Goal: Task Accomplishment & Management: Complete application form

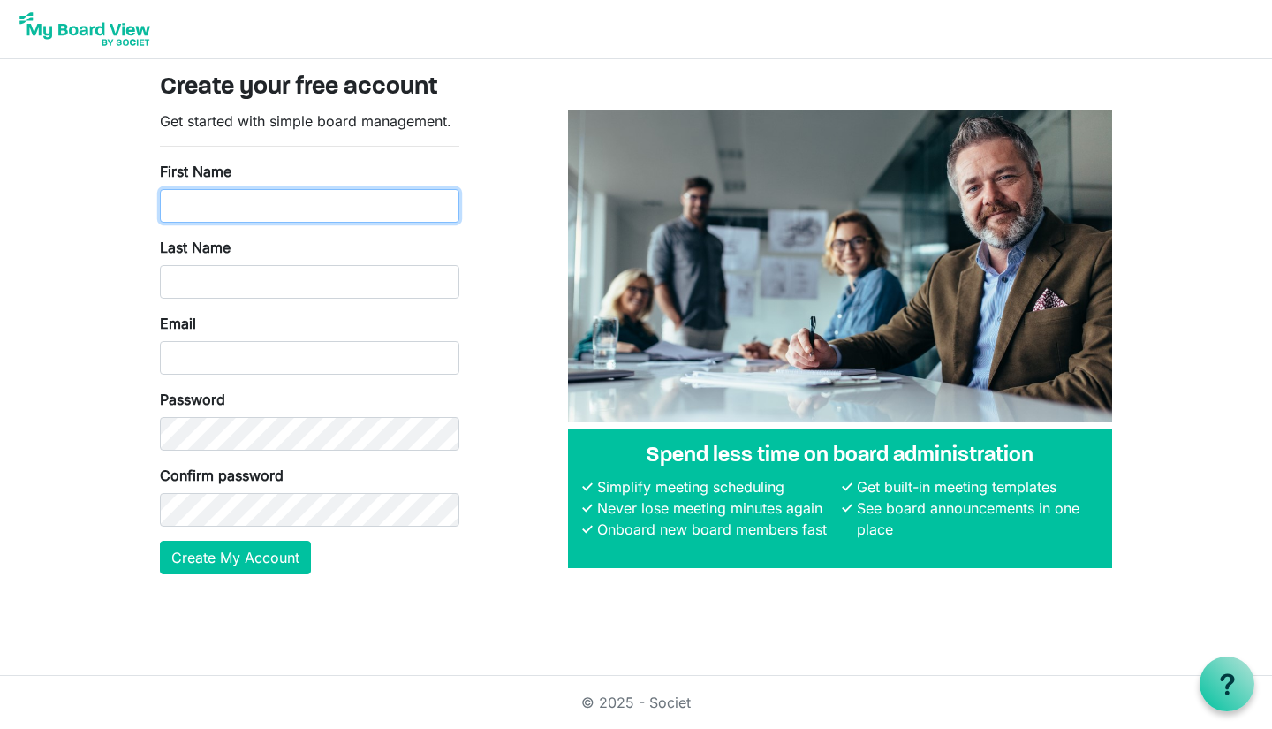
click at [337, 199] on input "First Name" at bounding box center [309, 206] width 299 height 34
type input "Sheen"
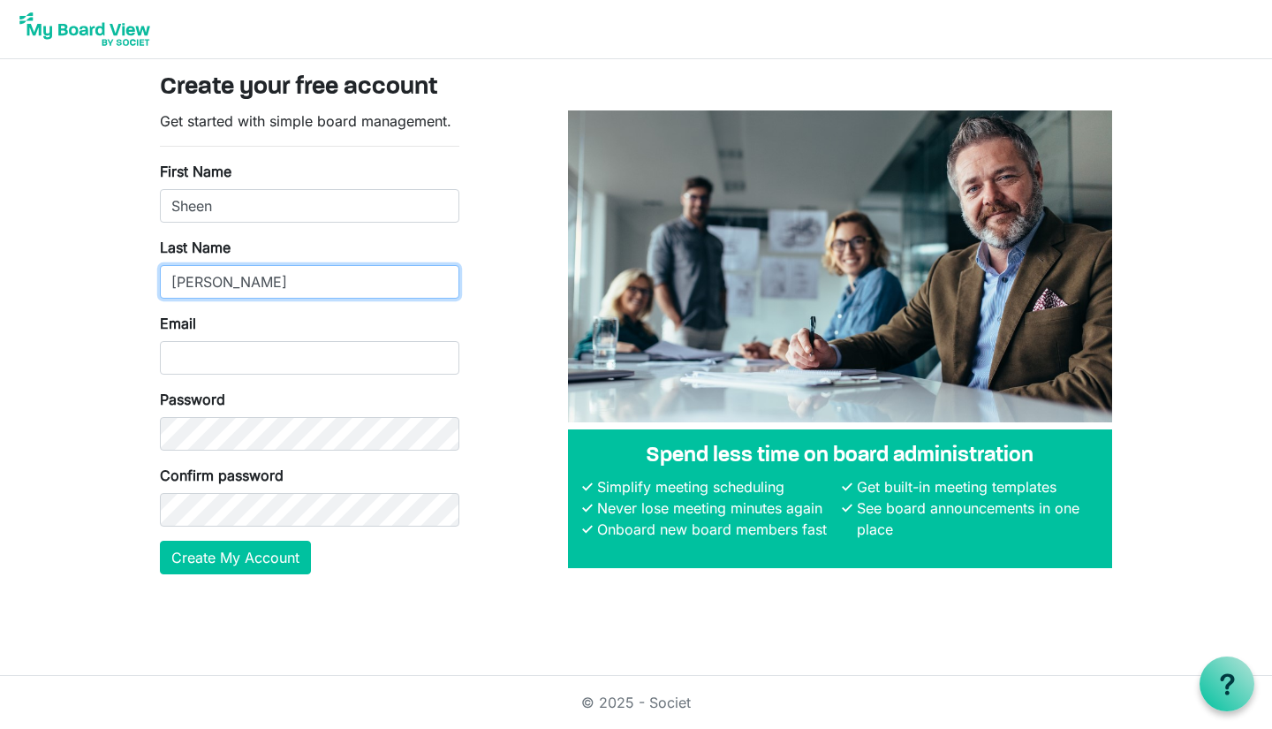
type input "Devine"
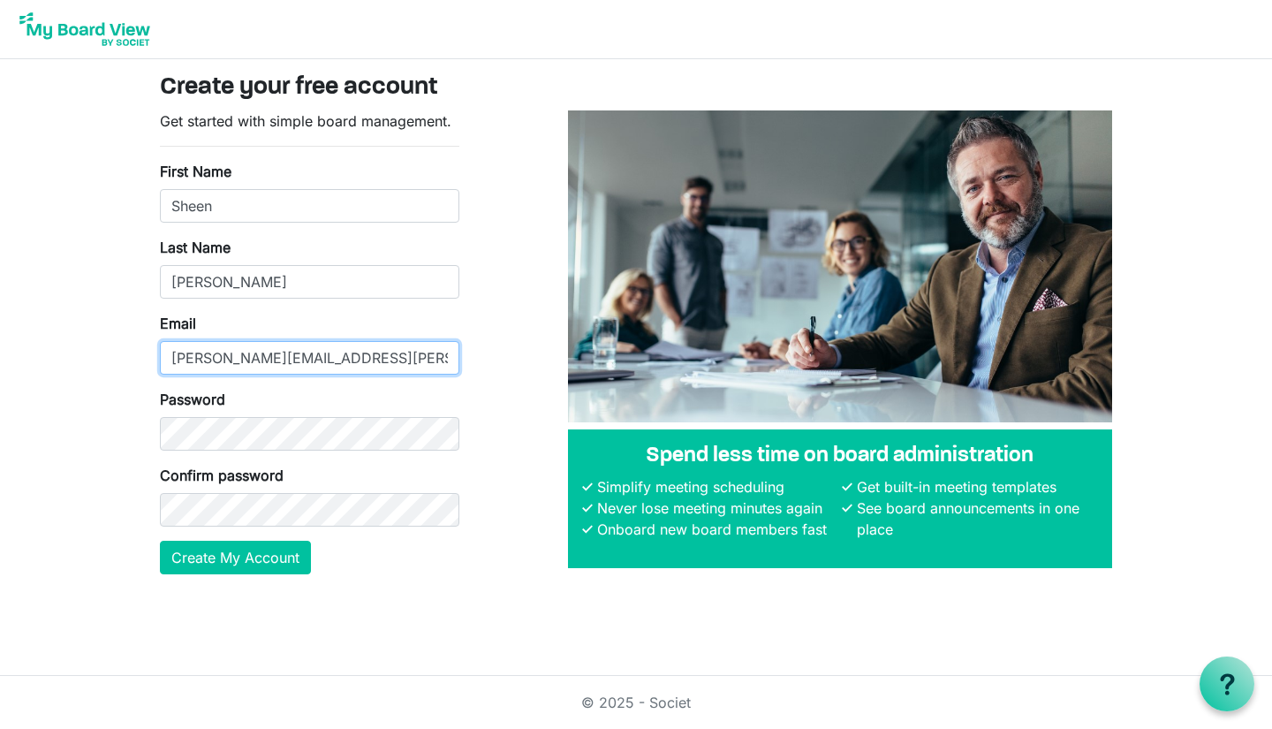
type input "sheena.devine@gmail.com"
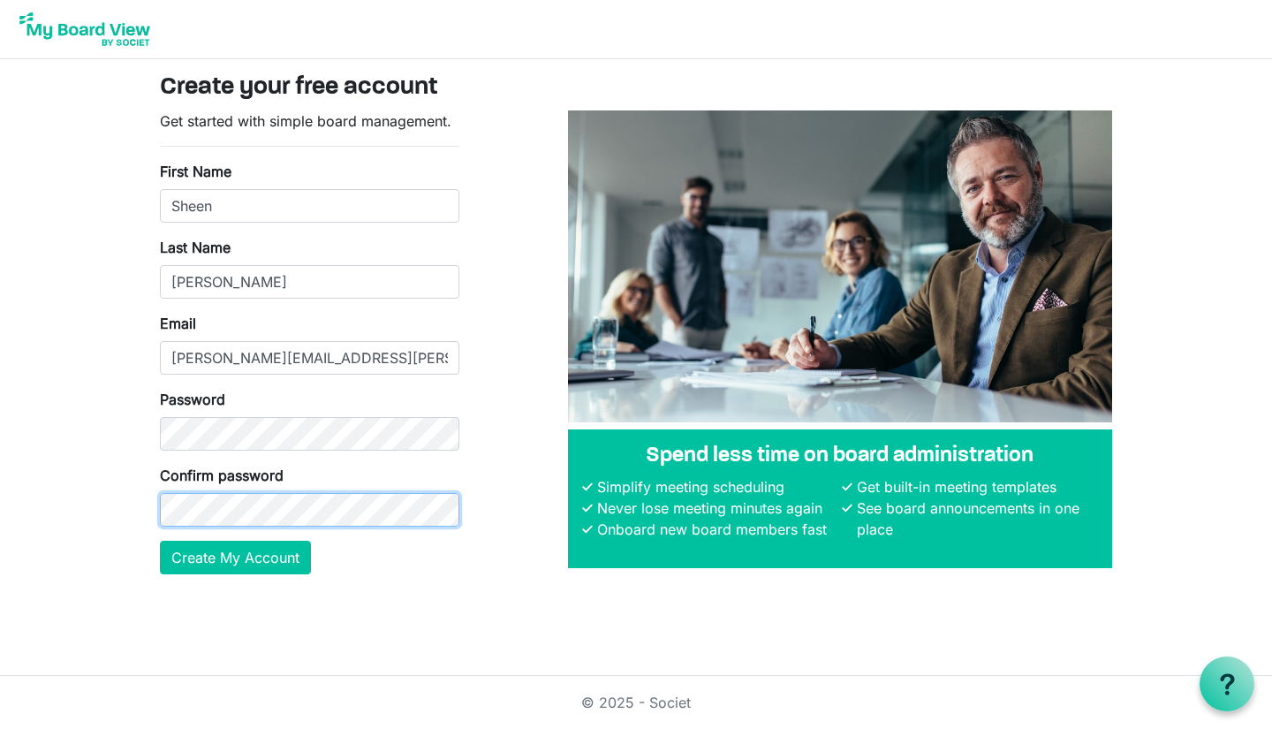
click at [160, 541] on button "Create My Account" at bounding box center [235, 558] width 151 height 34
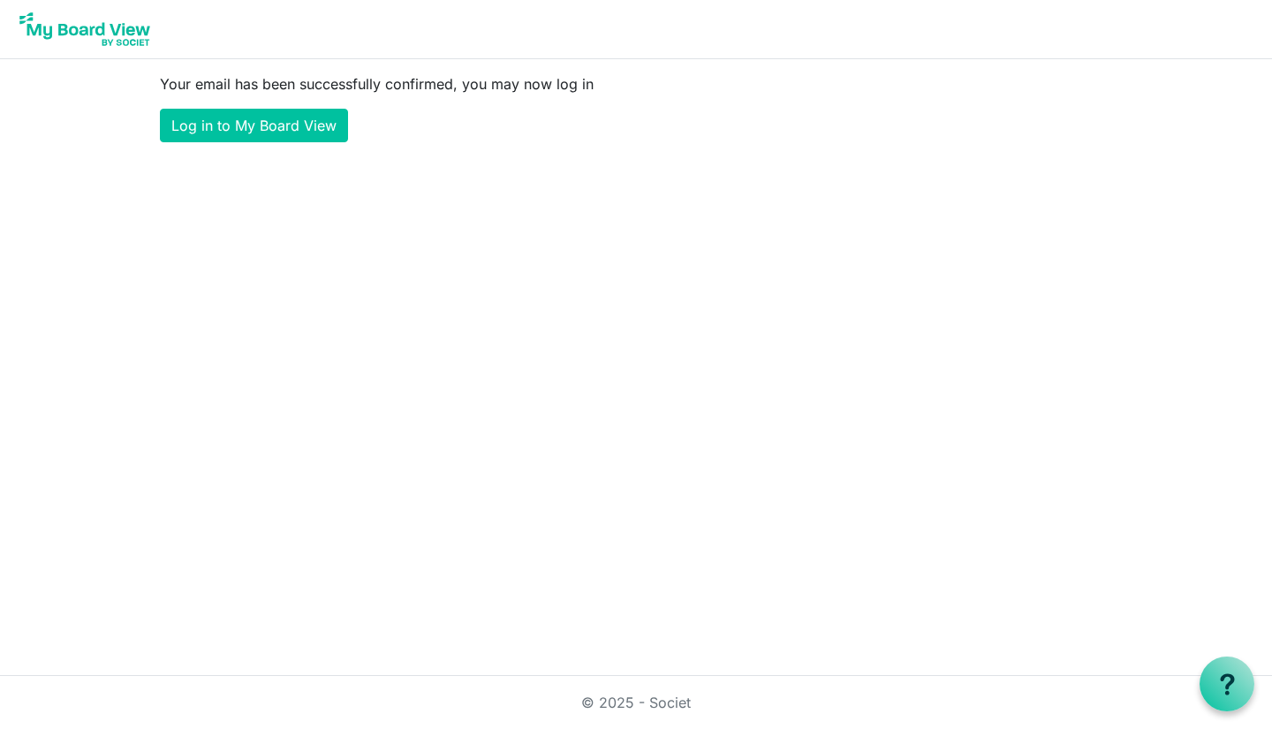
click at [268, 107] on main "Your email has been successfully confirmed, you may now log in Log in to My Boa…" at bounding box center [636, 107] width 980 height 97
click at [268, 112] on link "Log in to My Board View" at bounding box center [254, 126] width 188 height 34
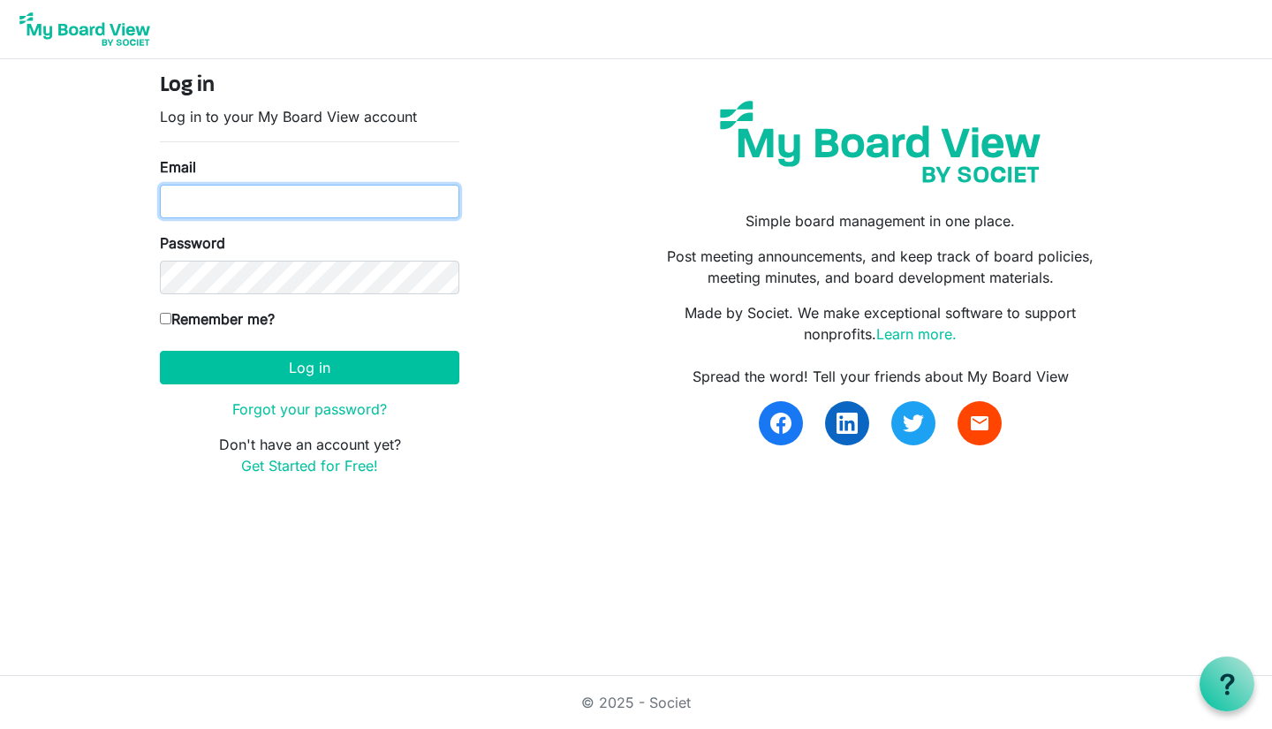
click at [312, 208] on input "Email" at bounding box center [309, 202] width 299 height 34
type input "[PERSON_NAME][EMAIL_ADDRESS][PERSON_NAME][DOMAIN_NAME]"
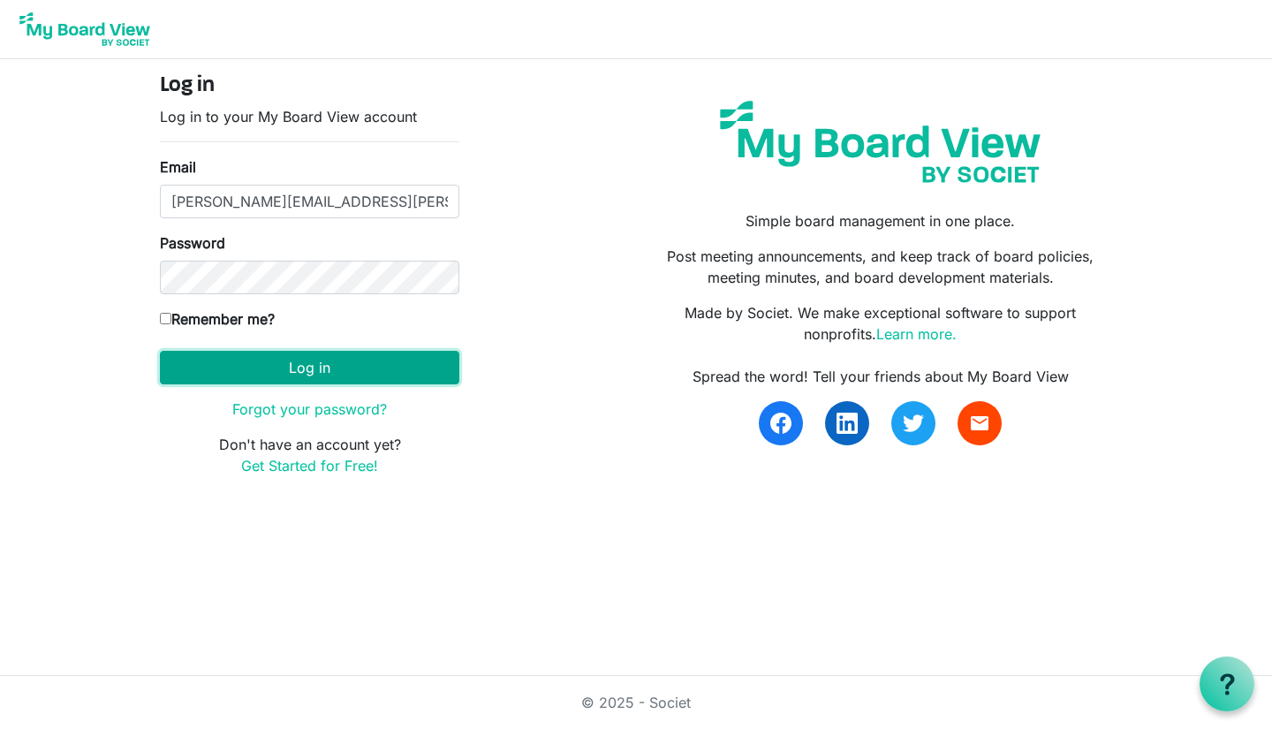
click at [439, 374] on button "Log in" at bounding box center [309, 368] width 299 height 34
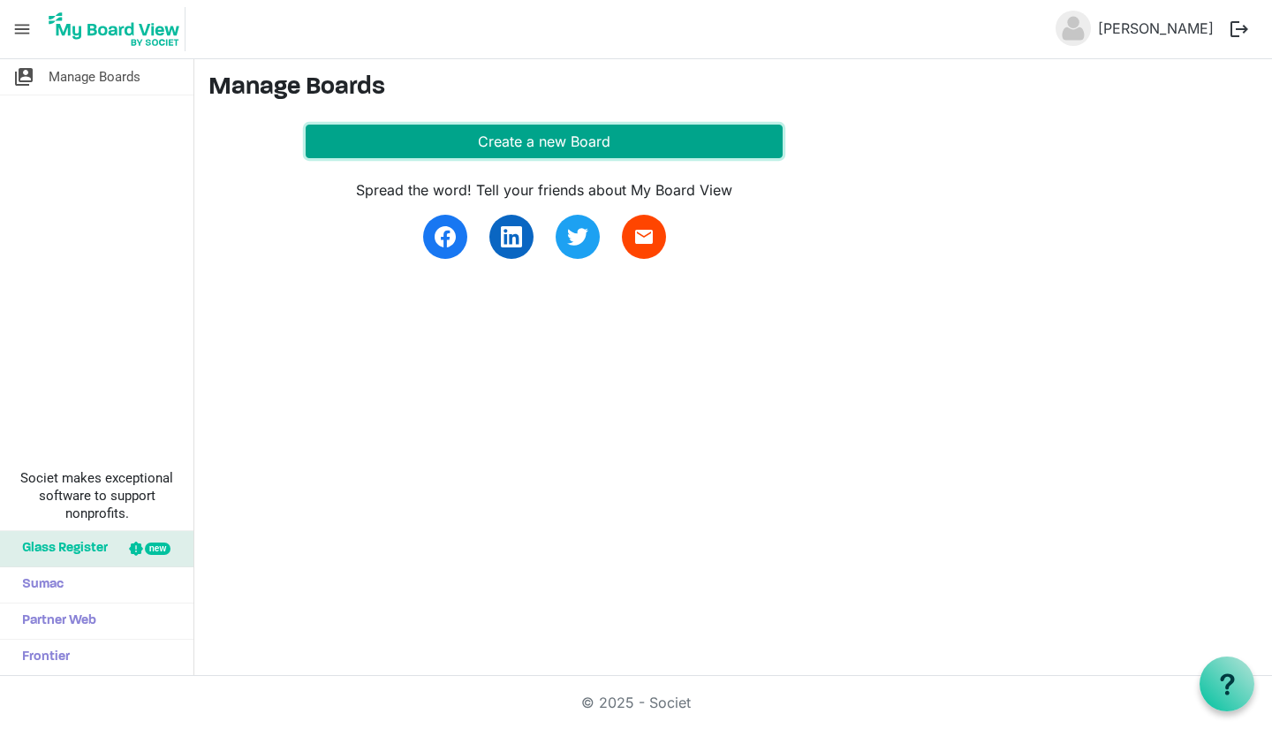
click at [630, 134] on button "Create a new Board" at bounding box center [544, 142] width 477 height 34
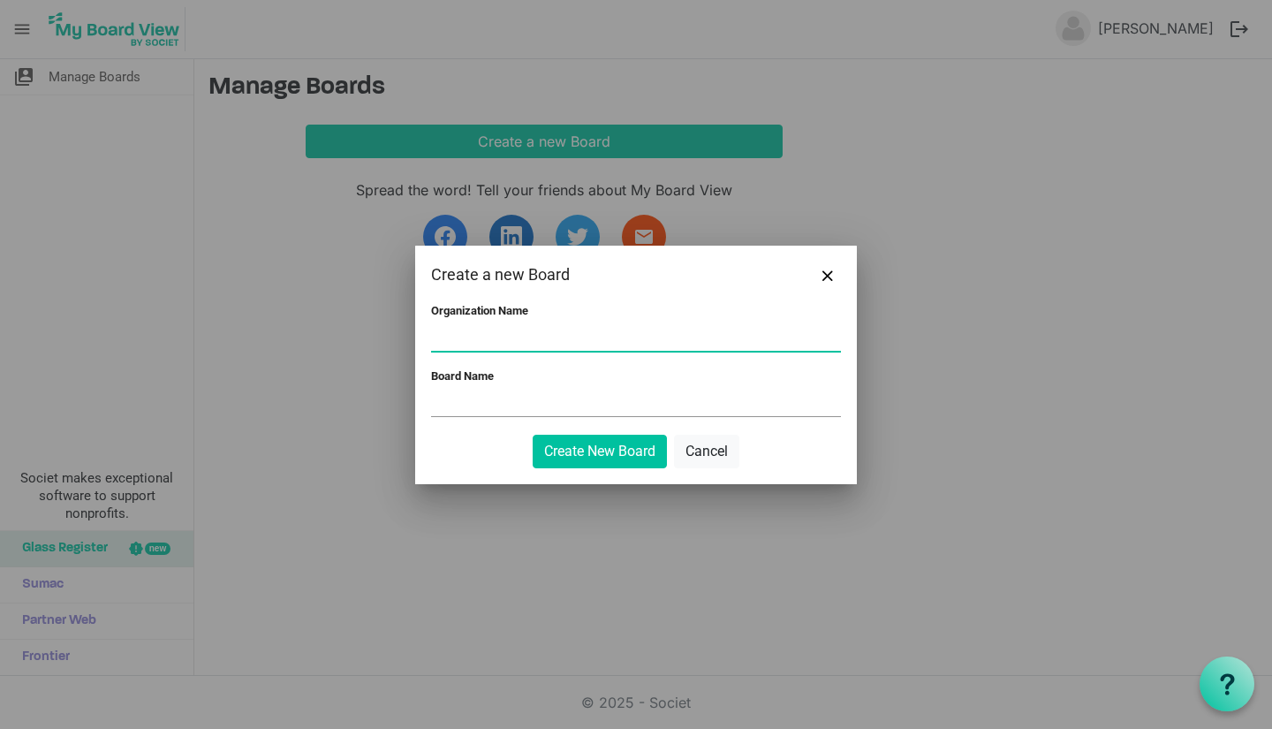
click at [515, 332] on input "Organization Name" at bounding box center [636, 337] width 410 height 26
type input "Allan Metis Local"
click at [478, 405] on input "Board Name" at bounding box center [636, 402] width 410 height 26
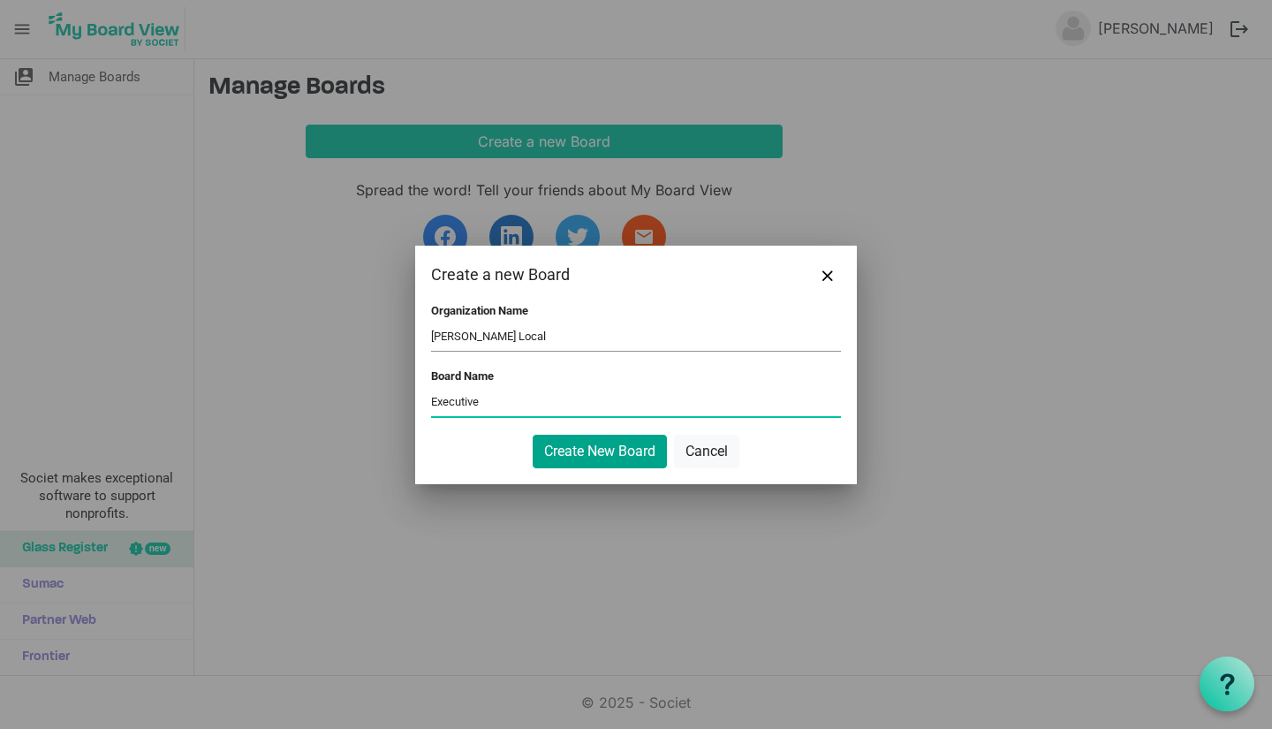
type input "Executive"
click at [552, 455] on button "Create New Board" at bounding box center [600, 452] width 134 height 34
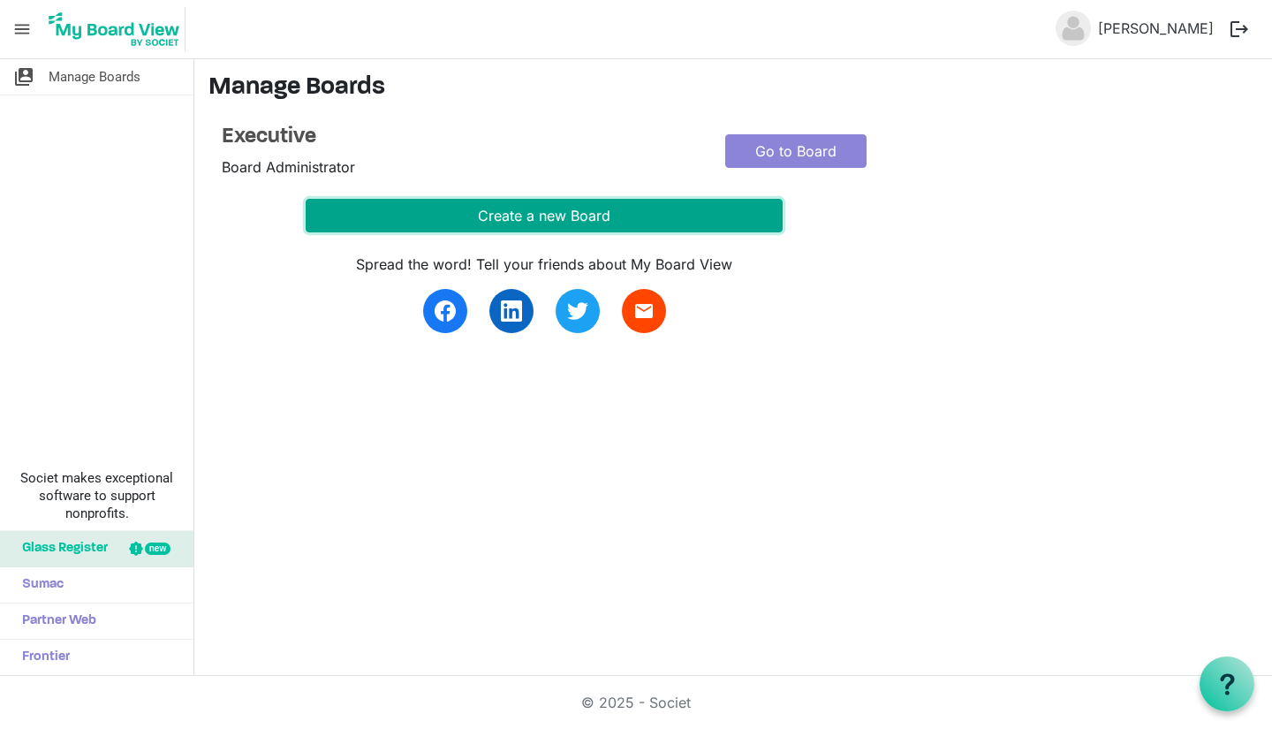
click at [360, 225] on button "Create a new Board" at bounding box center [544, 216] width 477 height 34
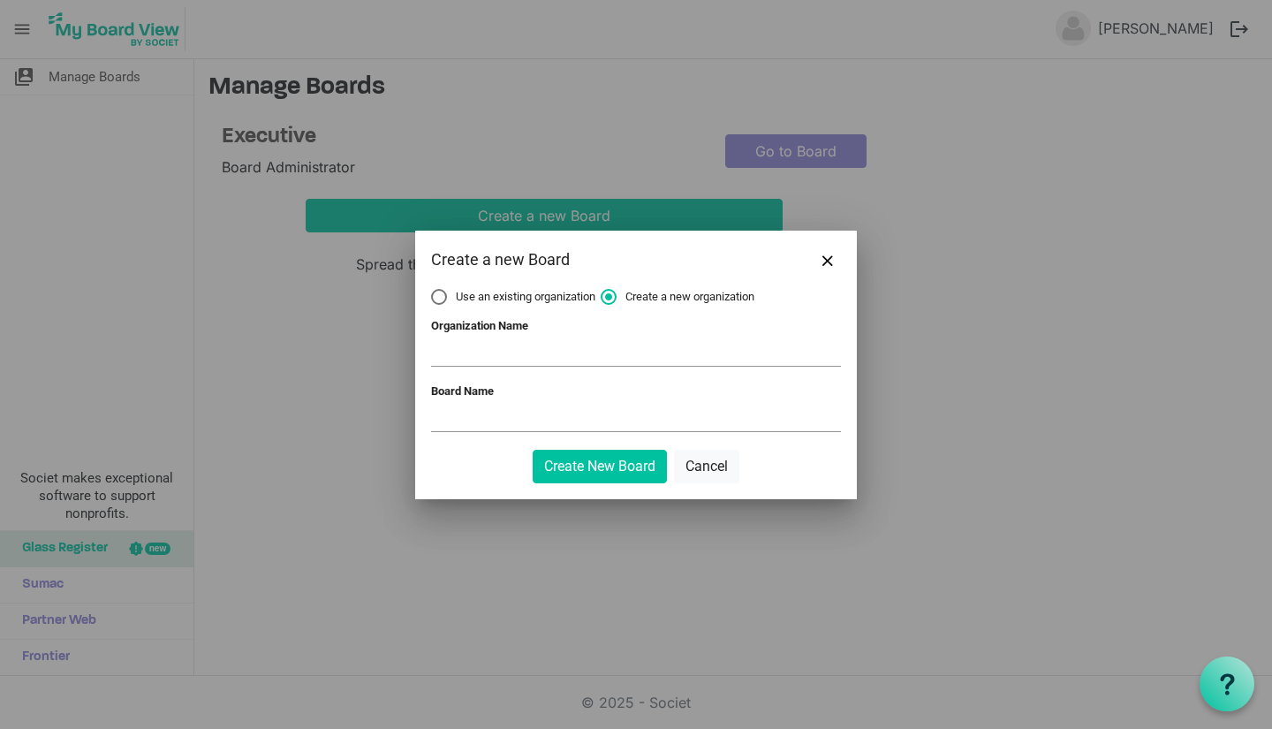
click at [443, 301] on label "Use an existing organization" at bounding box center [513, 297] width 164 height 16
click at [432, 290] on input "Use an existing organization" at bounding box center [431, 289] width 1 height 1
radio input "true"
click at [509, 352] on span at bounding box center [636, 352] width 410 height 27
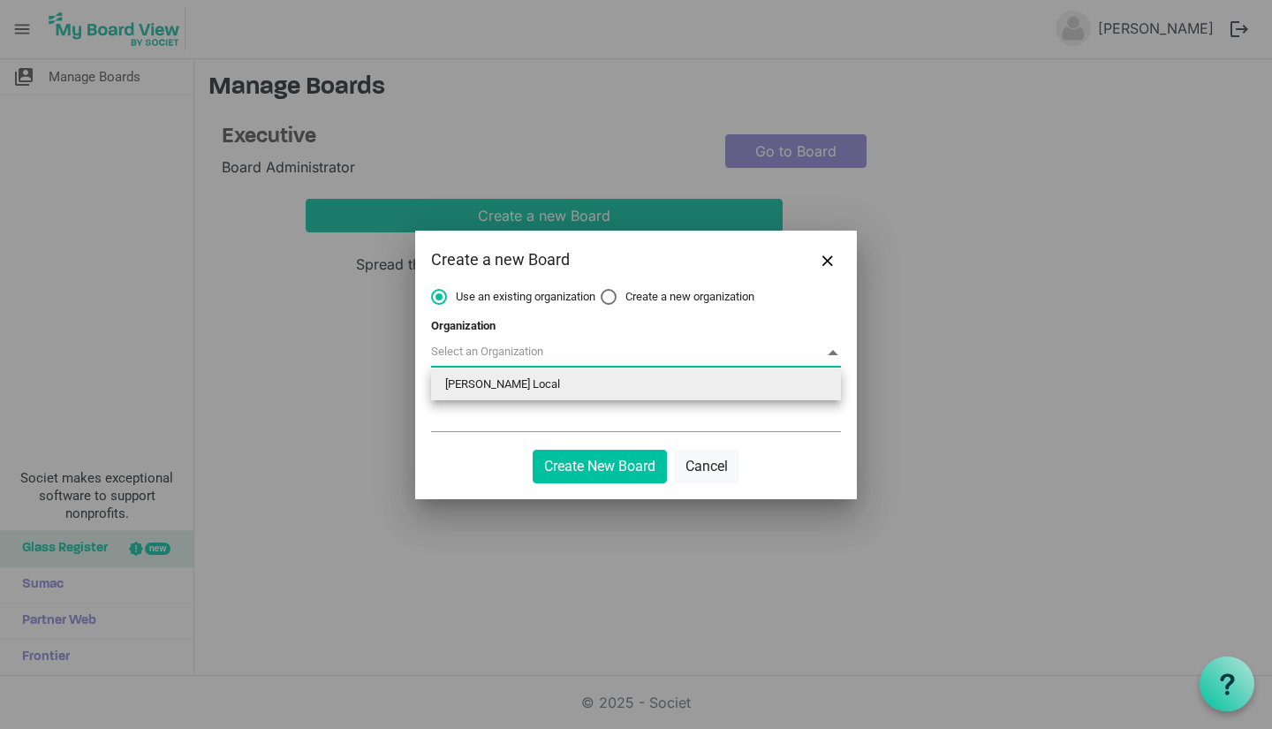
click at [502, 383] on li "[PERSON_NAME] Local" at bounding box center [636, 384] width 410 height 32
type input "[PERSON_NAME] Local"
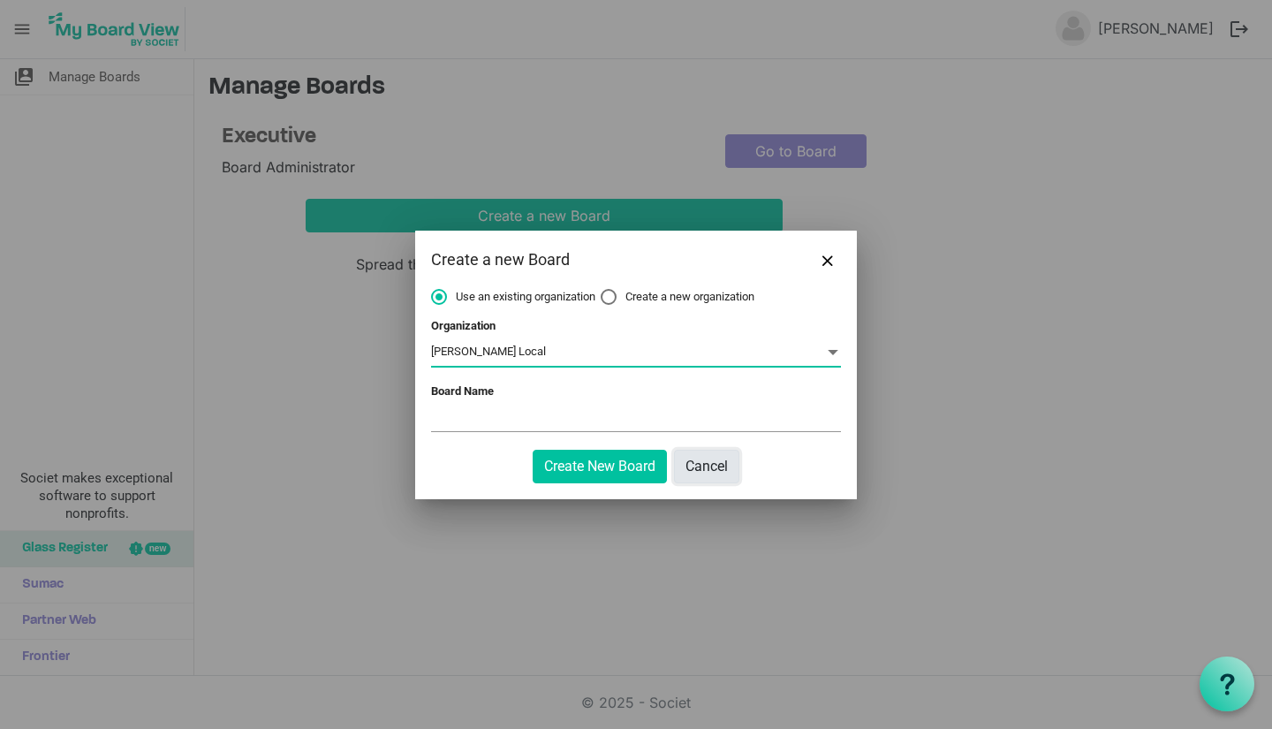
click at [716, 451] on button "Cancel" at bounding box center [706, 467] width 65 height 34
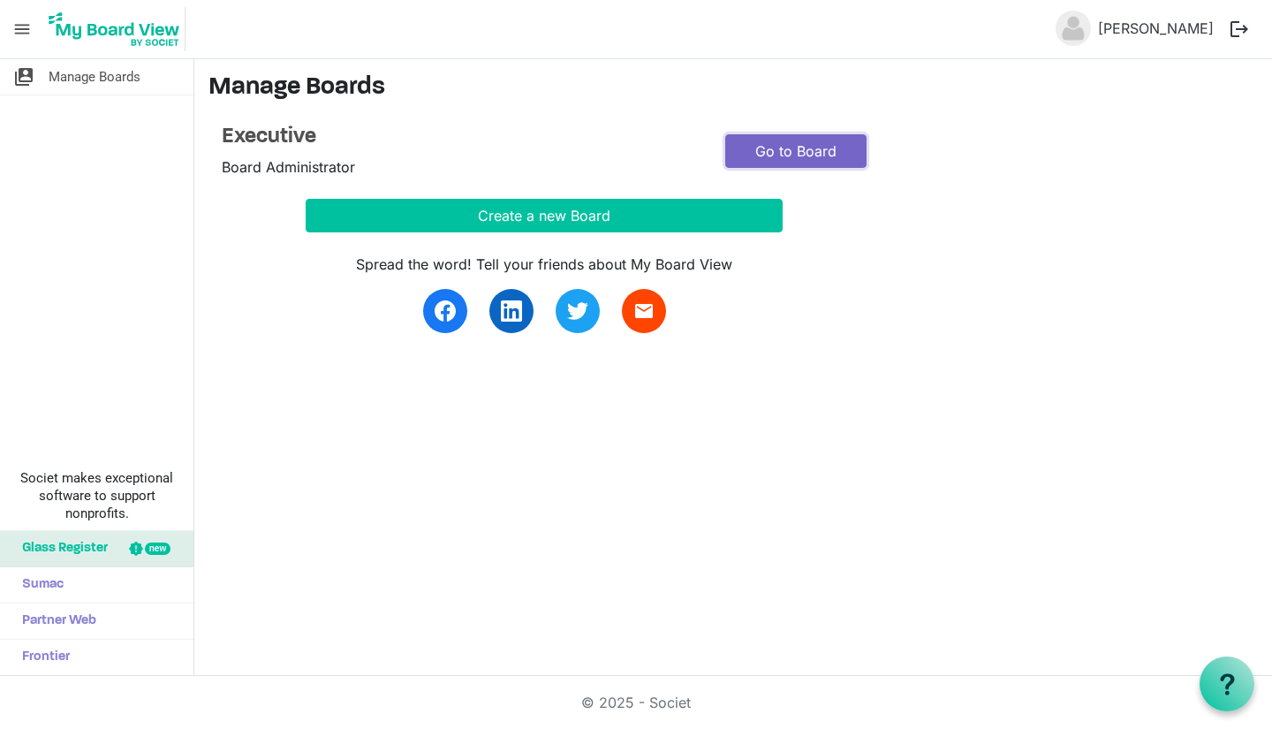
click at [768, 152] on link "Go to Board" at bounding box center [795, 151] width 141 height 34
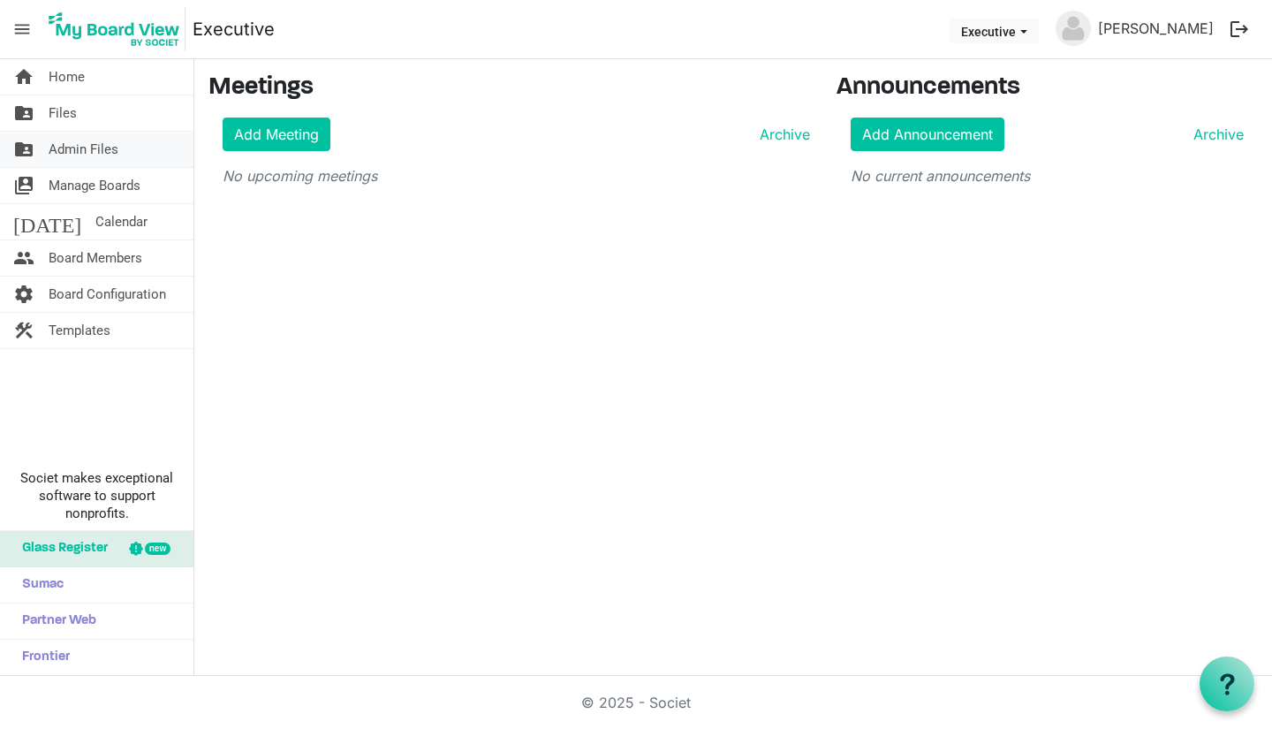
click at [78, 149] on span "Admin Files" at bounding box center [84, 149] width 70 height 35
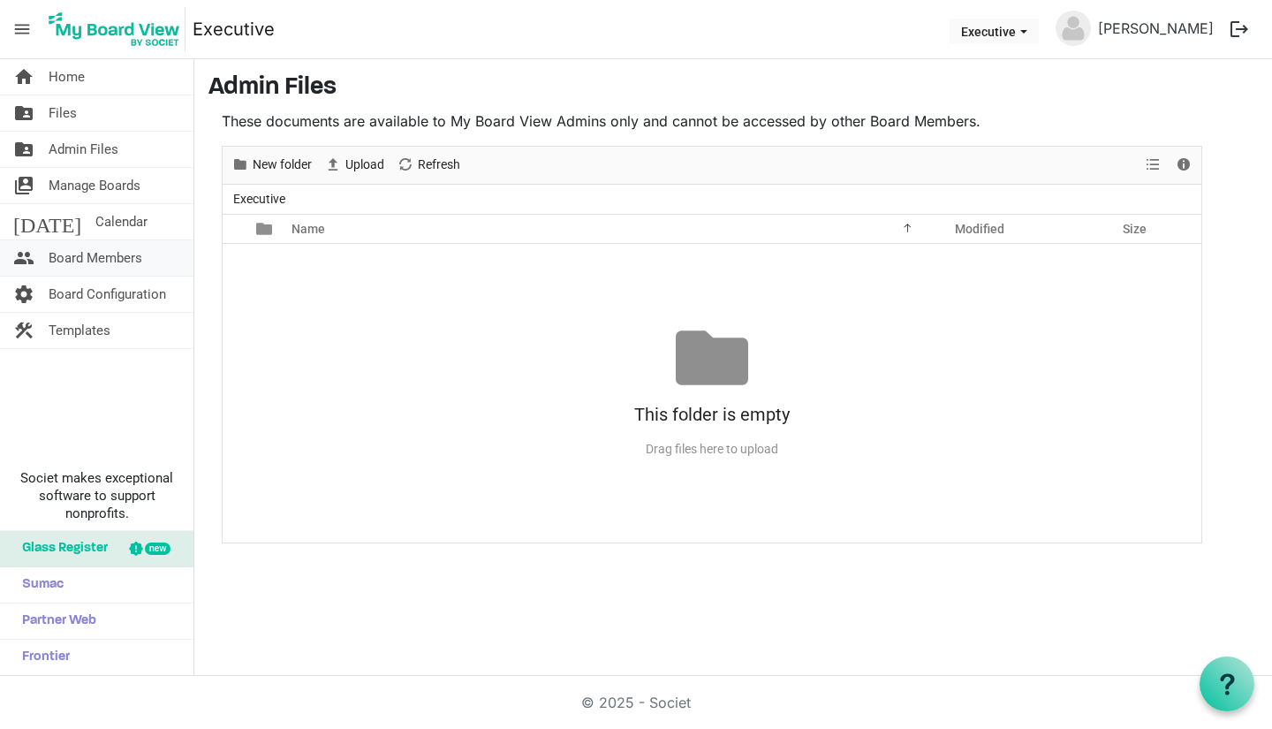
click at [68, 261] on span "Board Members" at bounding box center [96, 257] width 94 height 35
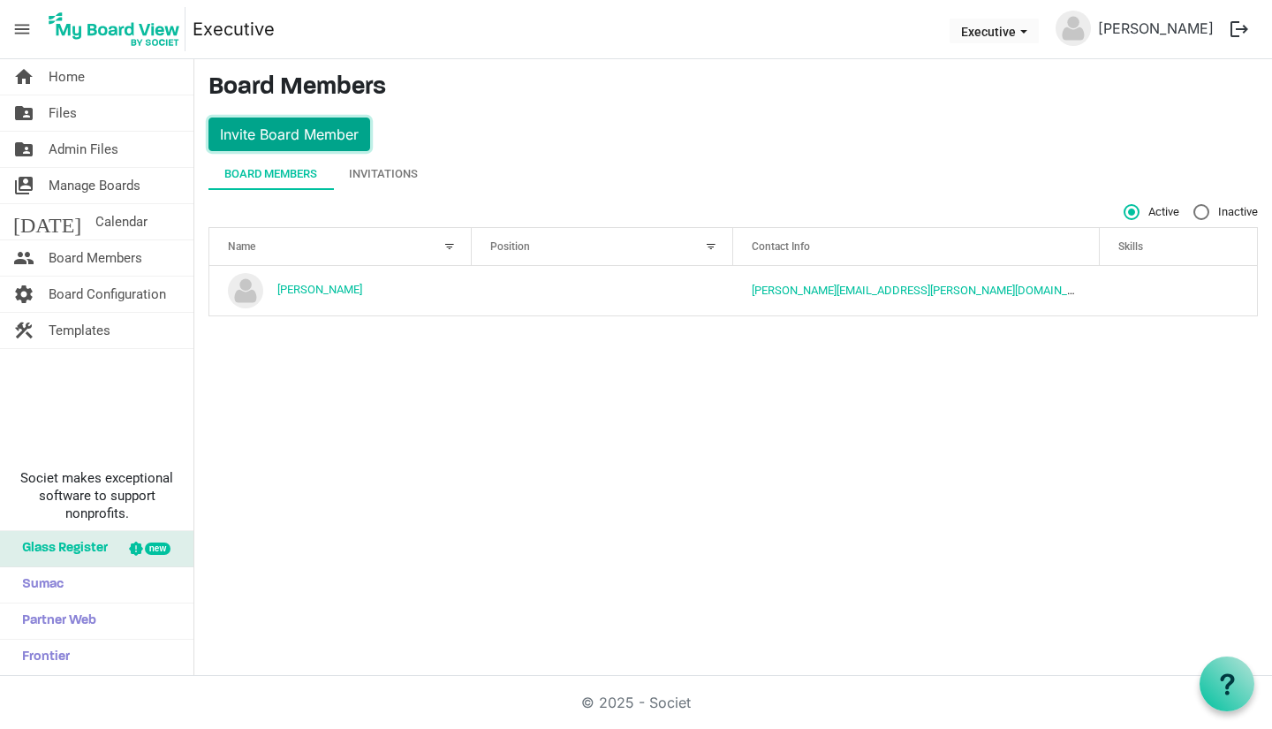
click at [289, 142] on button "Invite Board Member" at bounding box center [289, 134] width 162 height 34
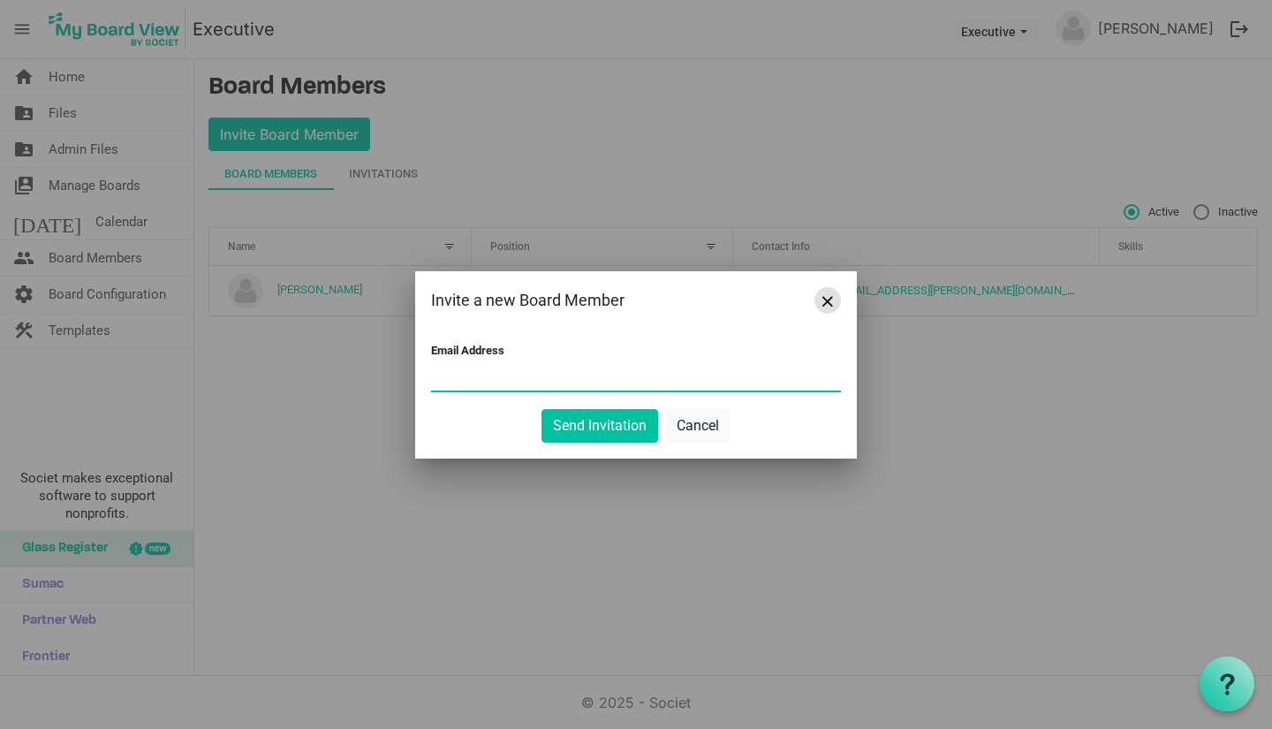
click at [828, 300] on span "Close" at bounding box center [827, 301] width 11 height 11
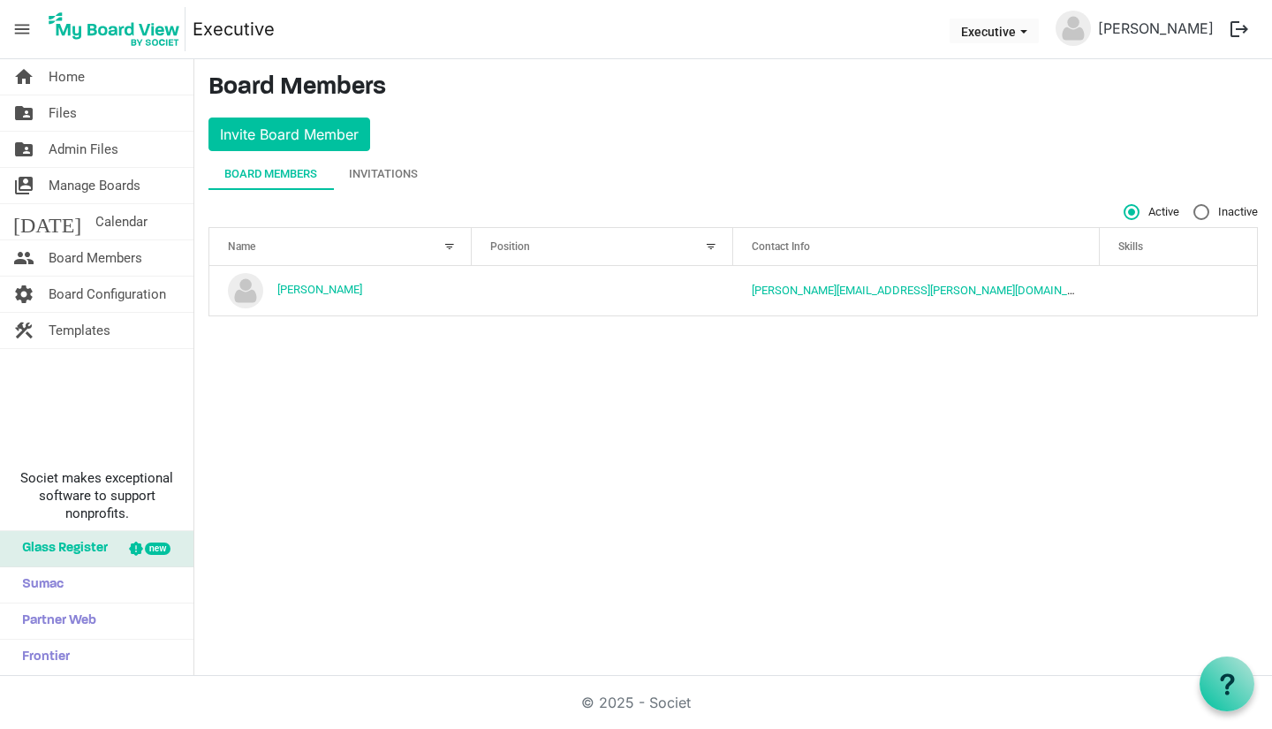
click at [675, 167] on div "Board Members Invitations" at bounding box center [732, 174] width 1049 height 32
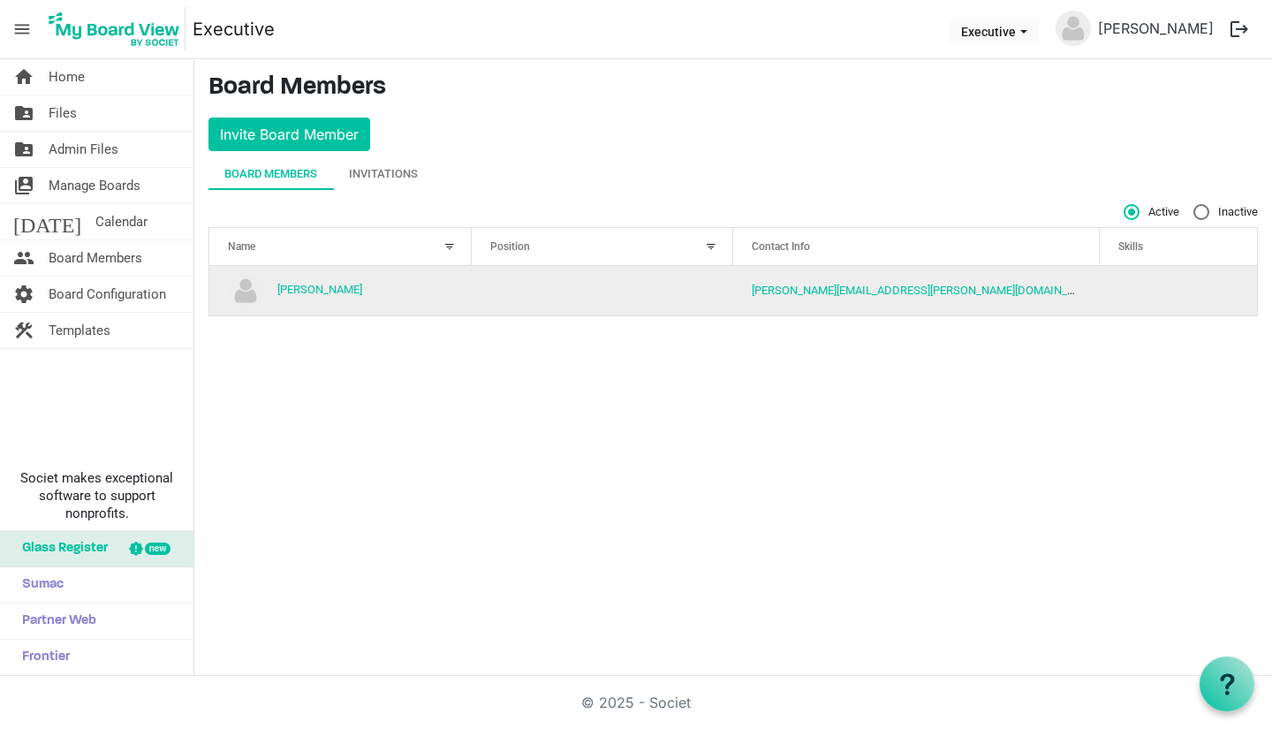
click at [635, 305] on td "column header Position" at bounding box center [603, 290] width 262 height 49
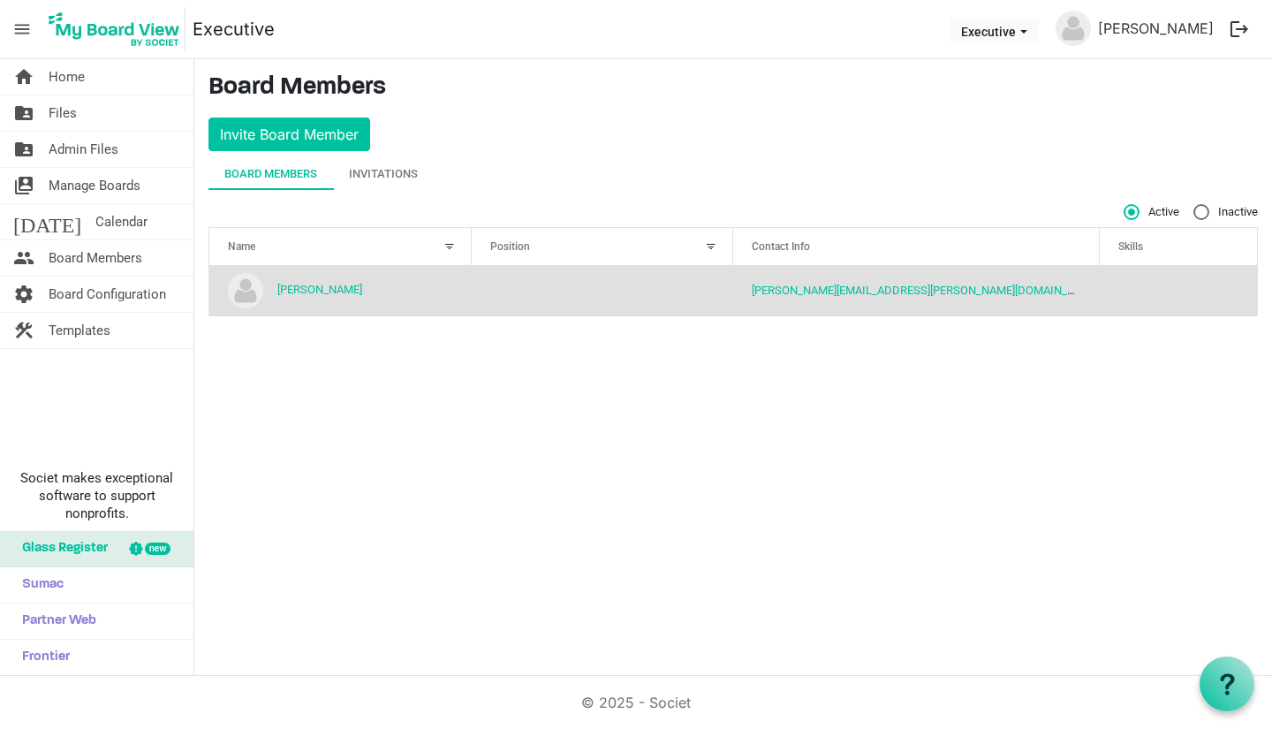
click at [137, 545] on div at bounding box center [136, 548] width 14 height 14
click at [79, 301] on span "Board Configuration" at bounding box center [107, 293] width 117 height 35
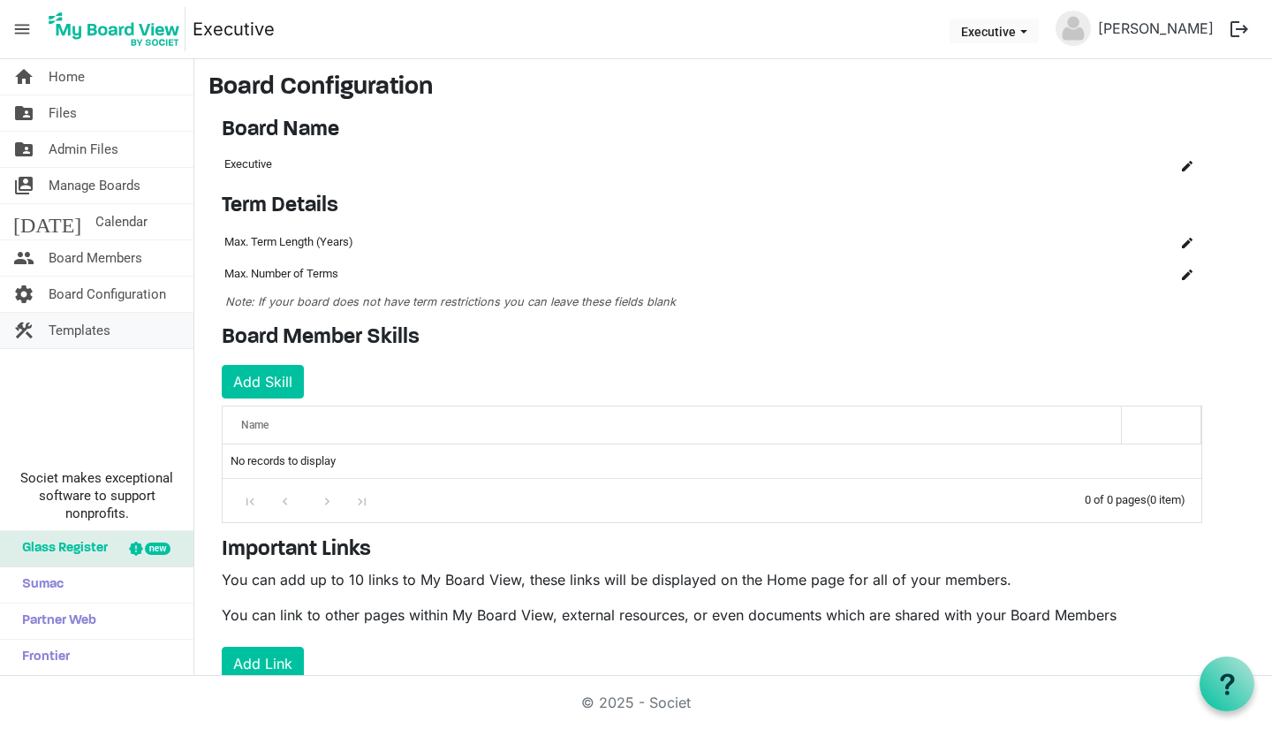
click at [76, 329] on span "Templates" at bounding box center [80, 330] width 62 height 35
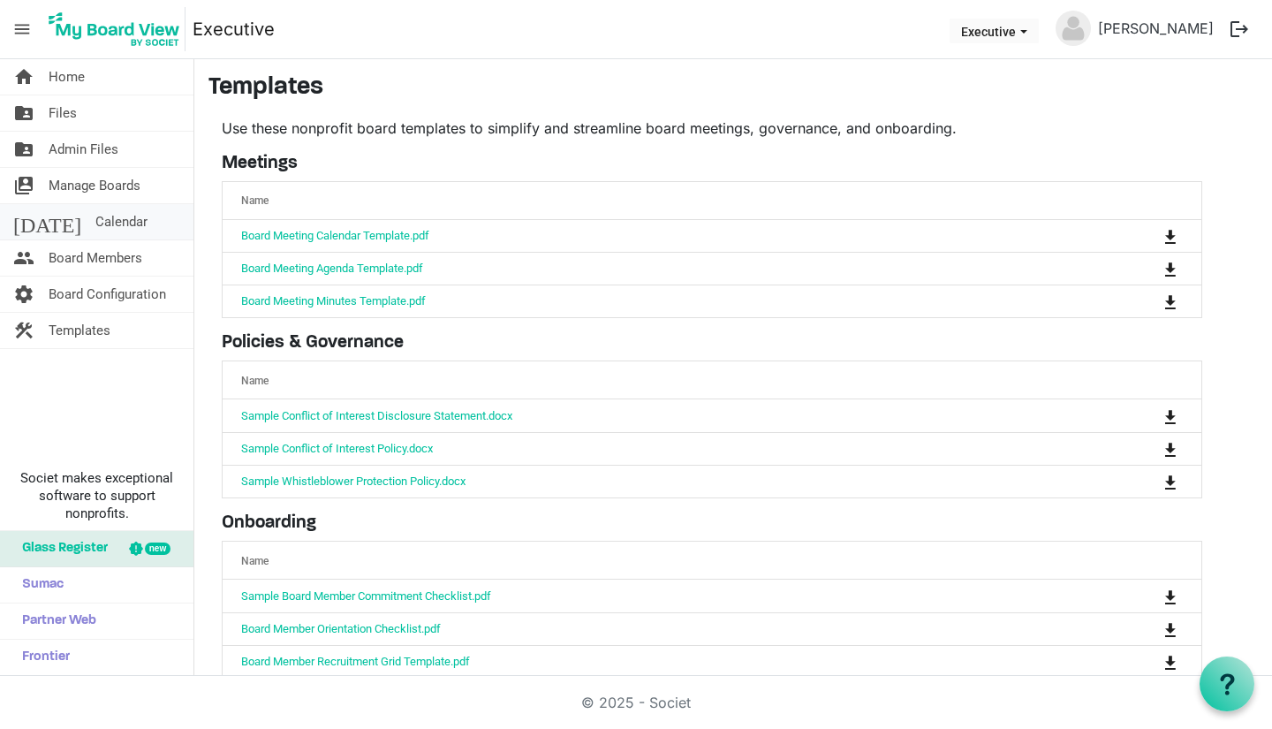
click at [95, 217] on span "Calendar" at bounding box center [121, 221] width 52 height 35
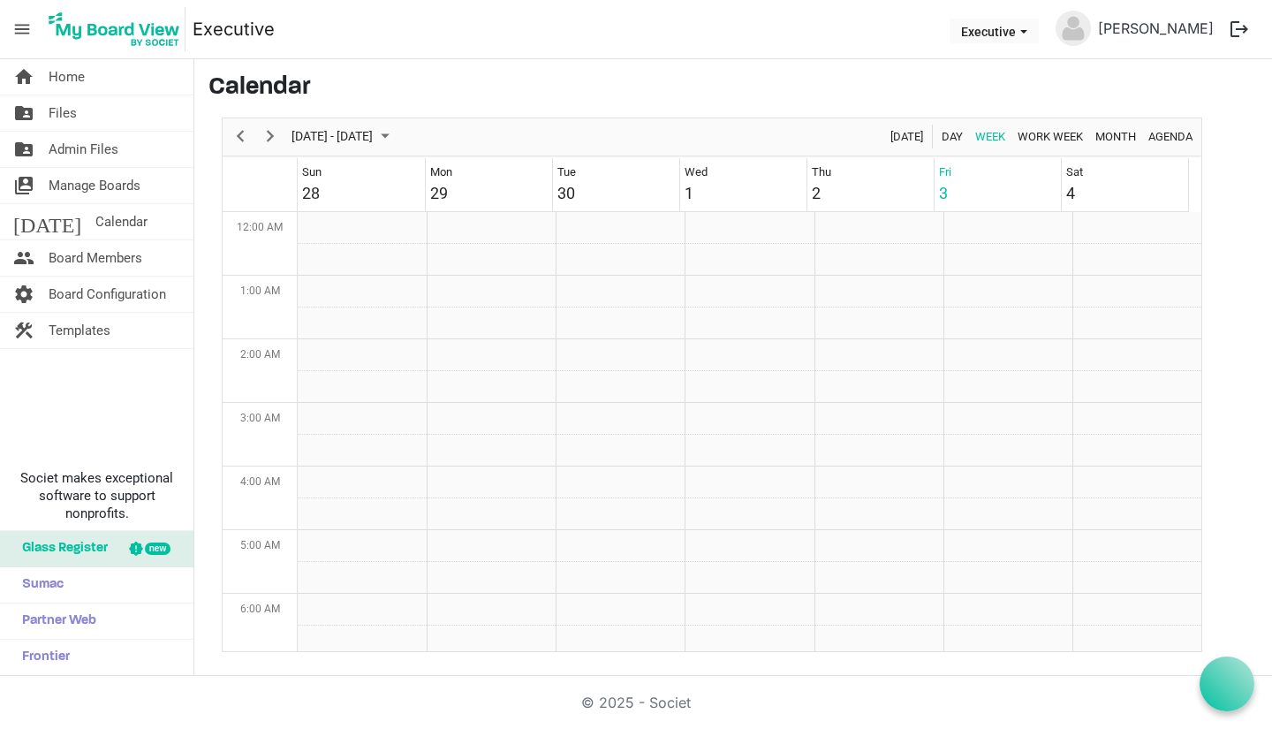
scroll to position [572, 0]
click at [81, 184] on span "Manage Boards" at bounding box center [95, 185] width 92 height 35
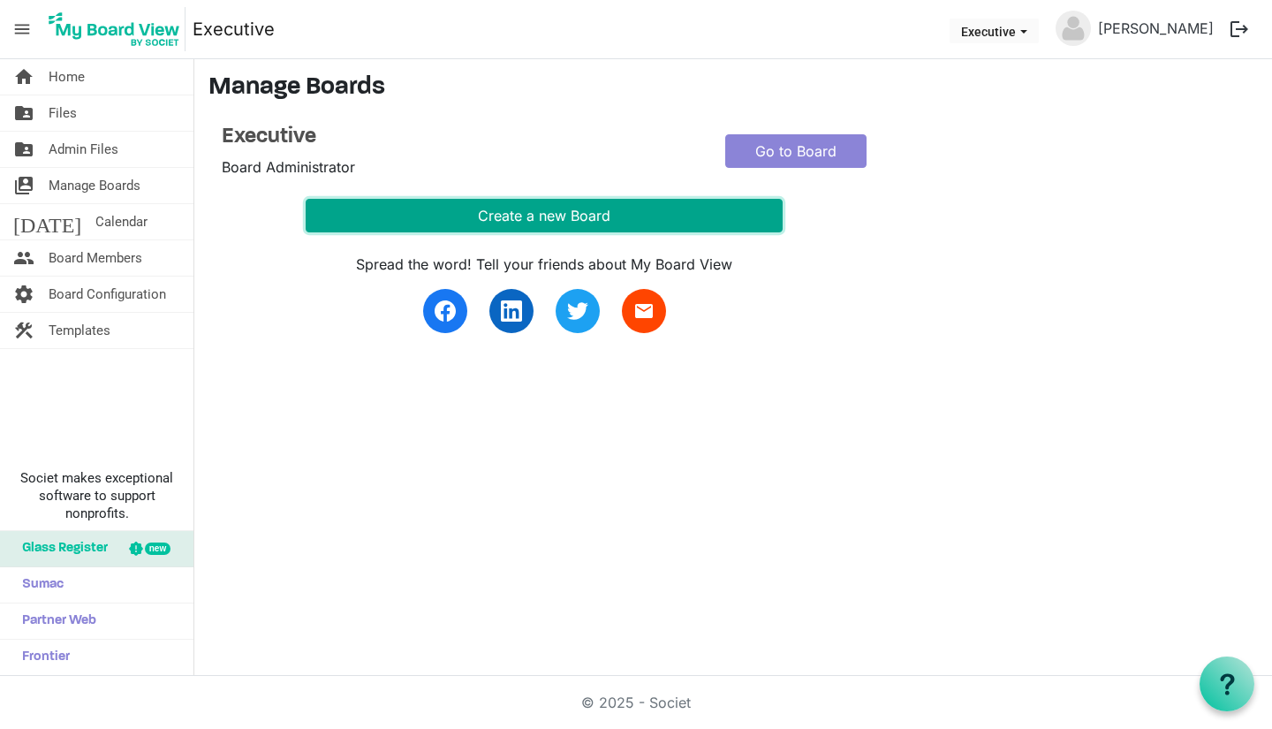
click at [442, 216] on button "Create a new Board" at bounding box center [544, 216] width 477 height 34
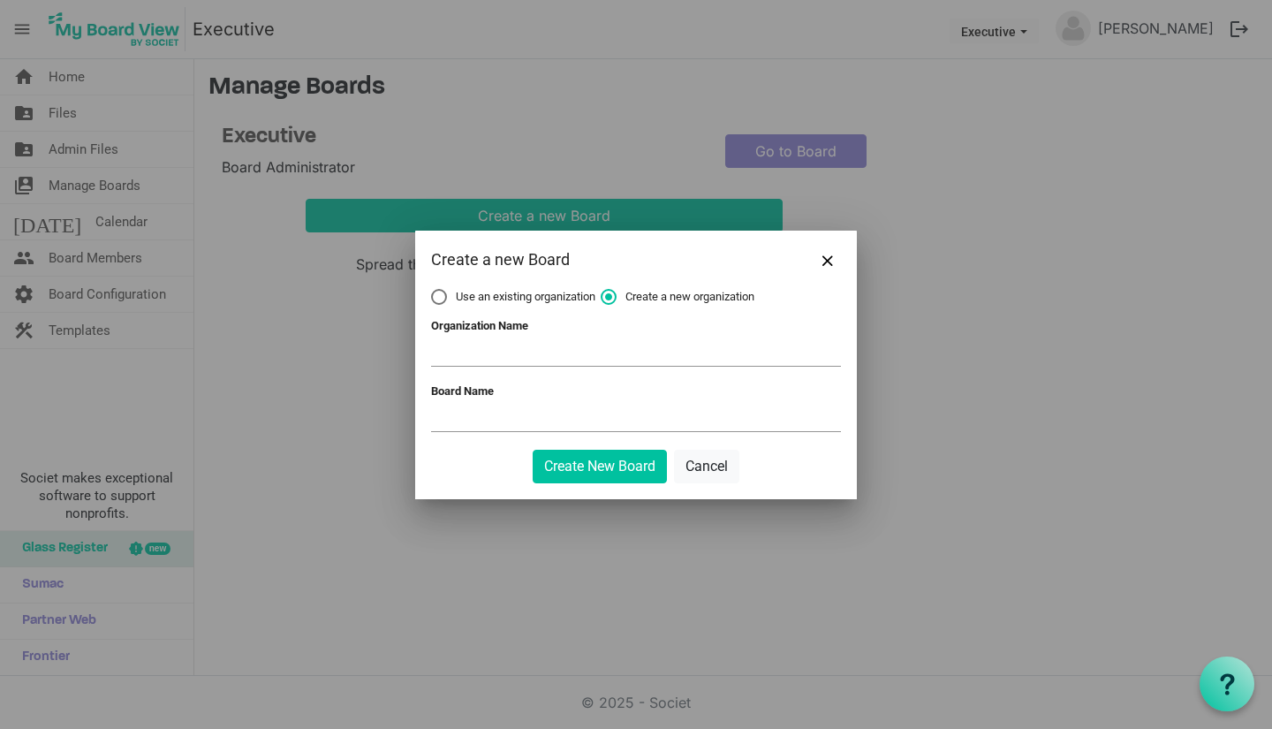
click at [445, 294] on label "Use an existing organization" at bounding box center [513, 297] width 164 height 16
click at [432, 290] on input "Use an existing organization" at bounding box center [431, 289] width 1 height 1
radio input "true"
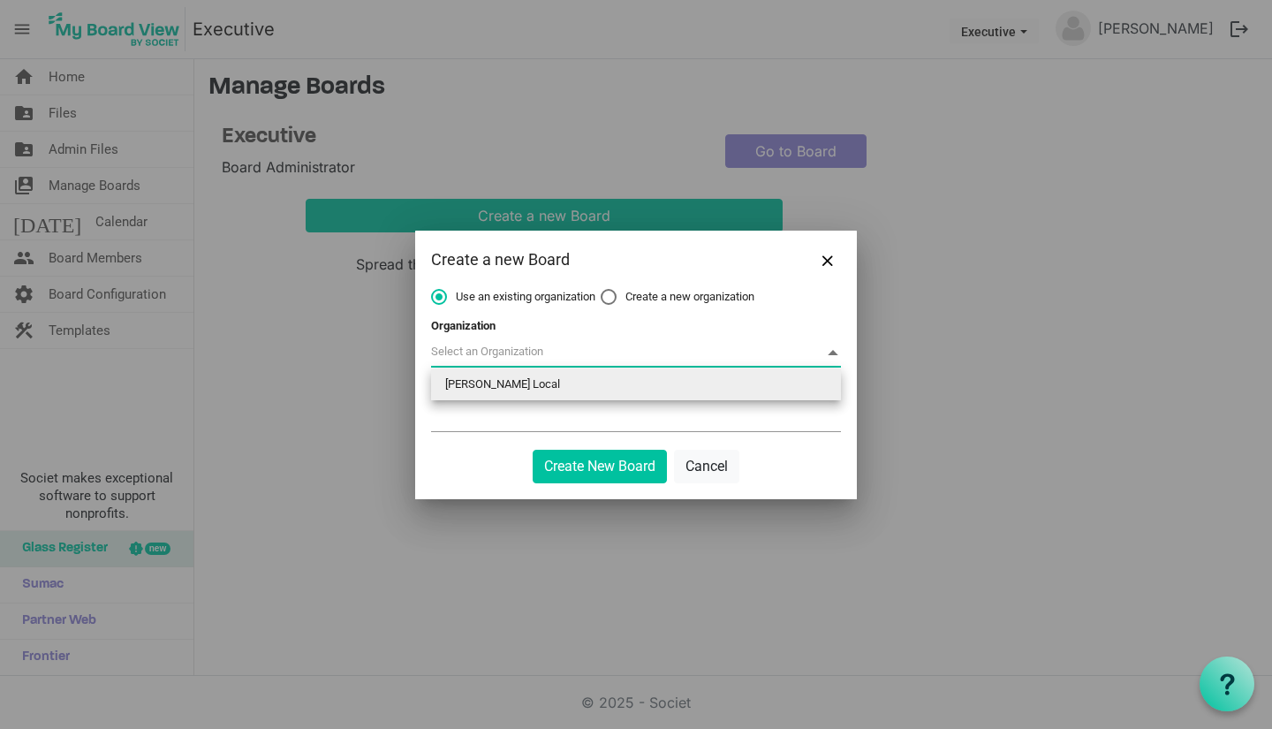
click at [486, 347] on span at bounding box center [636, 352] width 410 height 27
click at [488, 385] on li "Allan Metis Local" at bounding box center [636, 384] width 410 height 32
type input "Allan Metis Local"
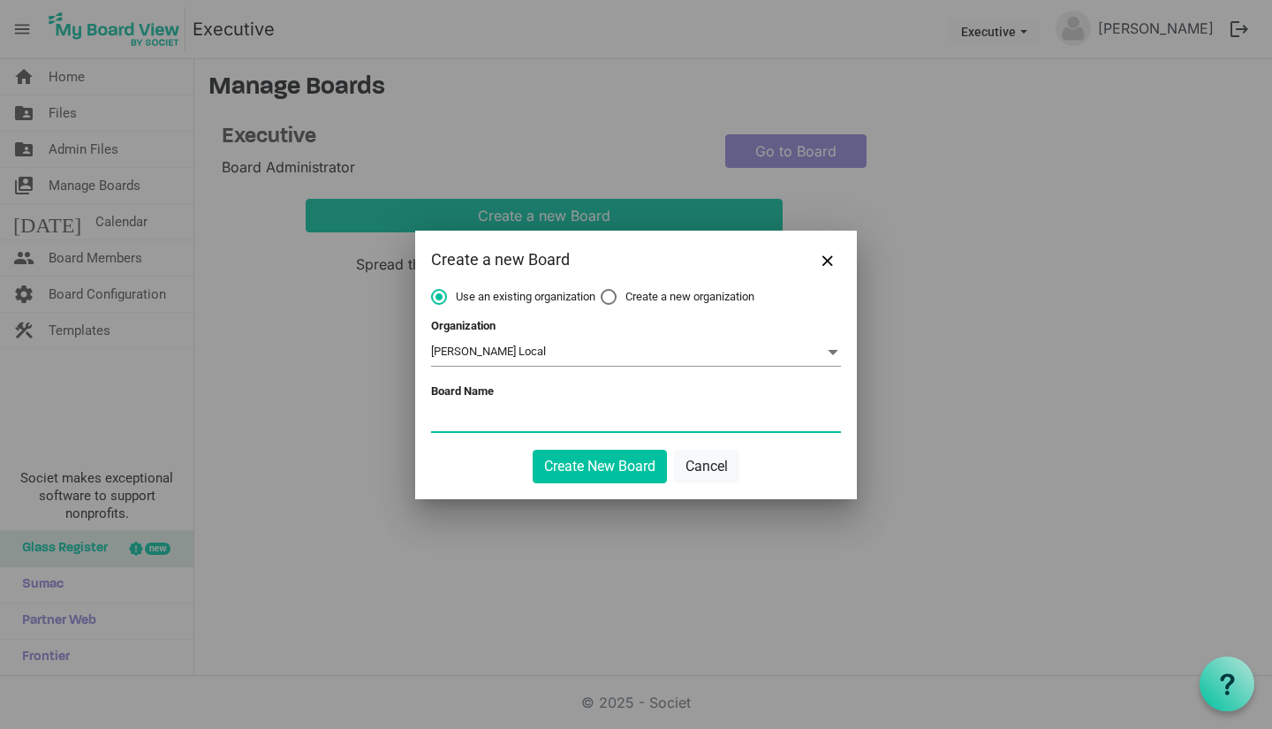
click at [475, 423] on input "Board Name" at bounding box center [636, 418] width 410 height 26
type input "Committee"
click at [588, 457] on button "Create New Board" at bounding box center [600, 467] width 134 height 34
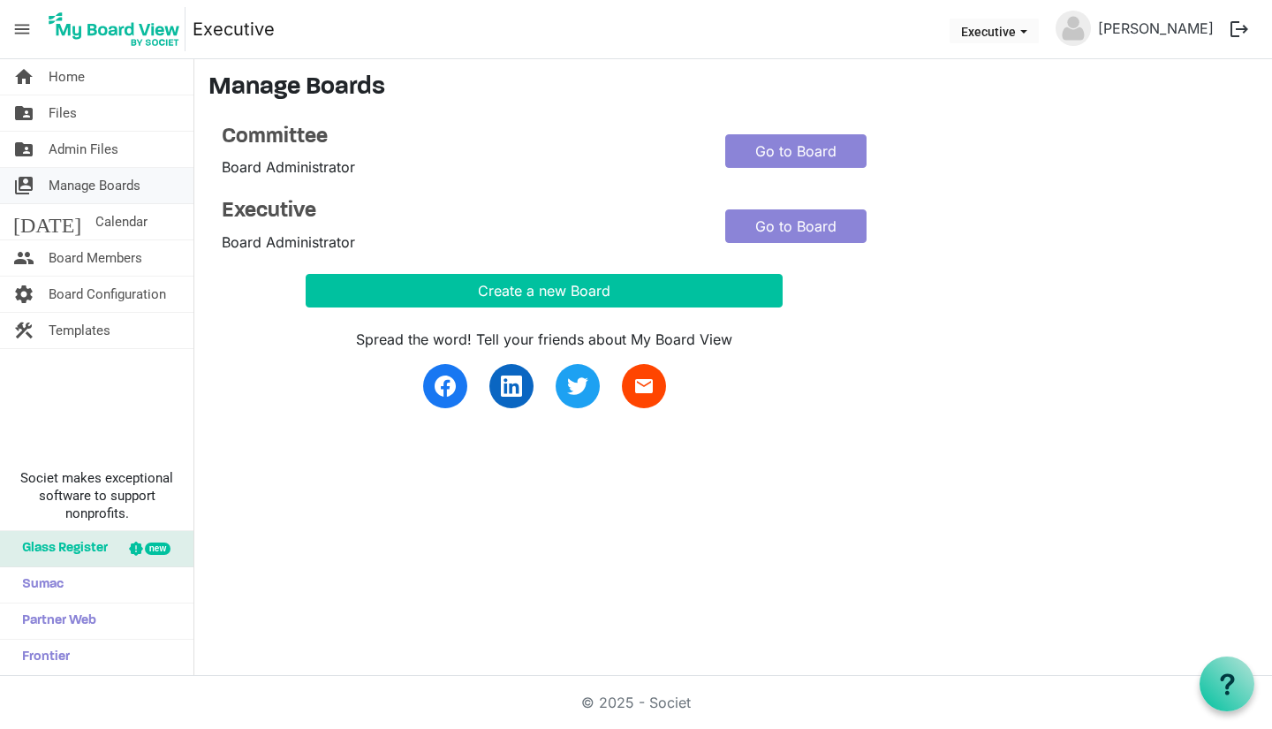
click at [70, 198] on span "Manage Boards" at bounding box center [95, 185] width 92 height 35
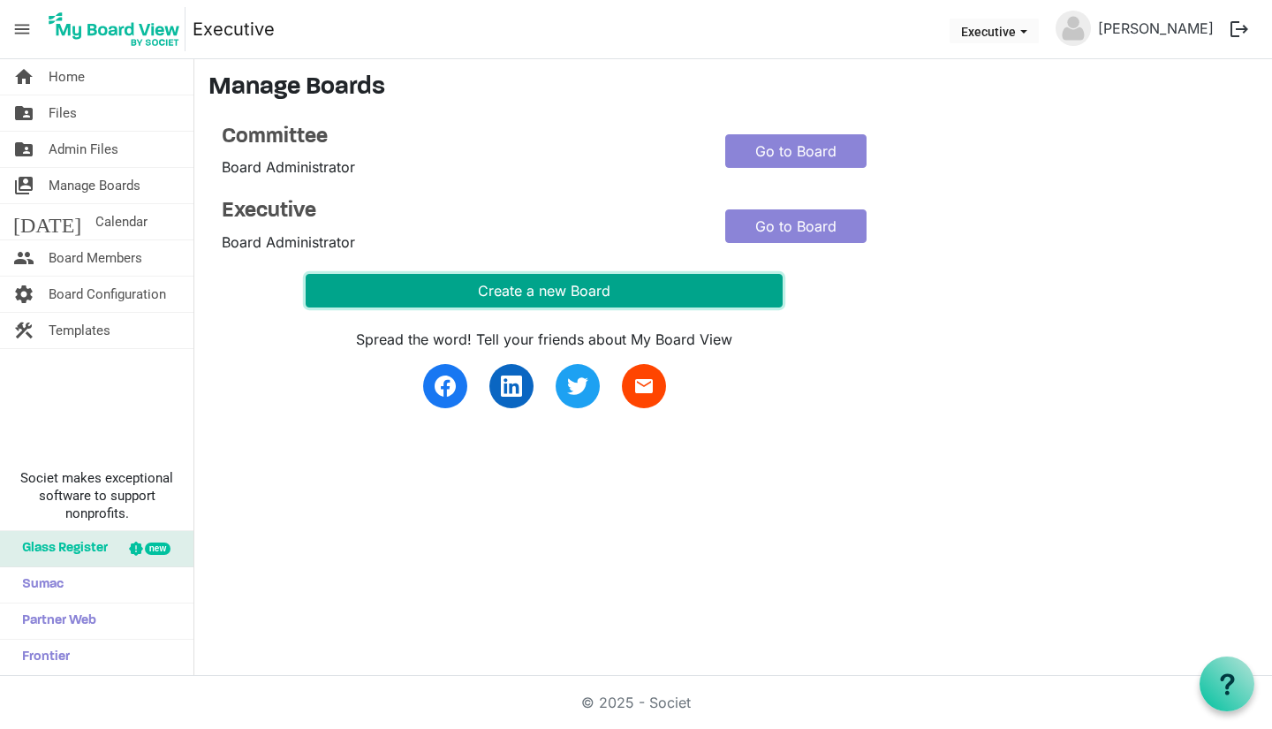
click at [470, 290] on button "Create a new Board" at bounding box center [544, 291] width 477 height 34
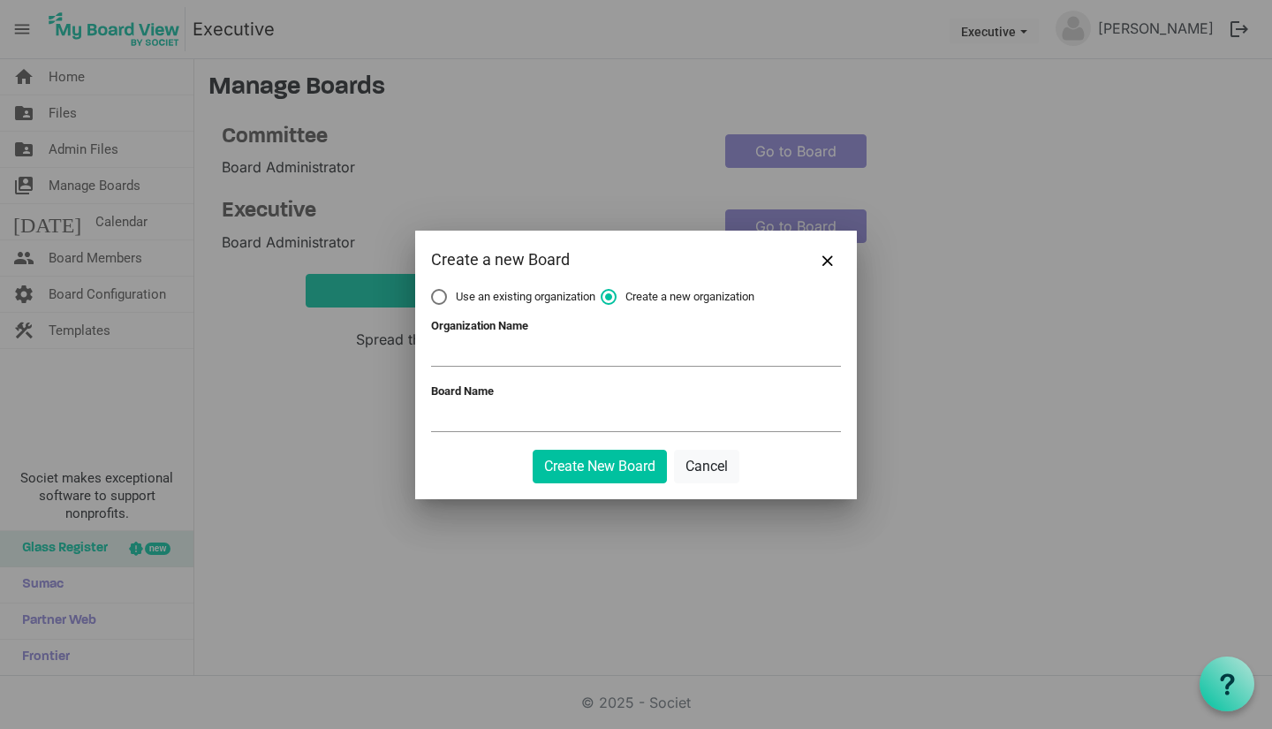
click at [469, 291] on span "Use an existing organization" at bounding box center [513, 297] width 164 height 16
click at [432, 290] on input "Use an existing organization" at bounding box center [431, 289] width 1 height 1
radio input "true"
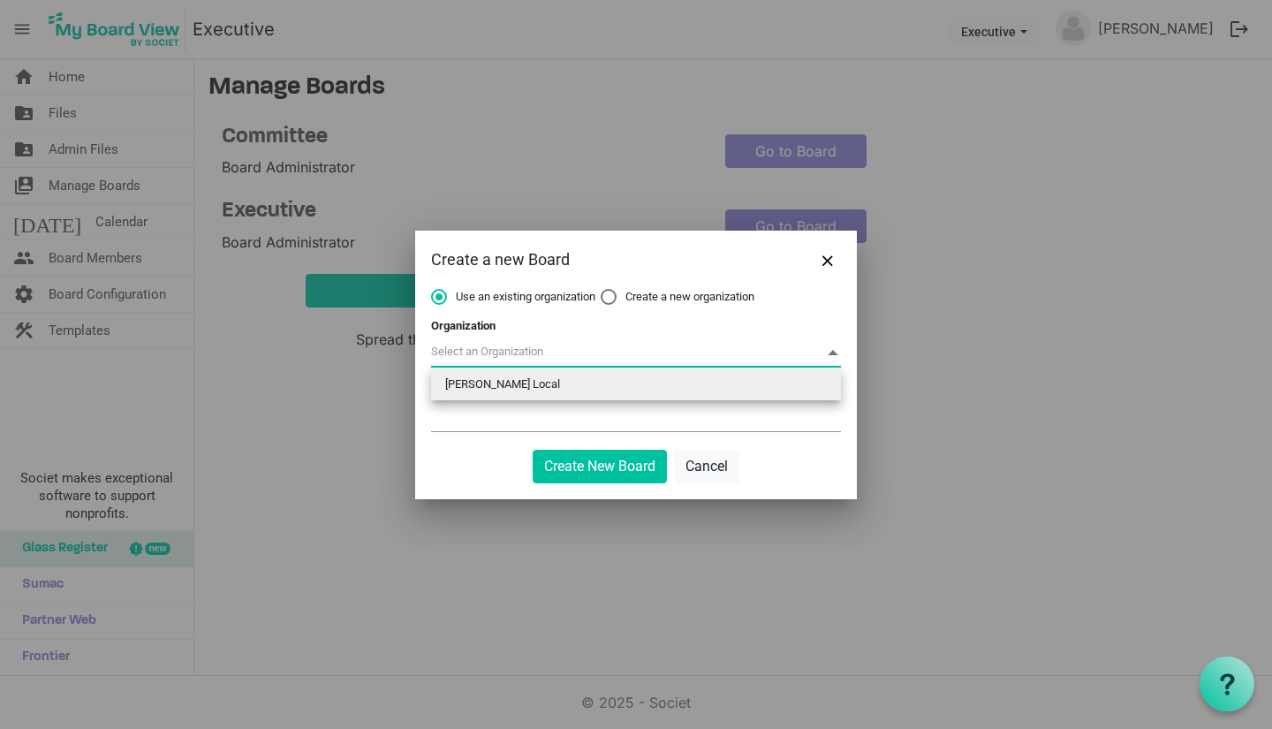
click at [498, 350] on span at bounding box center [636, 352] width 410 height 27
click at [498, 382] on li "[PERSON_NAME] Local" at bounding box center [636, 384] width 410 height 32
type input "[PERSON_NAME] Local"
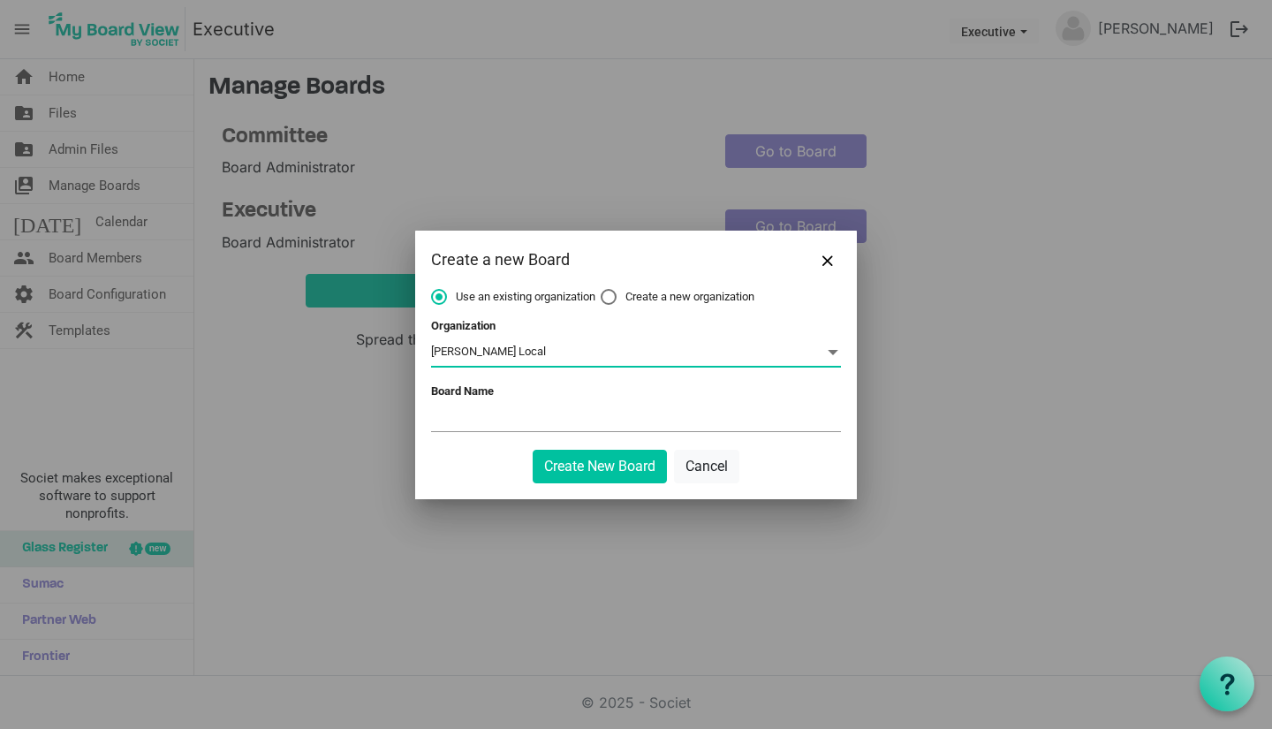
click at [495, 420] on input "Board Name" at bounding box center [636, 418] width 410 height 26
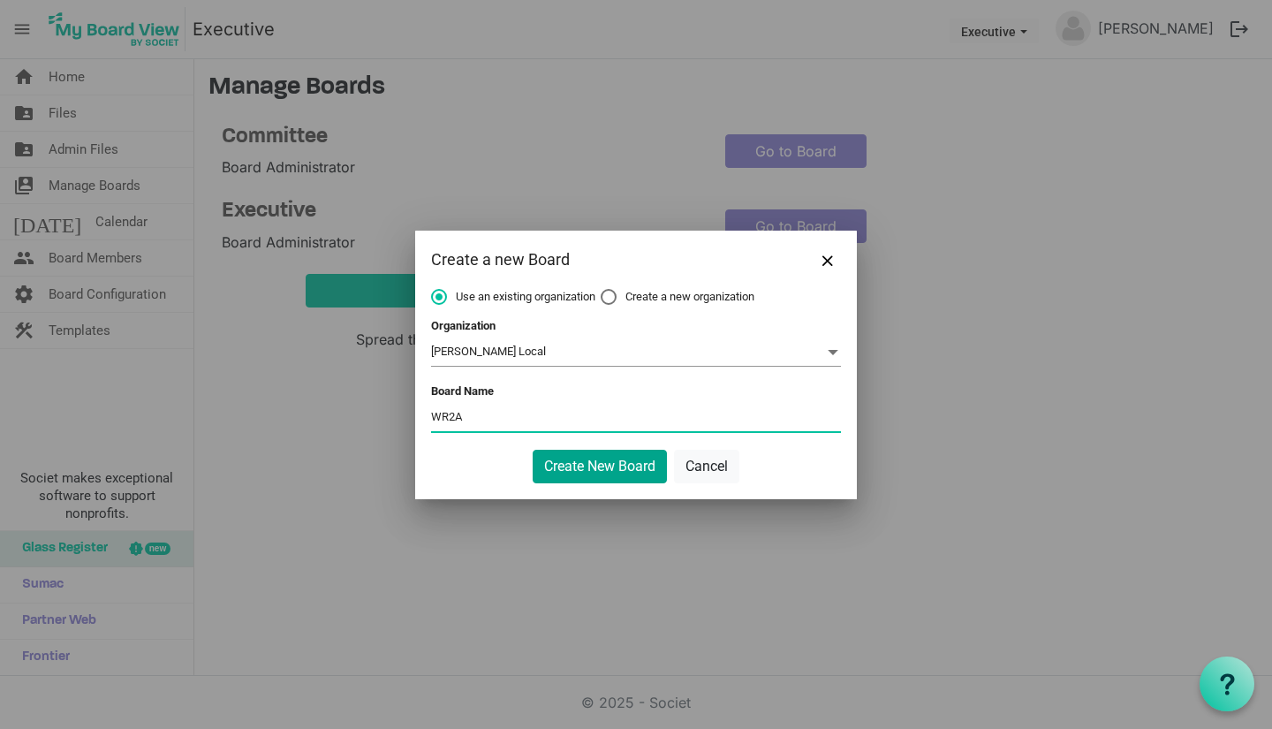
type input "WR2A"
click at [554, 473] on button "Create New Board" at bounding box center [600, 467] width 134 height 34
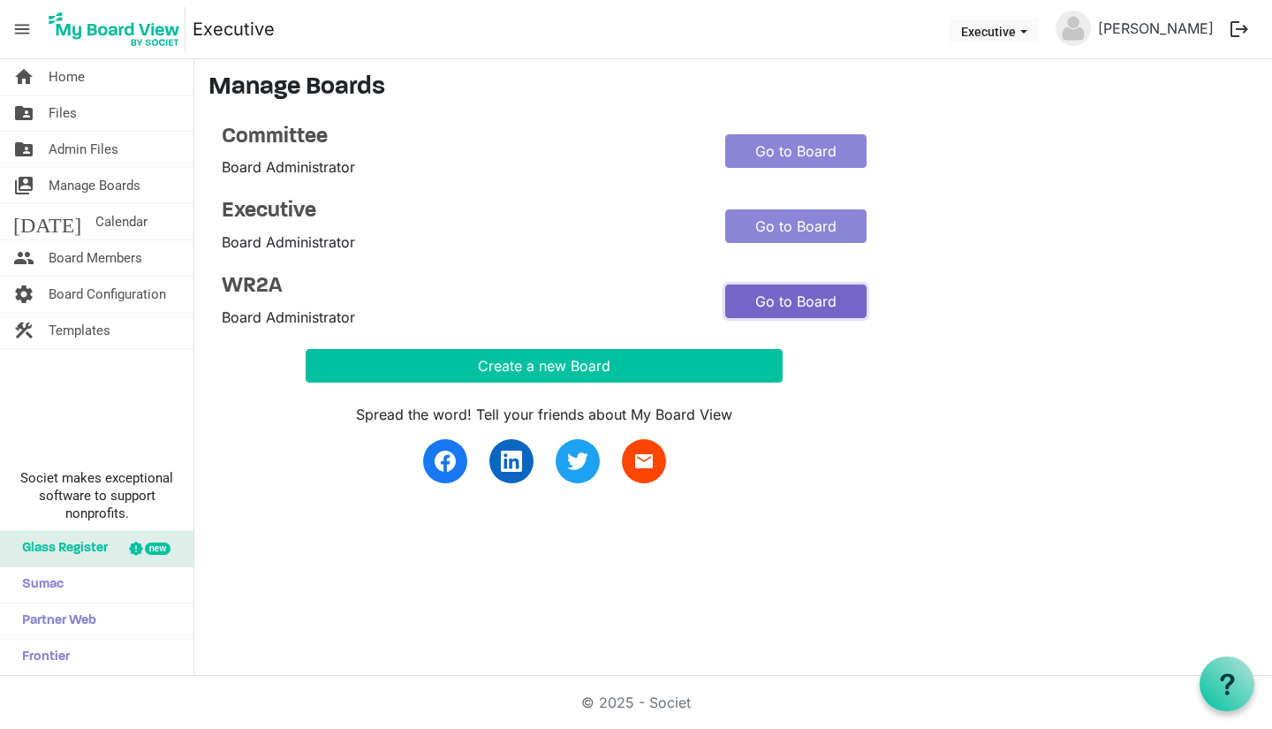
click at [737, 308] on link "Go to Board" at bounding box center [795, 301] width 141 height 34
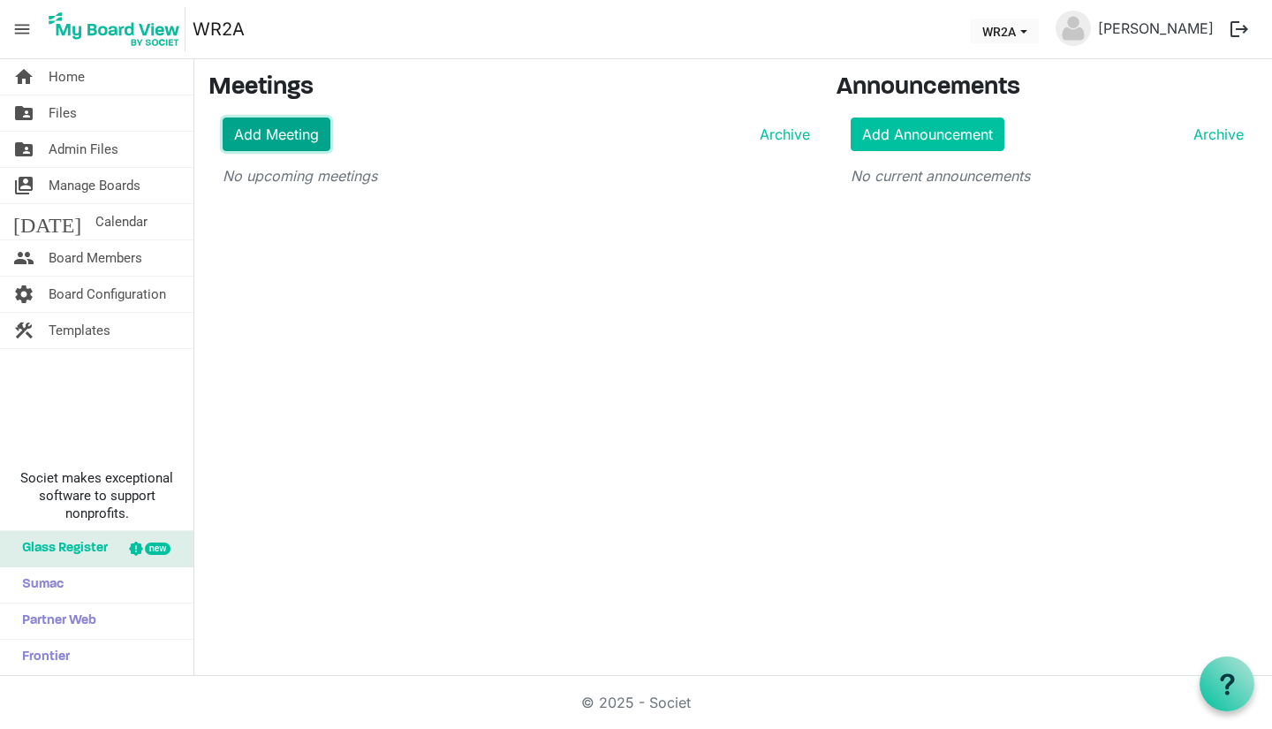
click at [247, 128] on link "Add Meeting" at bounding box center [277, 134] width 108 height 34
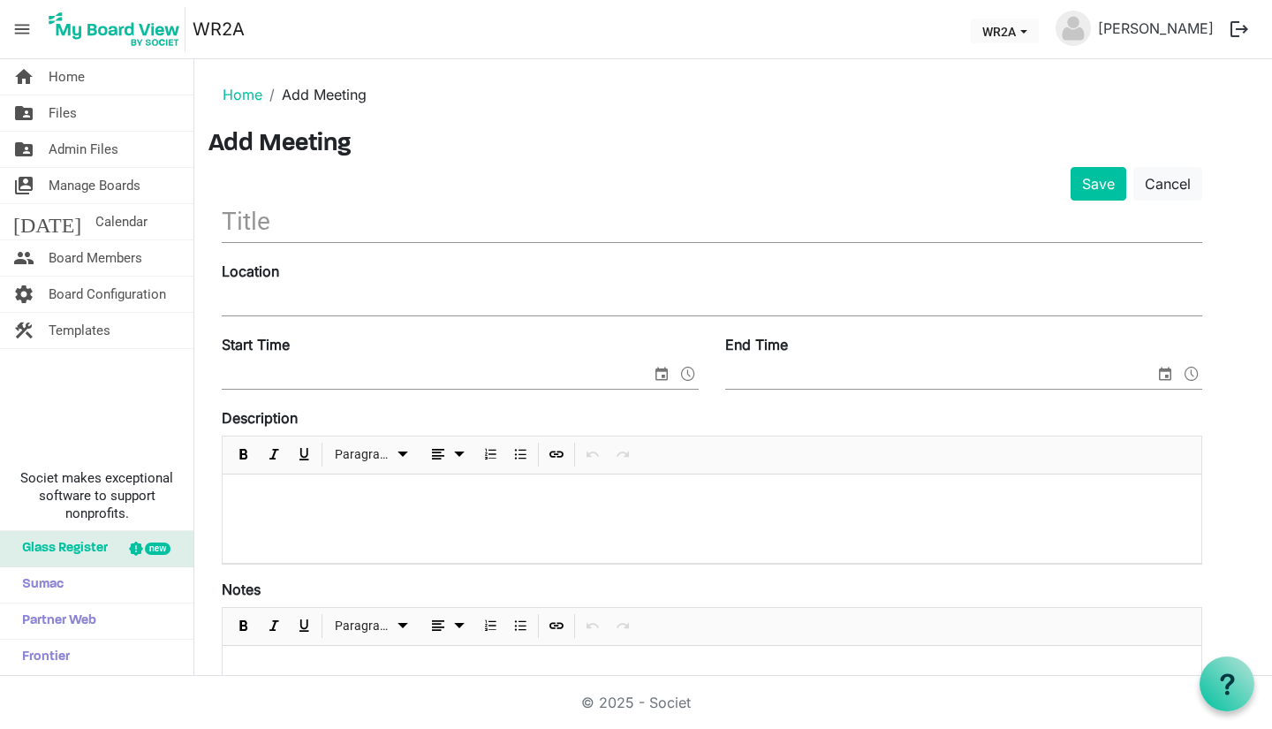
click at [261, 229] on input "text" at bounding box center [712, 221] width 980 height 42
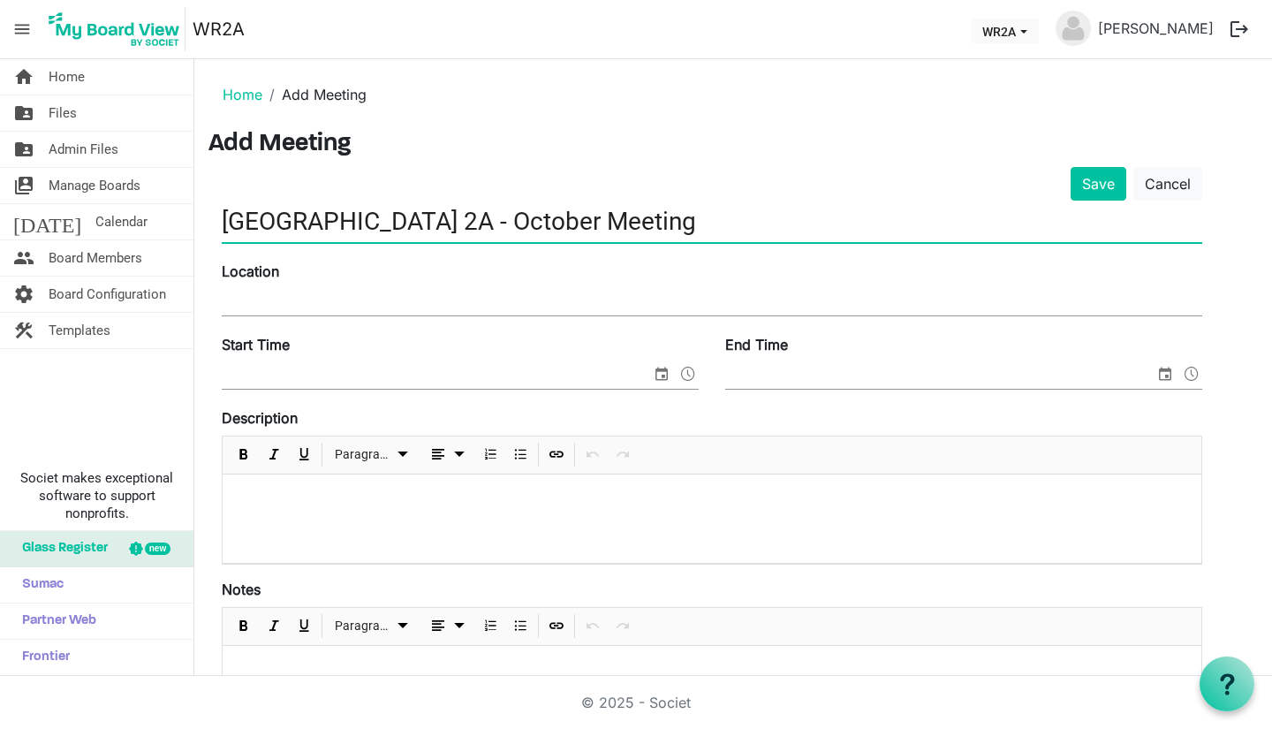
type input "Western Region 2A - October Meeting"
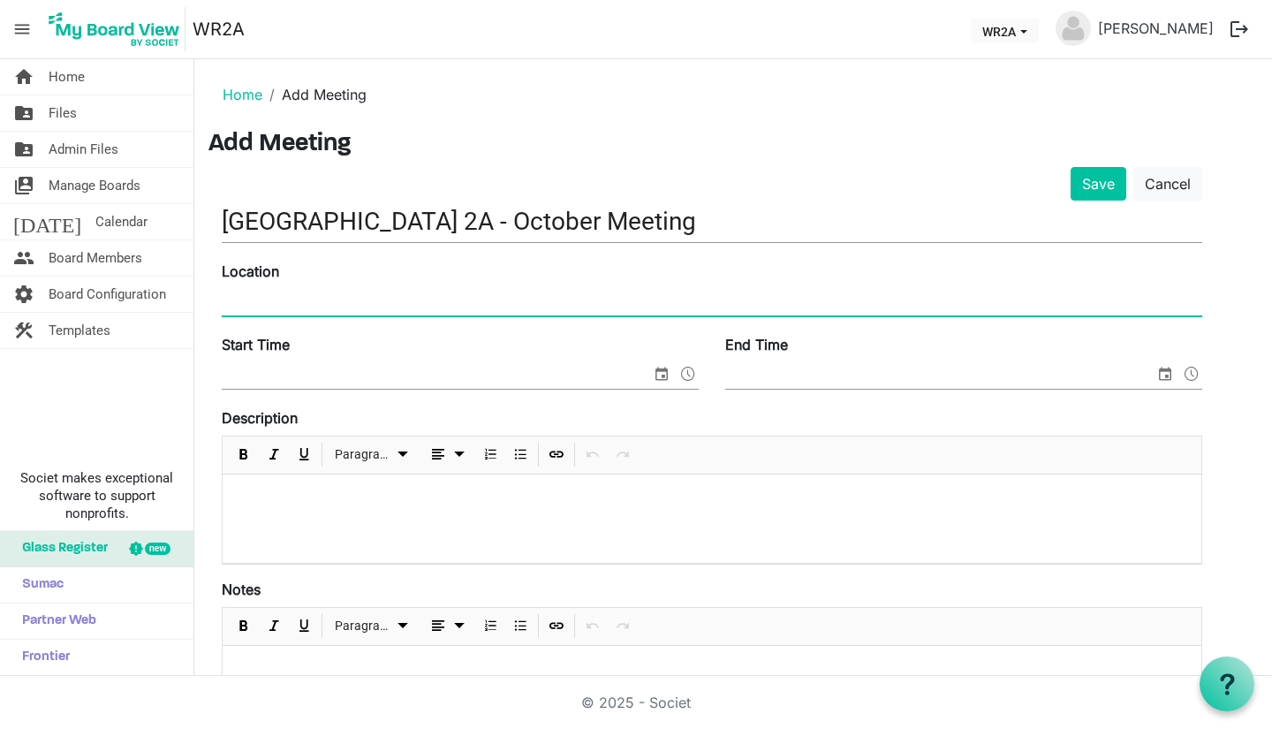
click at [243, 291] on input "Location" at bounding box center [712, 302] width 980 height 26
type input "Western Development Museum"
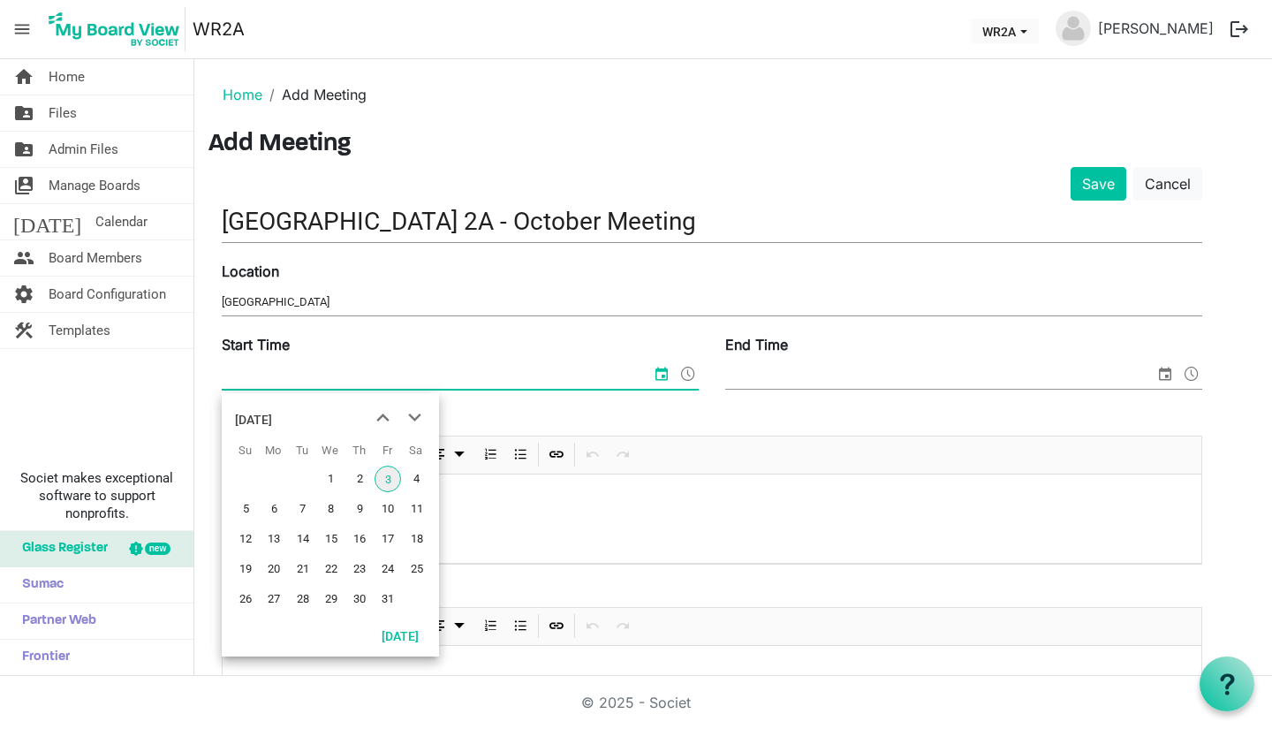
click at [390, 477] on span "3" at bounding box center [387, 478] width 26 height 26
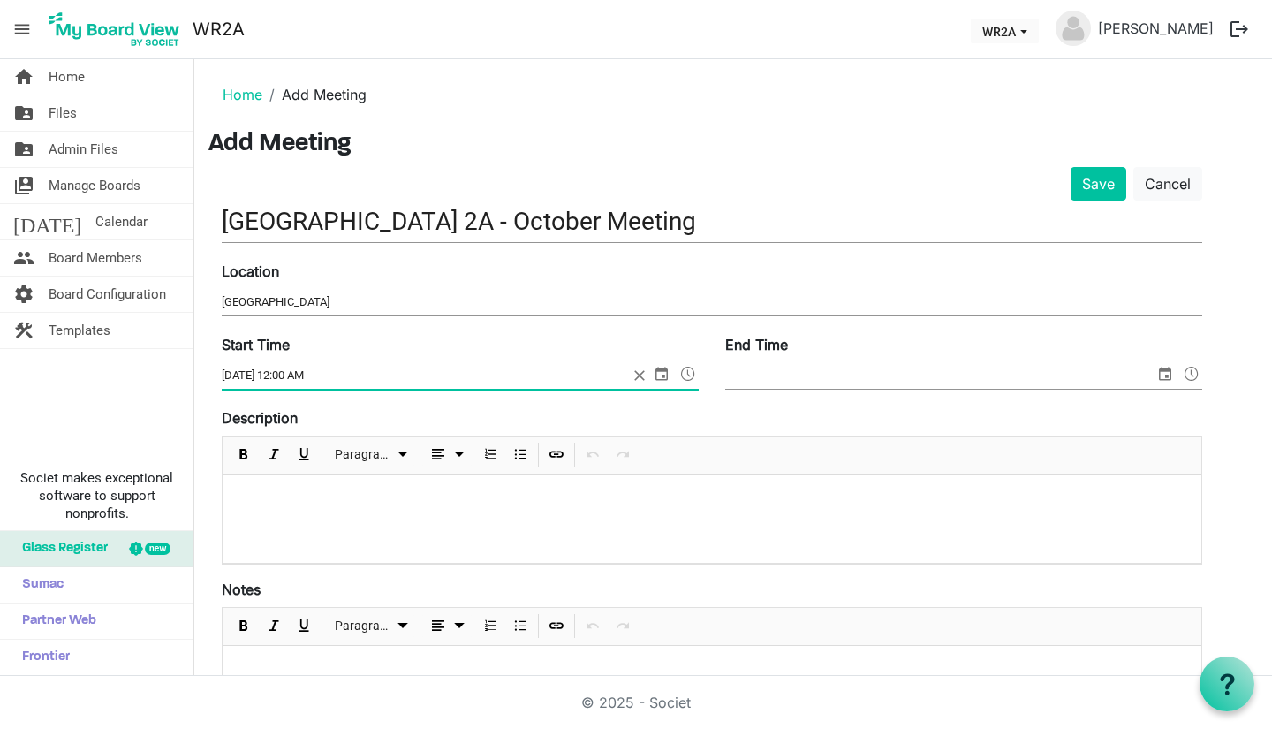
click at [692, 373] on span at bounding box center [687, 373] width 21 height 23
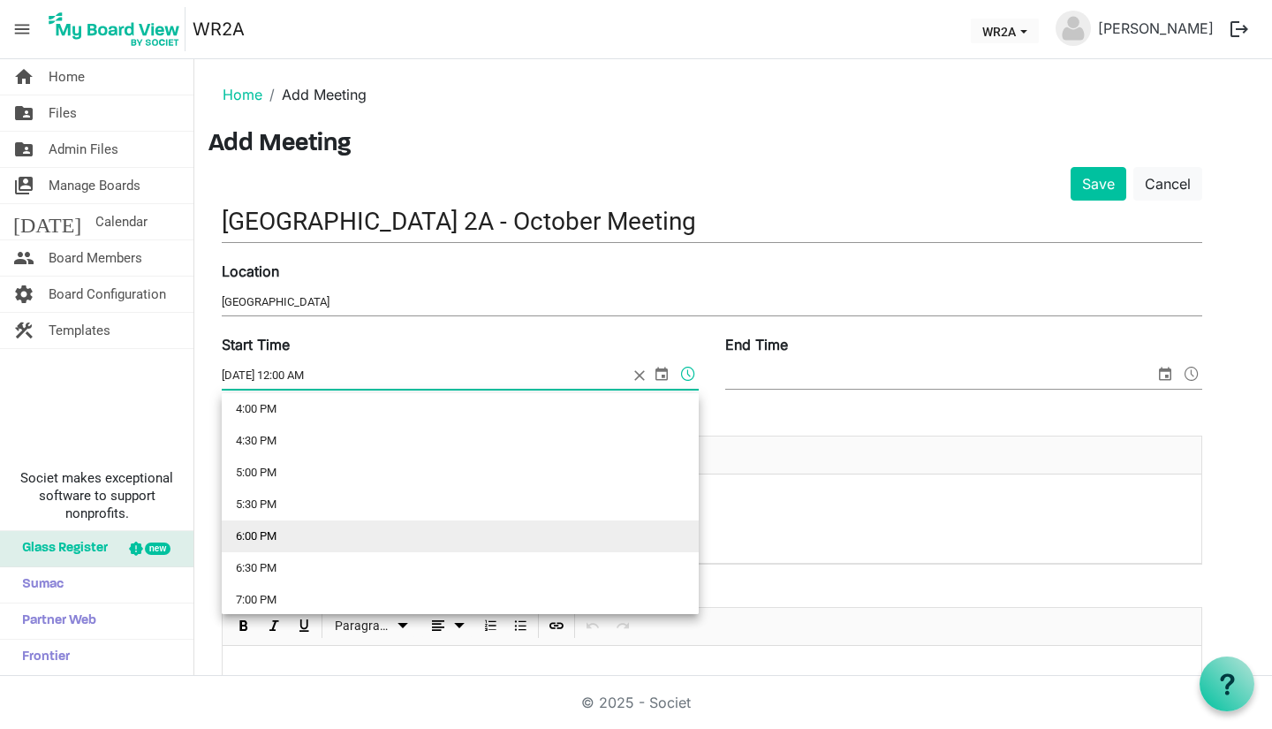
scroll to position [1017, 0]
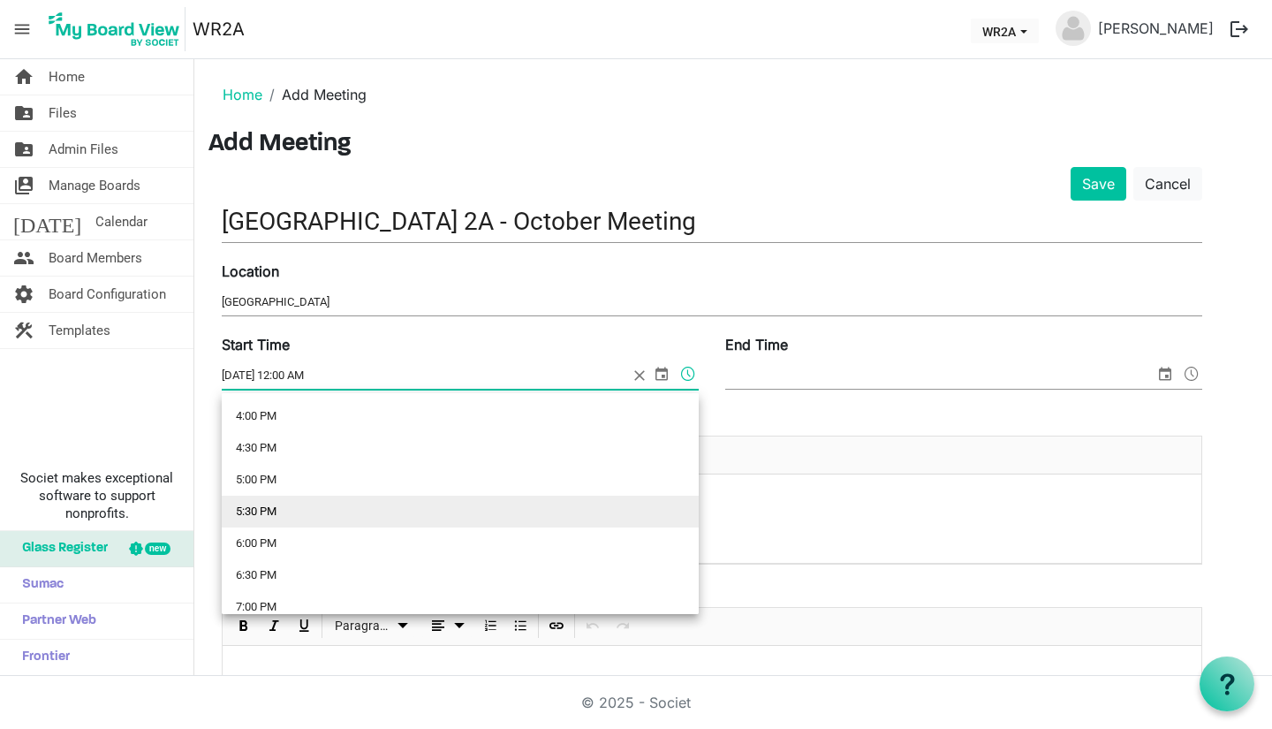
click at [423, 510] on li "5:30 PM" at bounding box center [460, 511] width 477 height 32
type input "10/3/2025 5:30 PM"
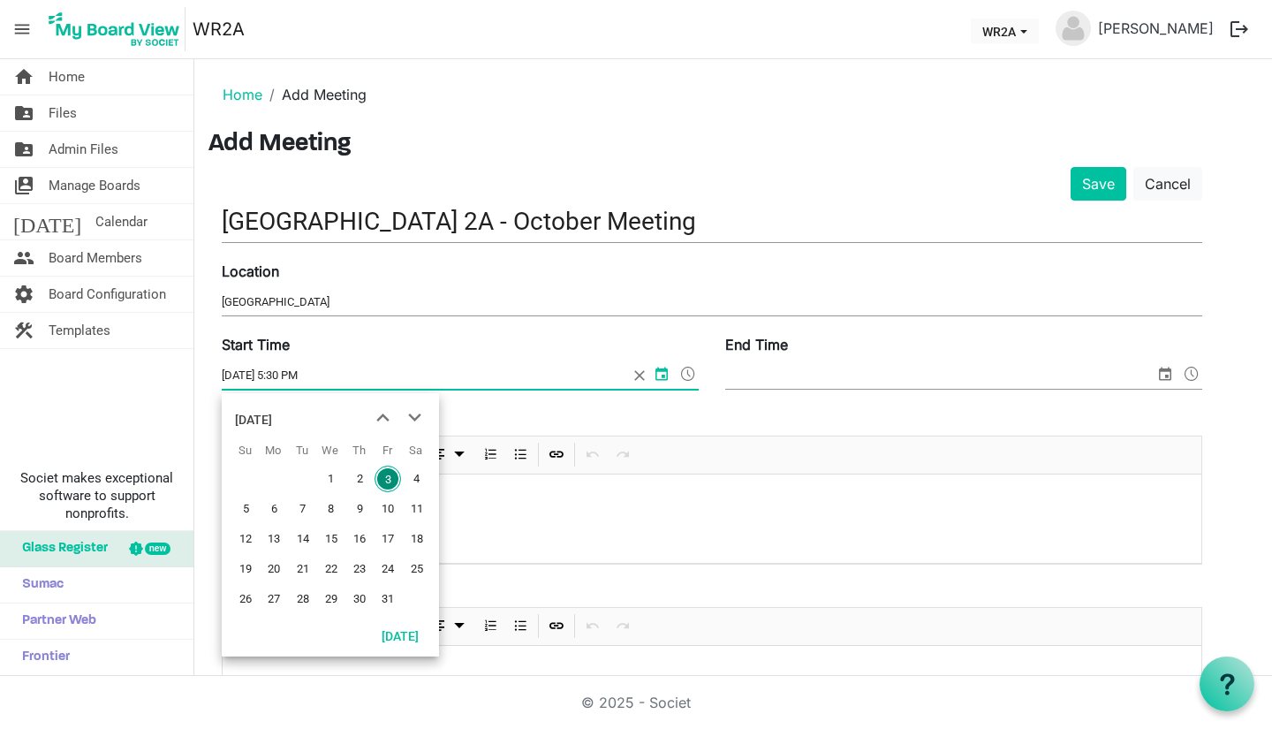
click at [708, 139] on h3 "Add Meeting" at bounding box center [732, 145] width 1049 height 30
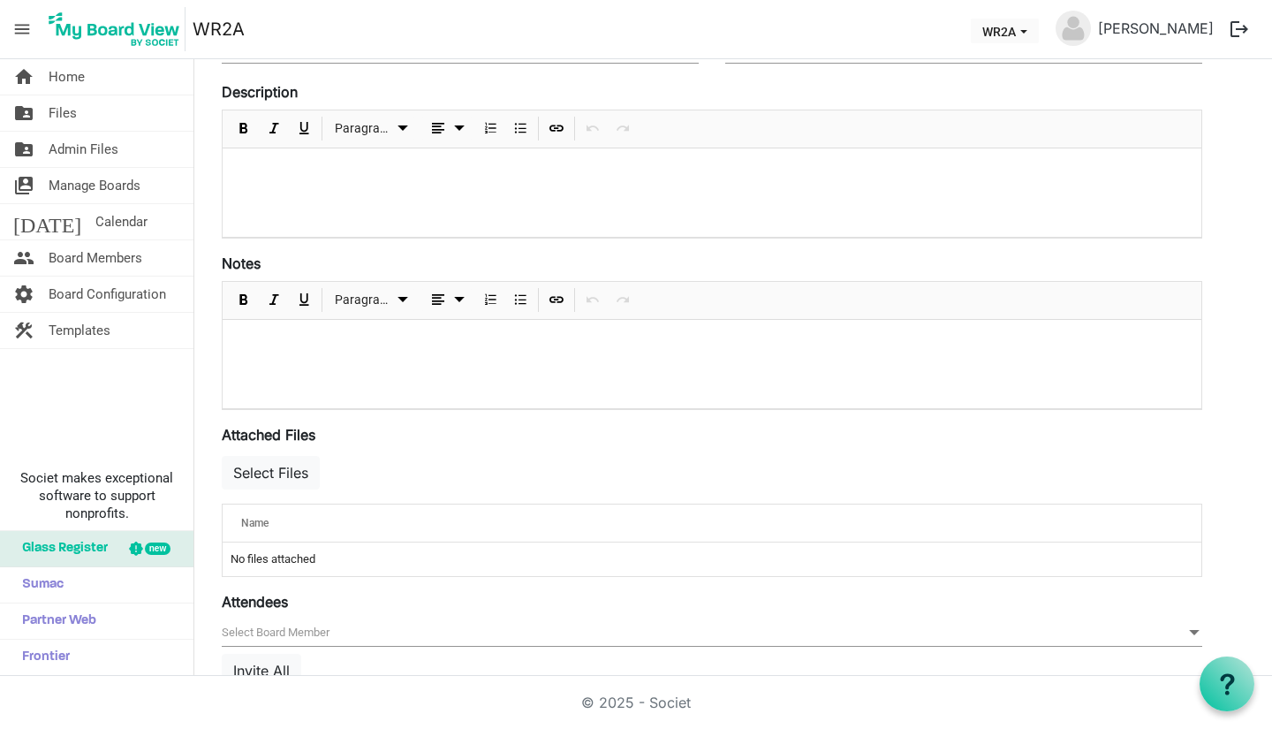
scroll to position [359, 0]
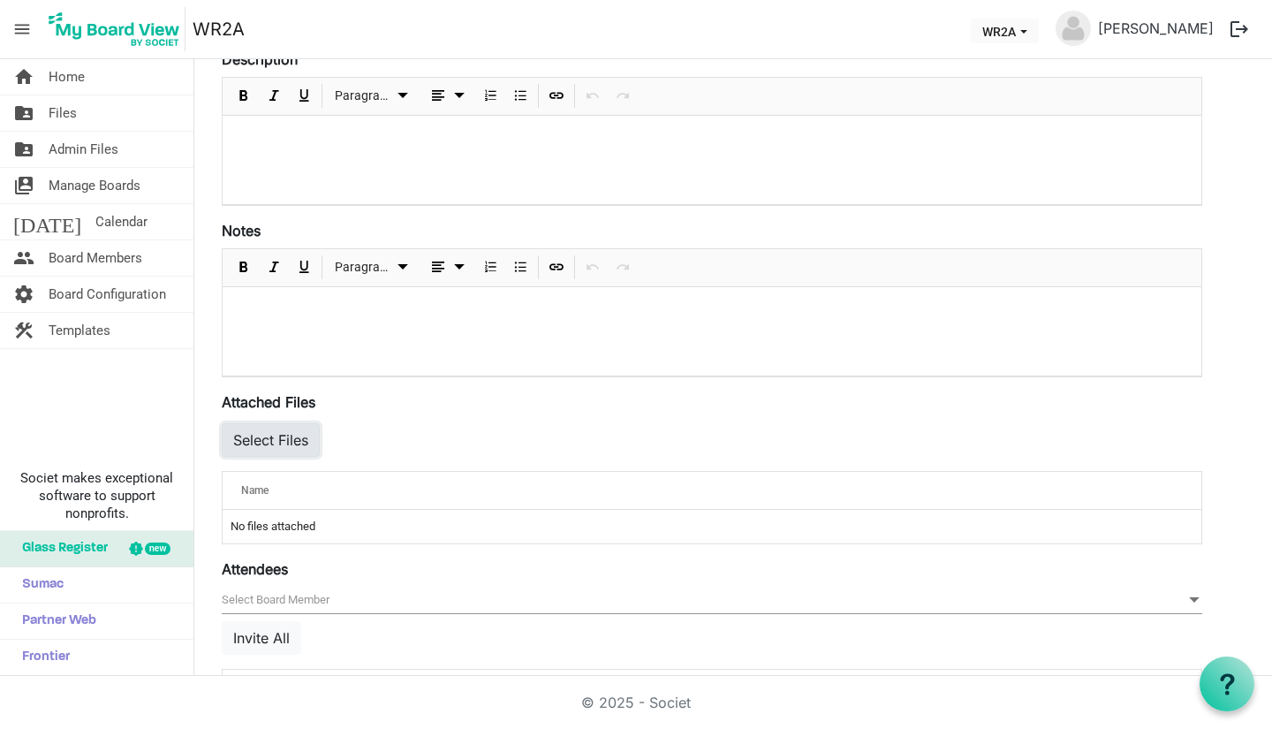
click at [283, 440] on button "Select Files" at bounding box center [271, 440] width 98 height 34
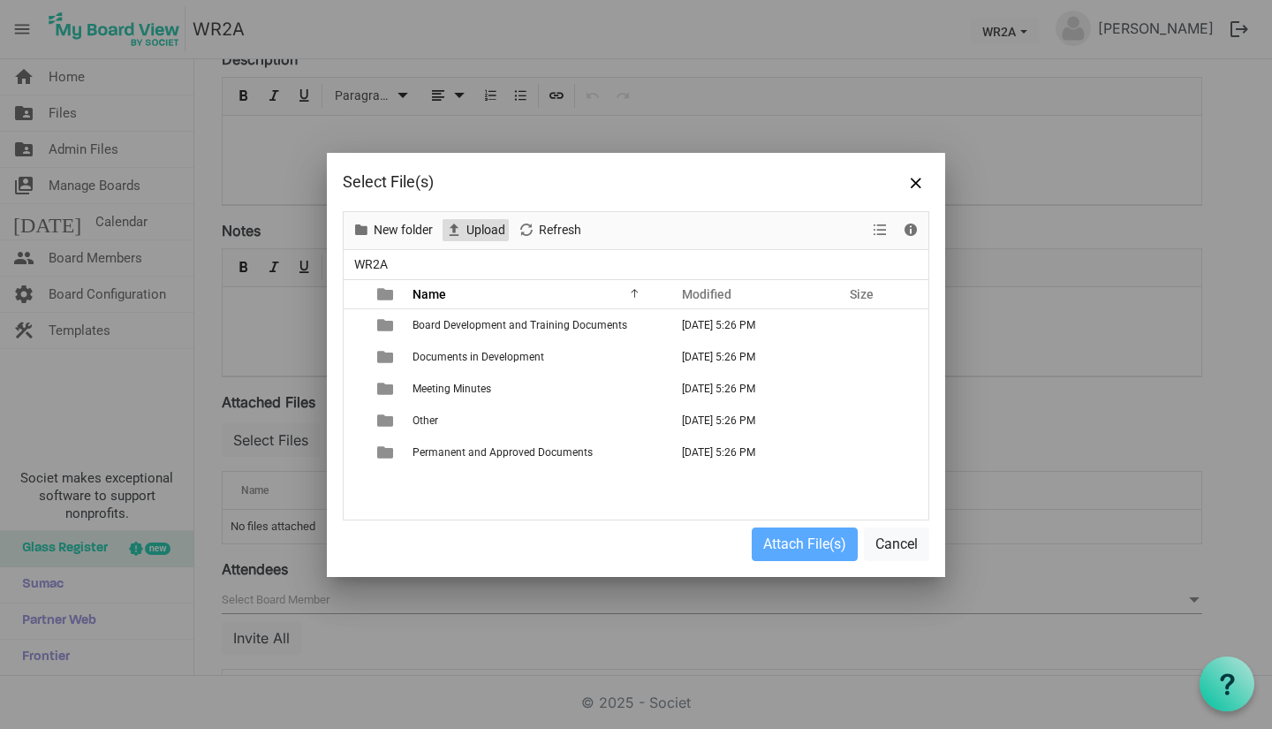
click at [478, 231] on span "Upload" at bounding box center [486, 230] width 42 height 22
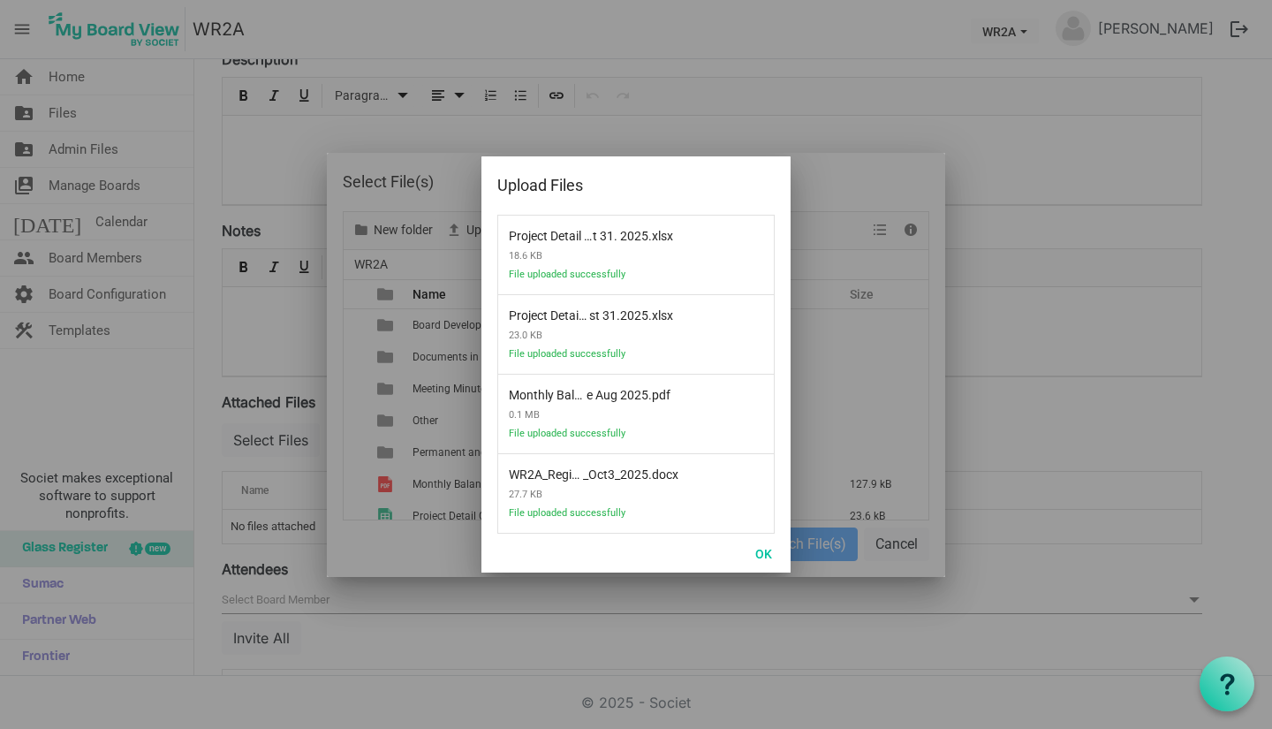
click at [762, 538] on div "OK" at bounding box center [635, 552] width 309 height 39
click at [762, 549] on button "OK" at bounding box center [764, 553] width 40 height 25
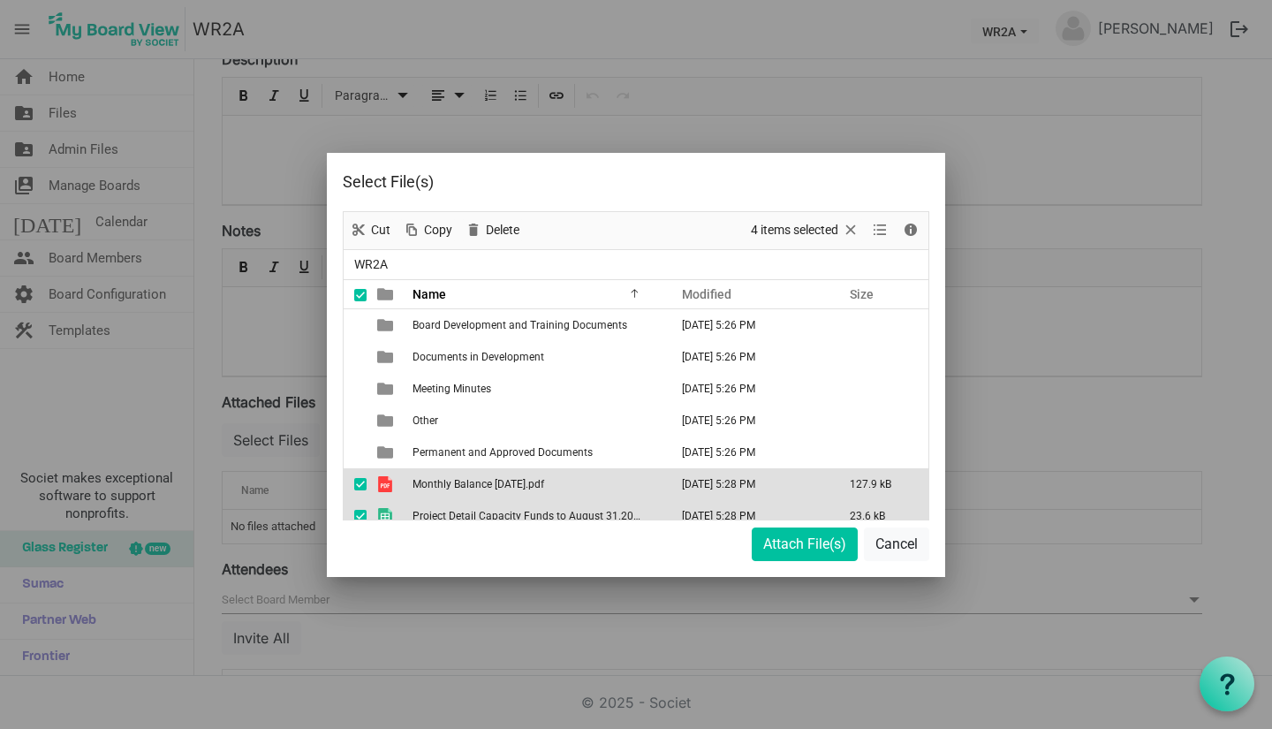
scroll to position [76, 0]
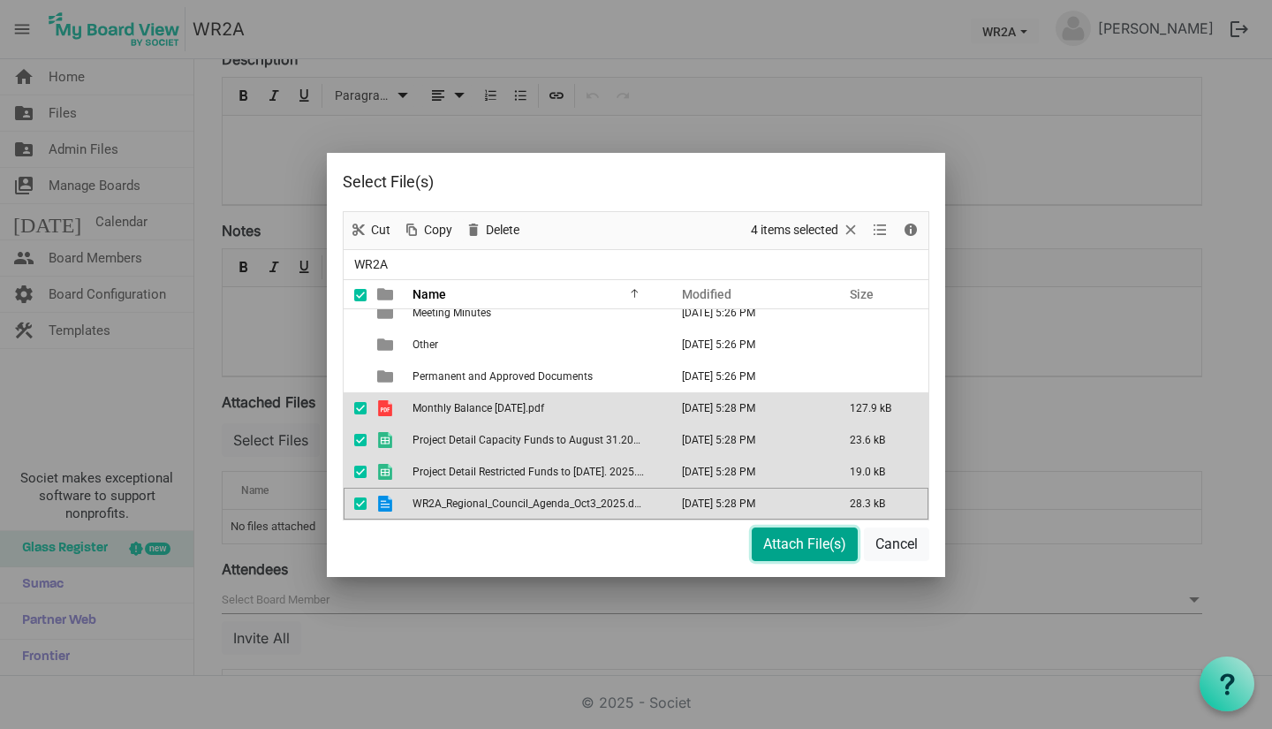
click at [803, 544] on button "Attach File(s)" at bounding box center [805, 544] width 106 height 34
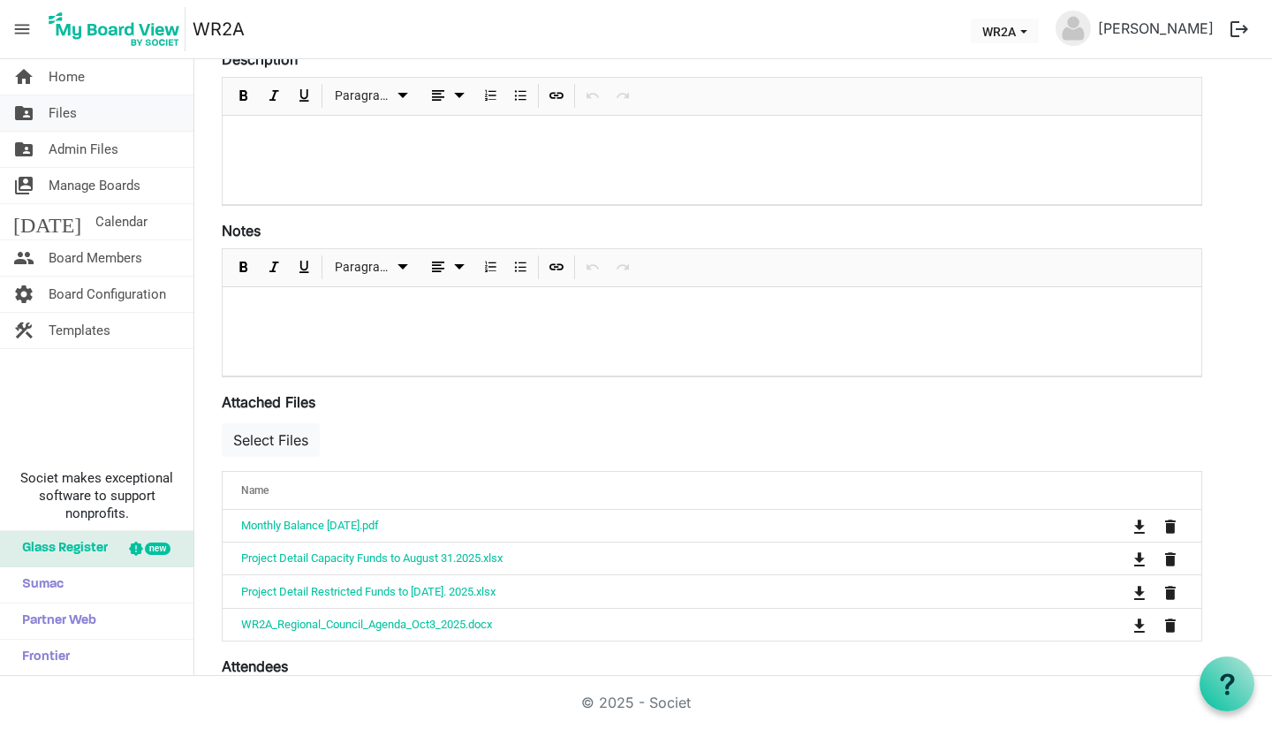
click at [55, 102] on span "Files" at bounding box center [63, 112] width 28 height 35
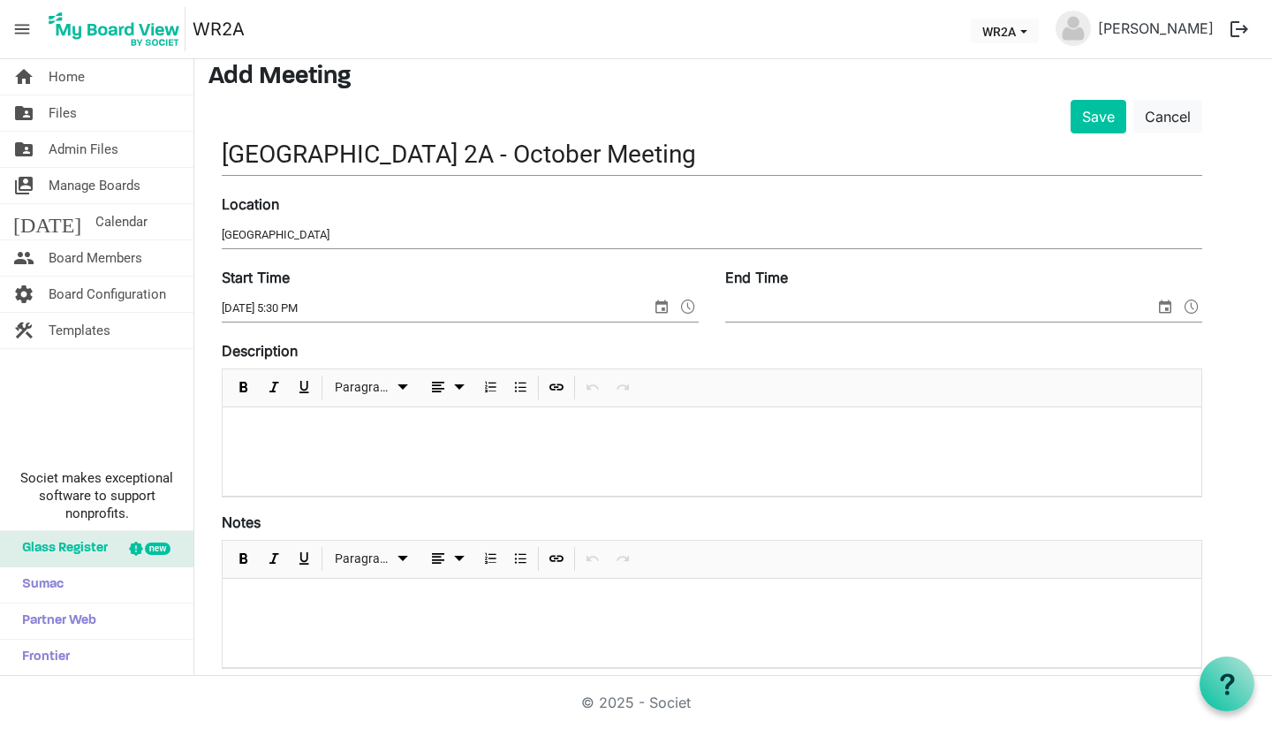
scroll to position [11, 0]
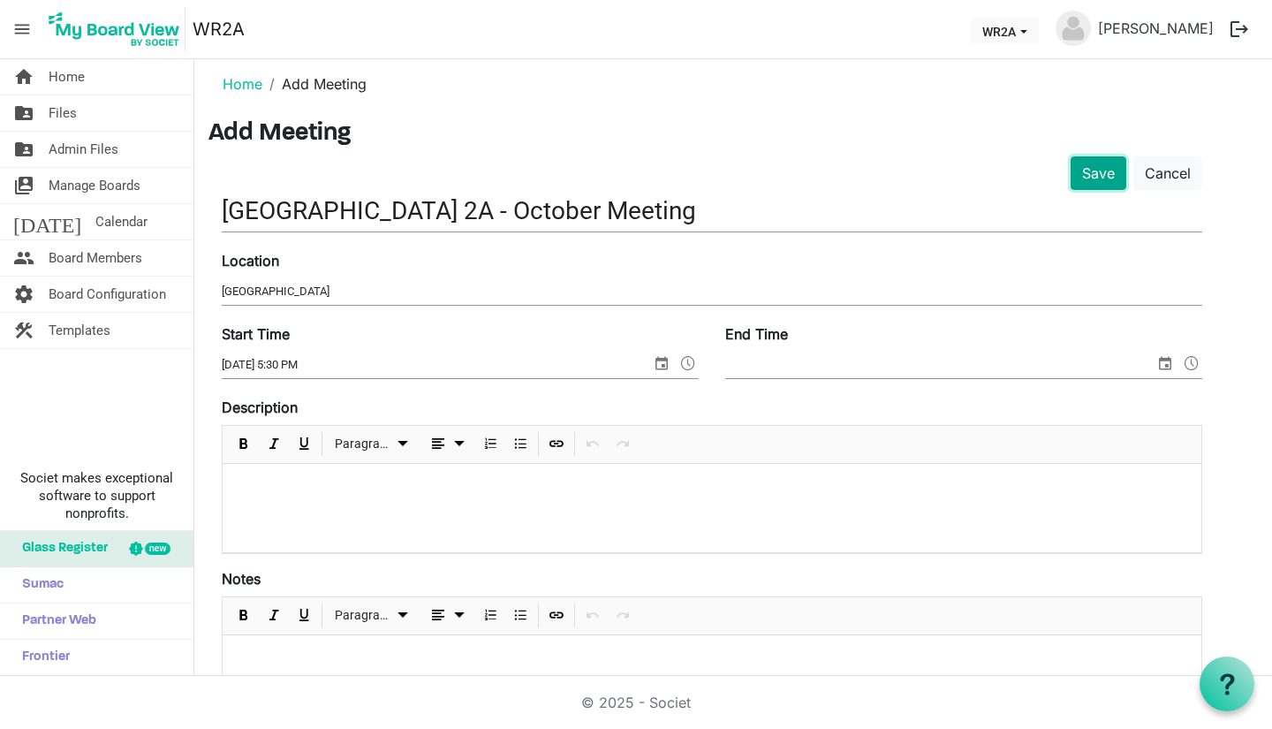
click at [1093, 173] on button "Save" at bounding box center [1098, 173] width 56 height 34
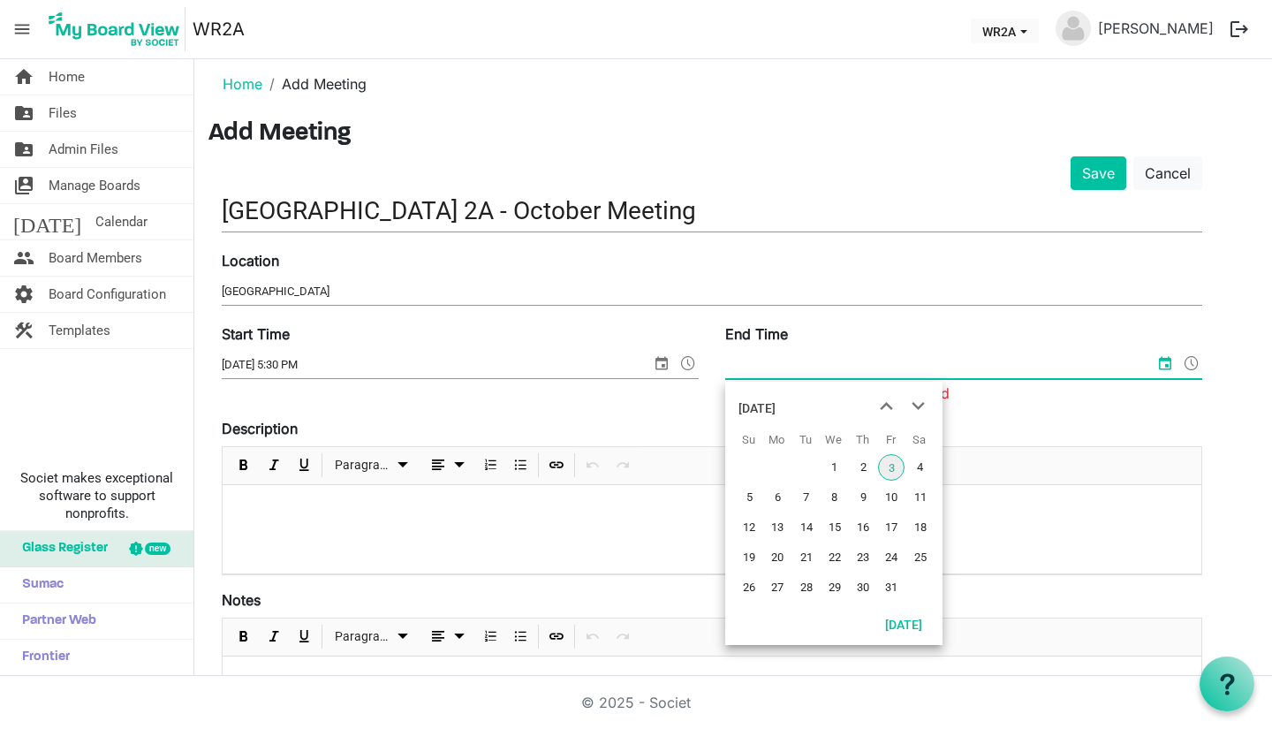
click at [1189, 359] on span at bounding box center [1191, 363] width 21 height 23
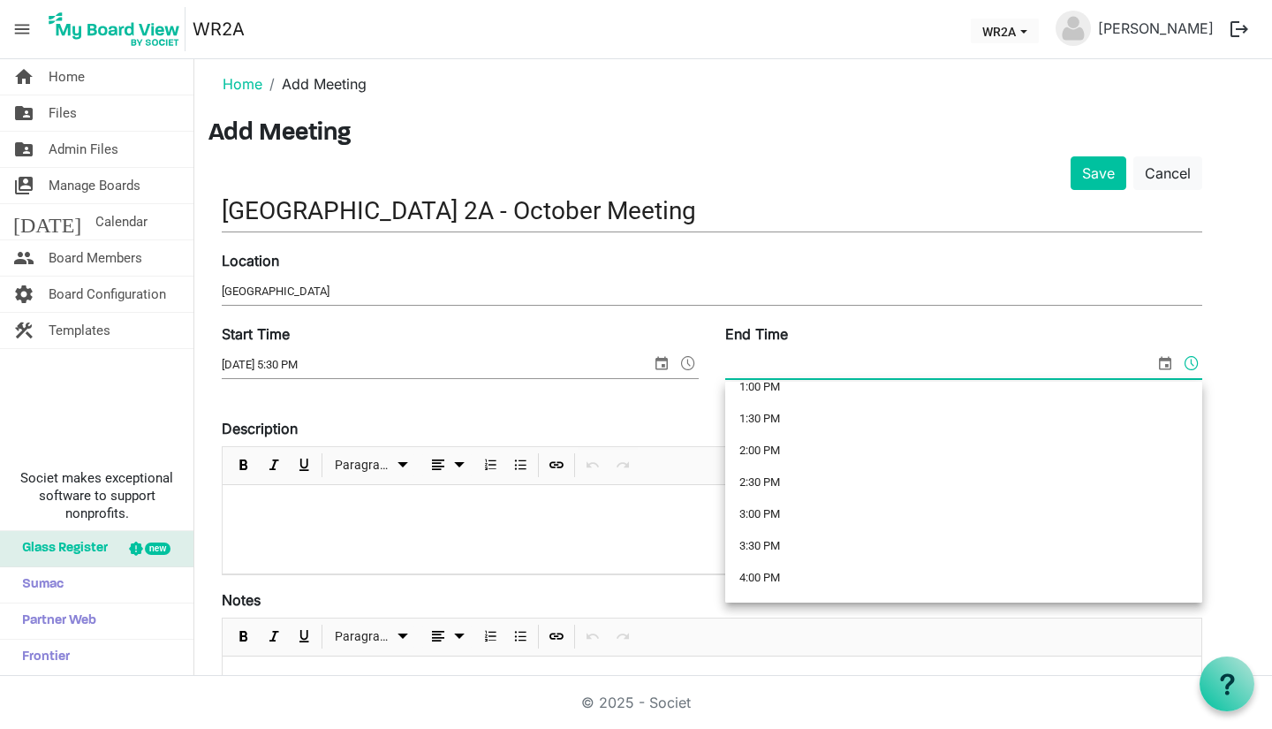
scroll to position [1039, 0]
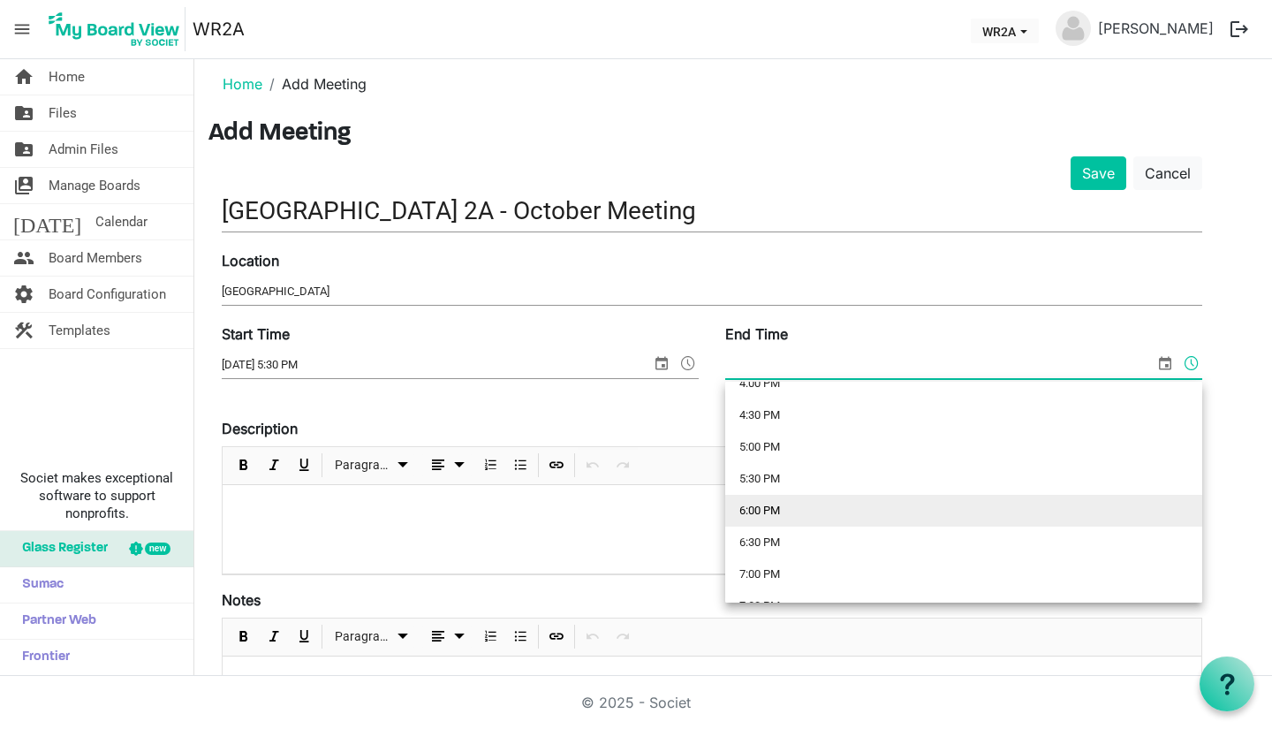
click at [910, 495] on li "6:00 PM" at bounding box center [963, 511] width 477 height 32
type input "10/3/2025 6:00 PM"
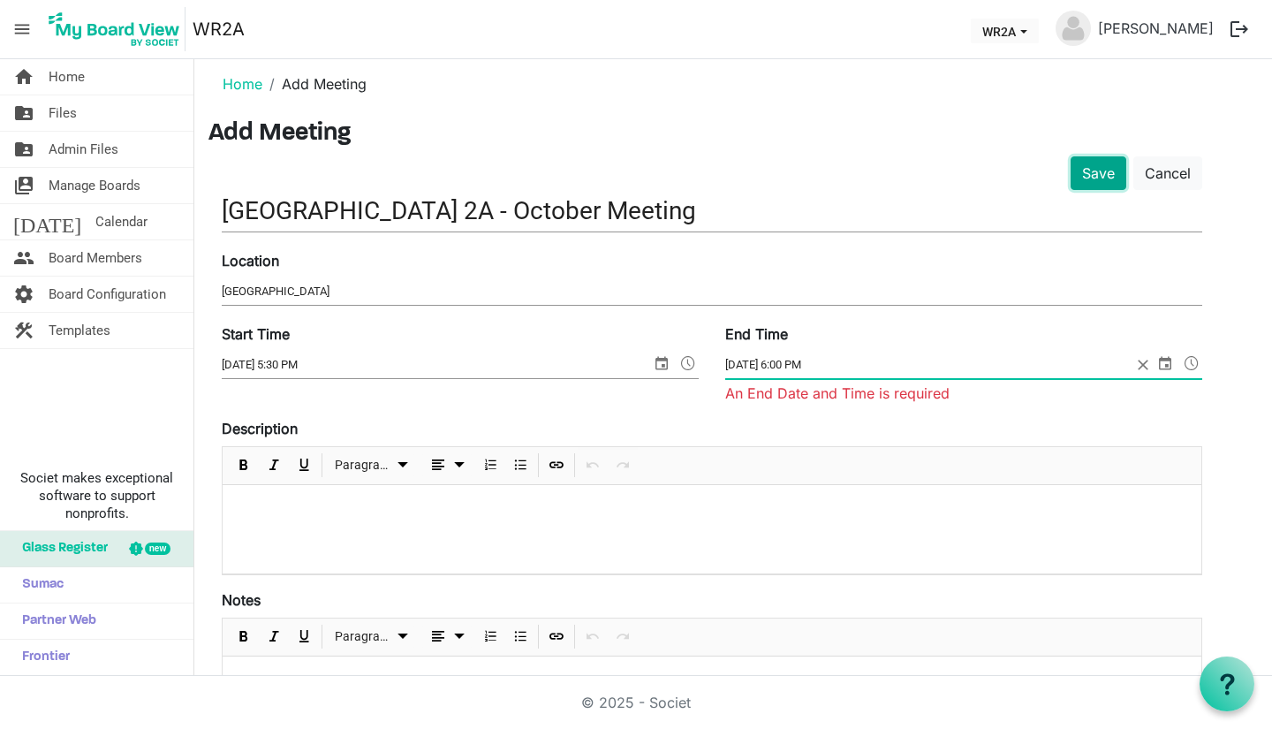
click at [1093, 179] on button "Save" at bounding box center [1098, 173] width 56 height 34
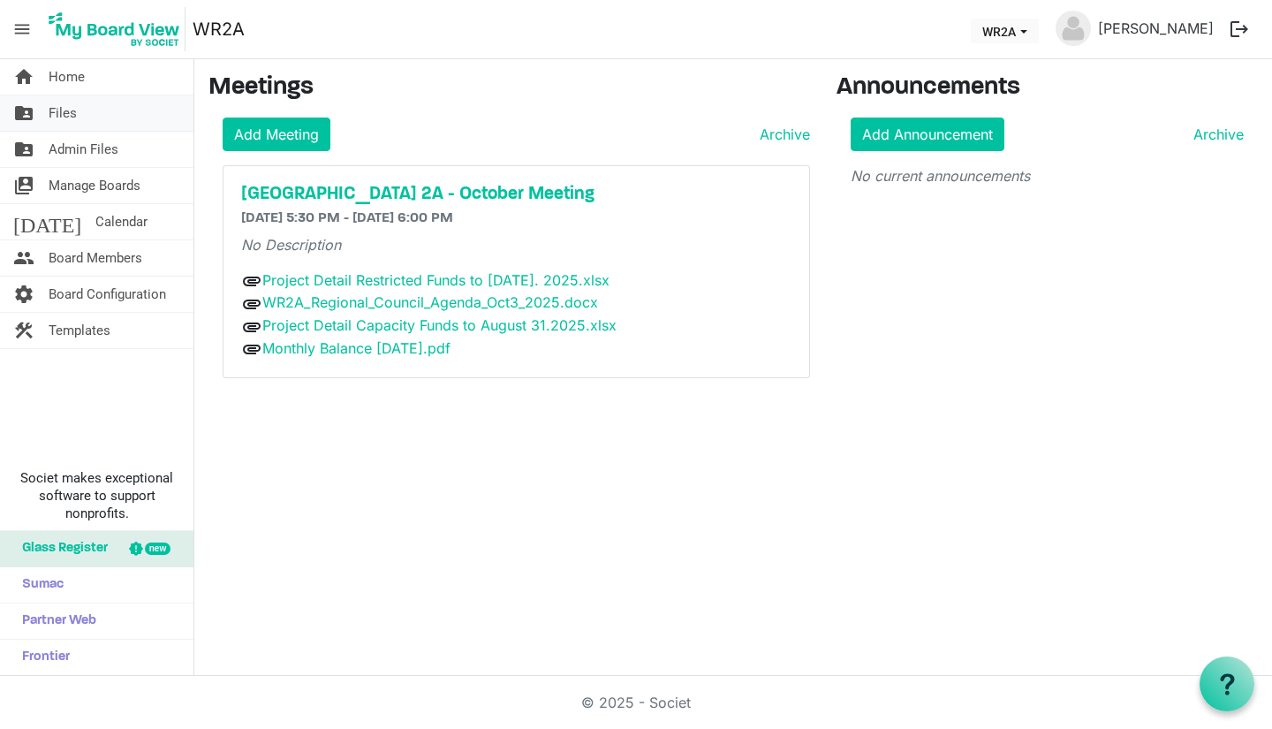
click at [62, 119] on span "Files" at bounding box center [63, 112] width 28 height 35
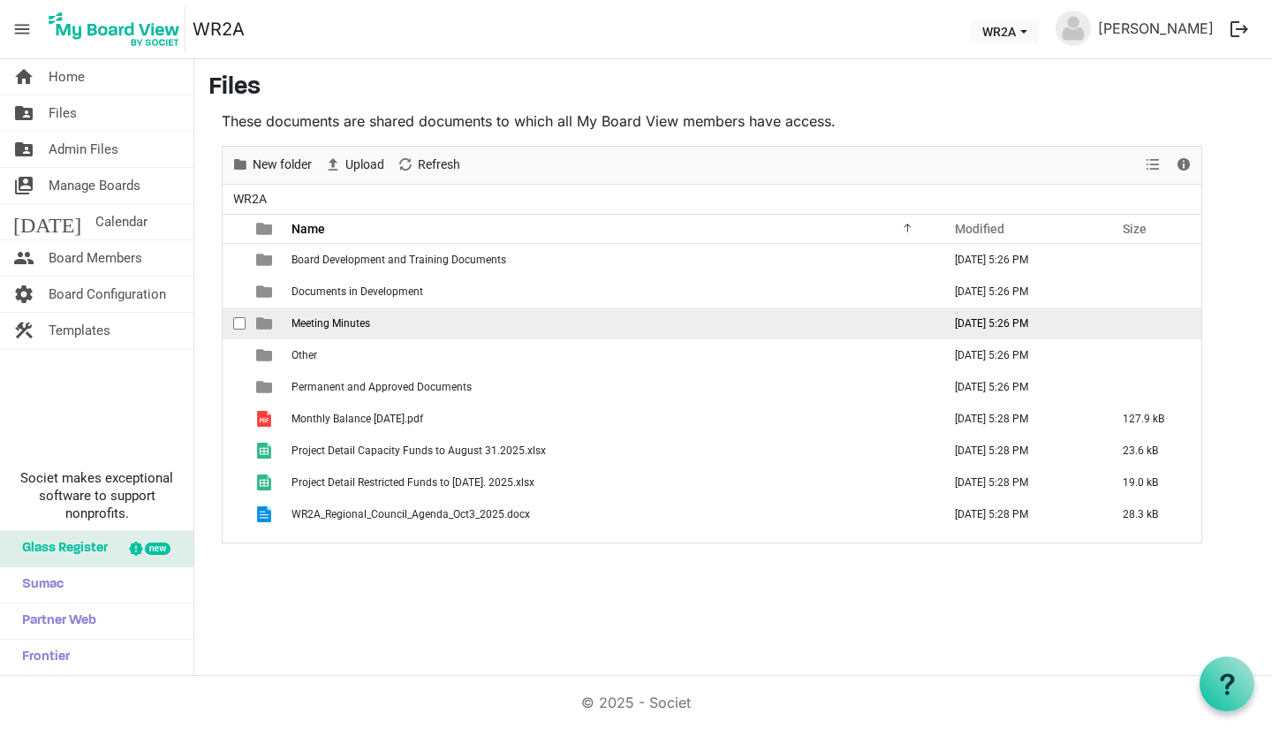
click at [310, 319] on span "Meeting Minutes" at bounding box center [330, 323] width 79 height 12
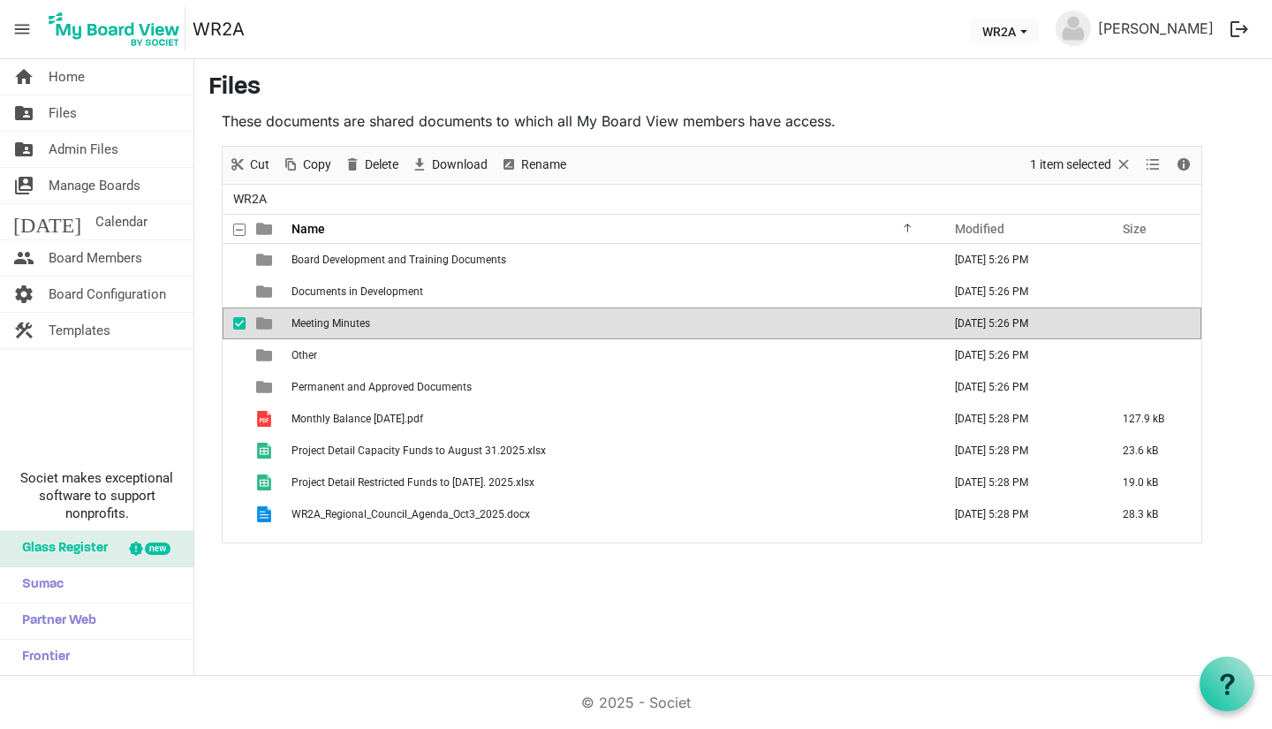
click at [310, 319] on span "Meeting Minutes" at bounding box center [330, 323] width 79 height 12
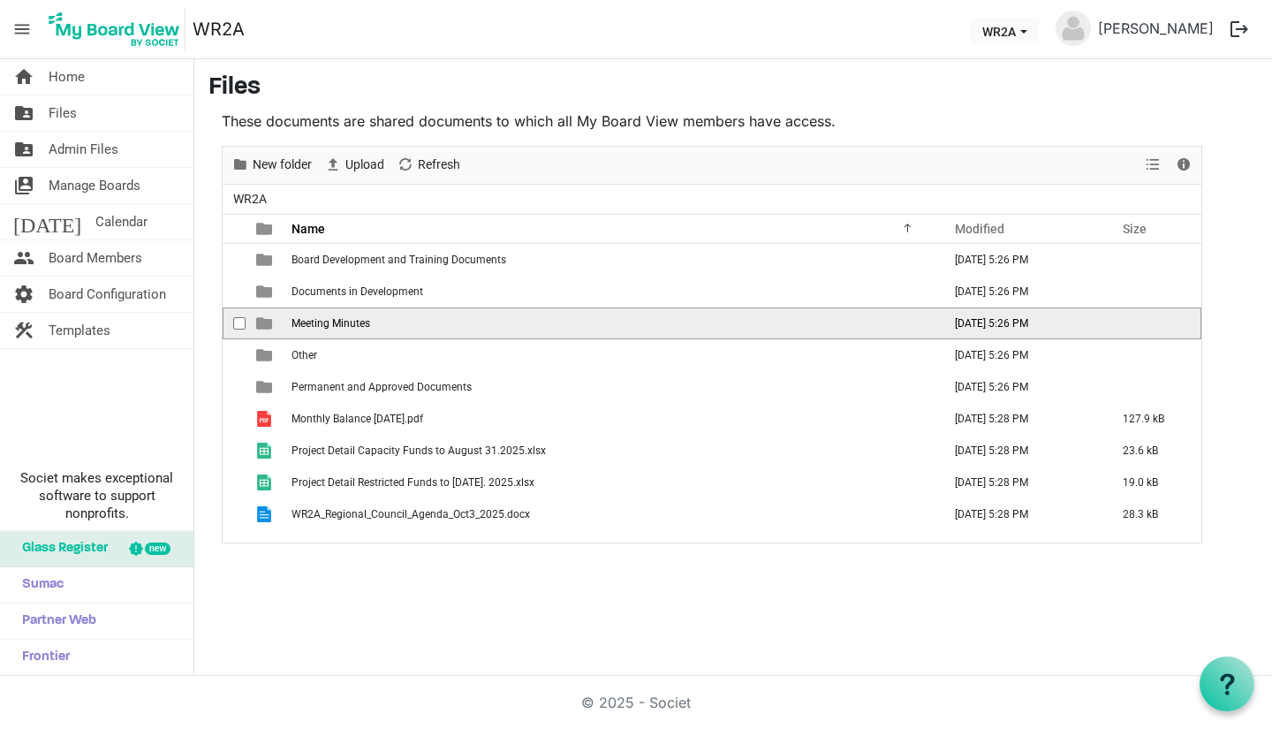
click at [310, 319] on span "Meeting Minutes" at bounding box center [330, 323] width 79 height 12
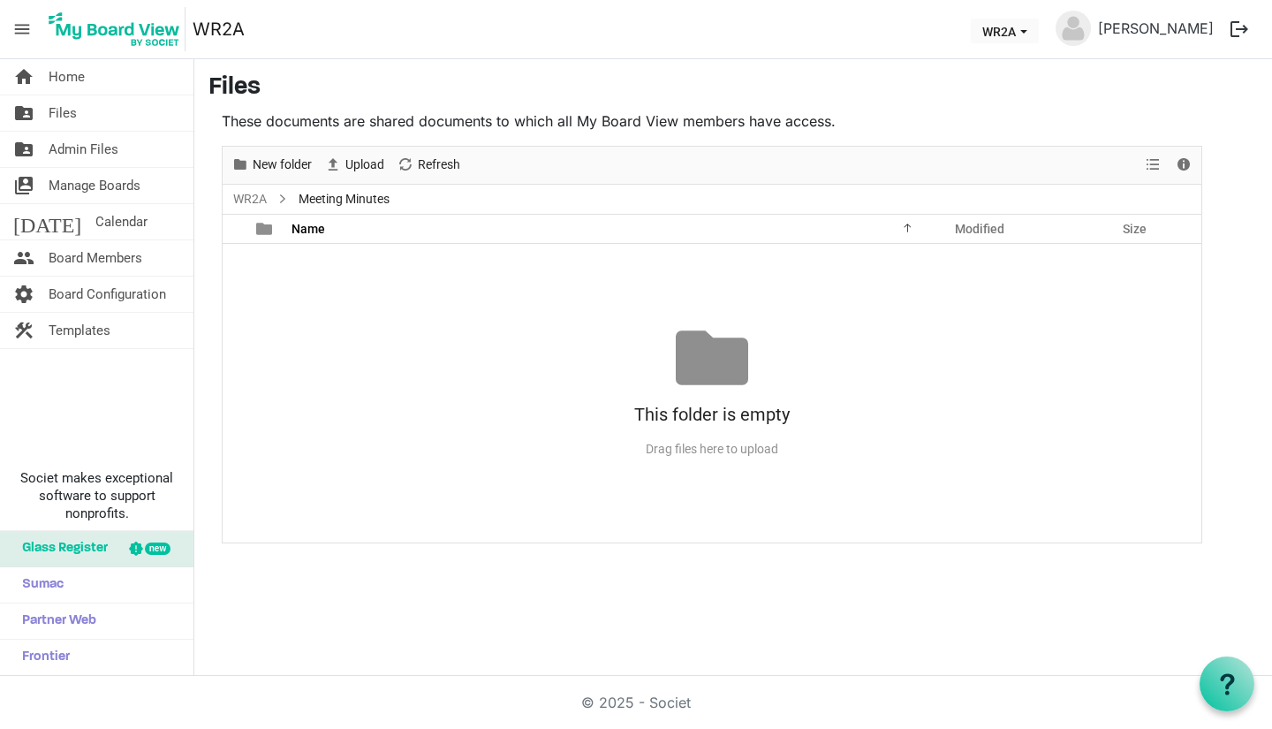
click at [310, 319] on div "No records to display This folder is empty Drag files here to upload" at bounding box center [712, 393] width 979 height 299
click at [283, 155] on span "New folder" at bounding box center [282, 165] width 63 height 22
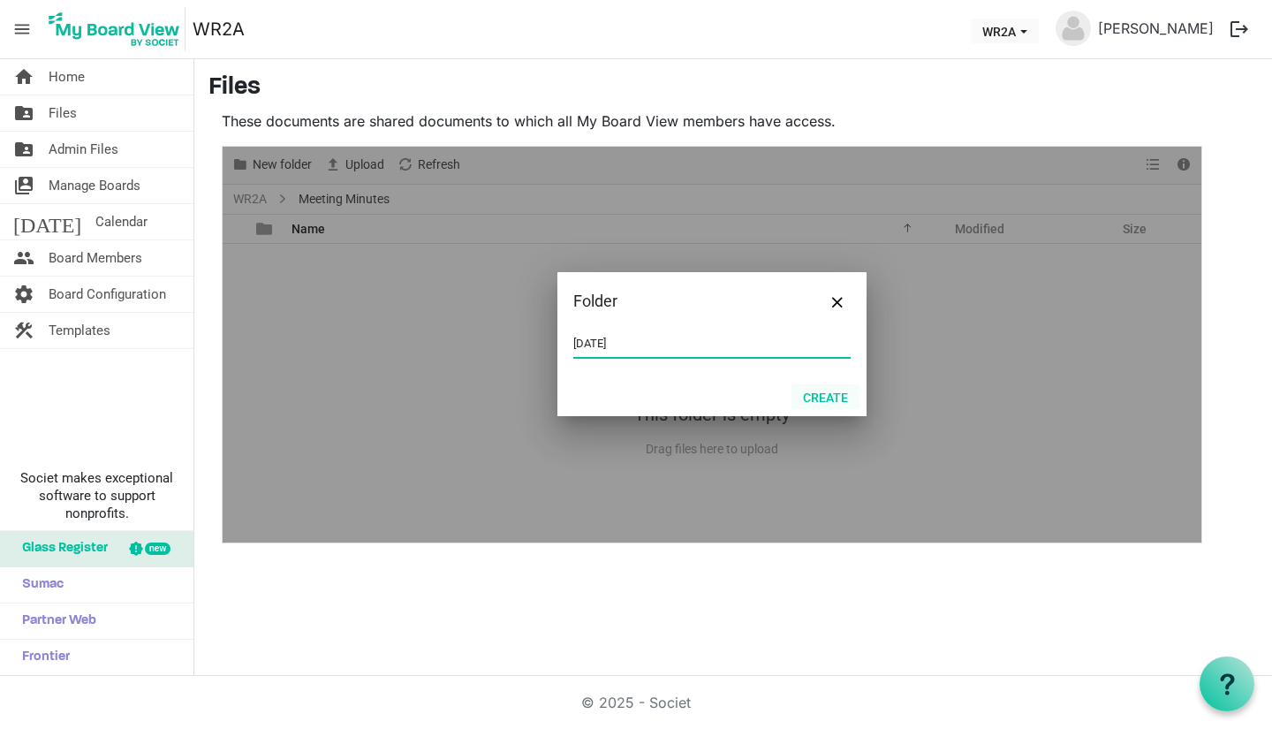
type input "[DATE]"
click at [844, 388] on button "Create" at bounding box center [825, 396] width 68 height 25
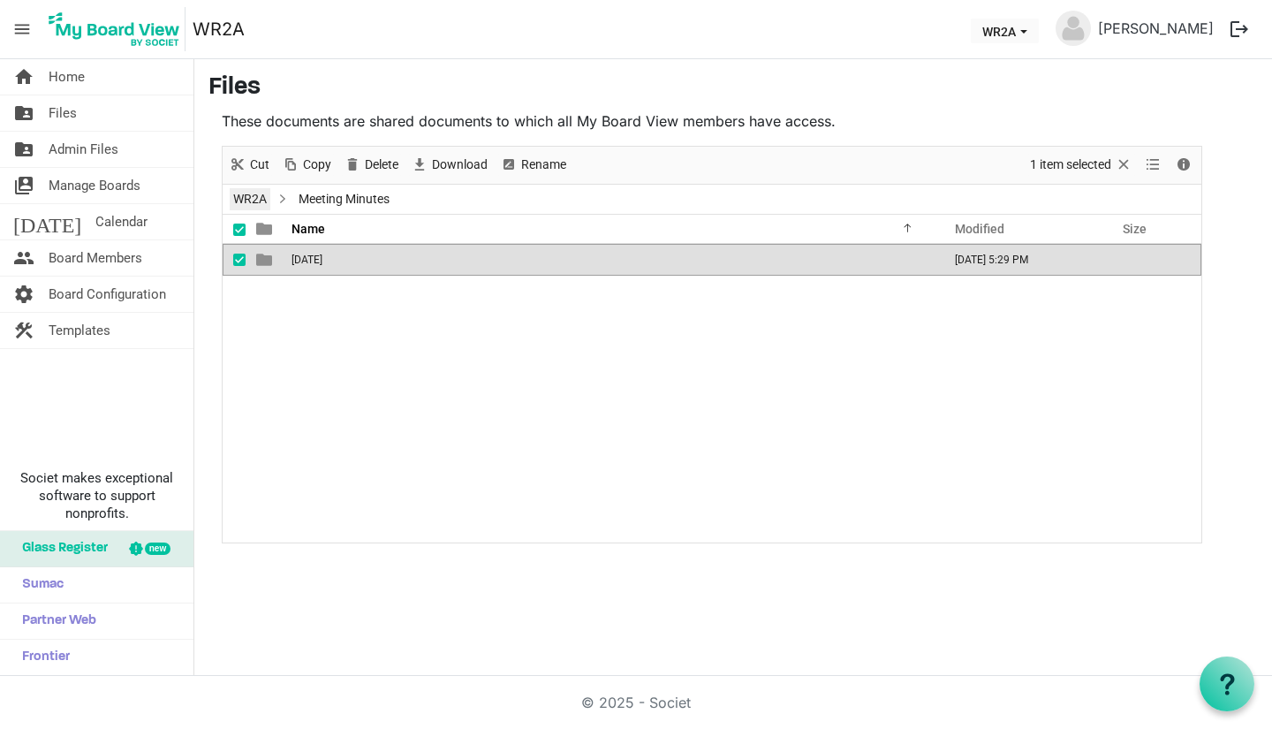
click at [252, 206] on link "WR2A" at bounding box center [250, 199] width 41 height 22
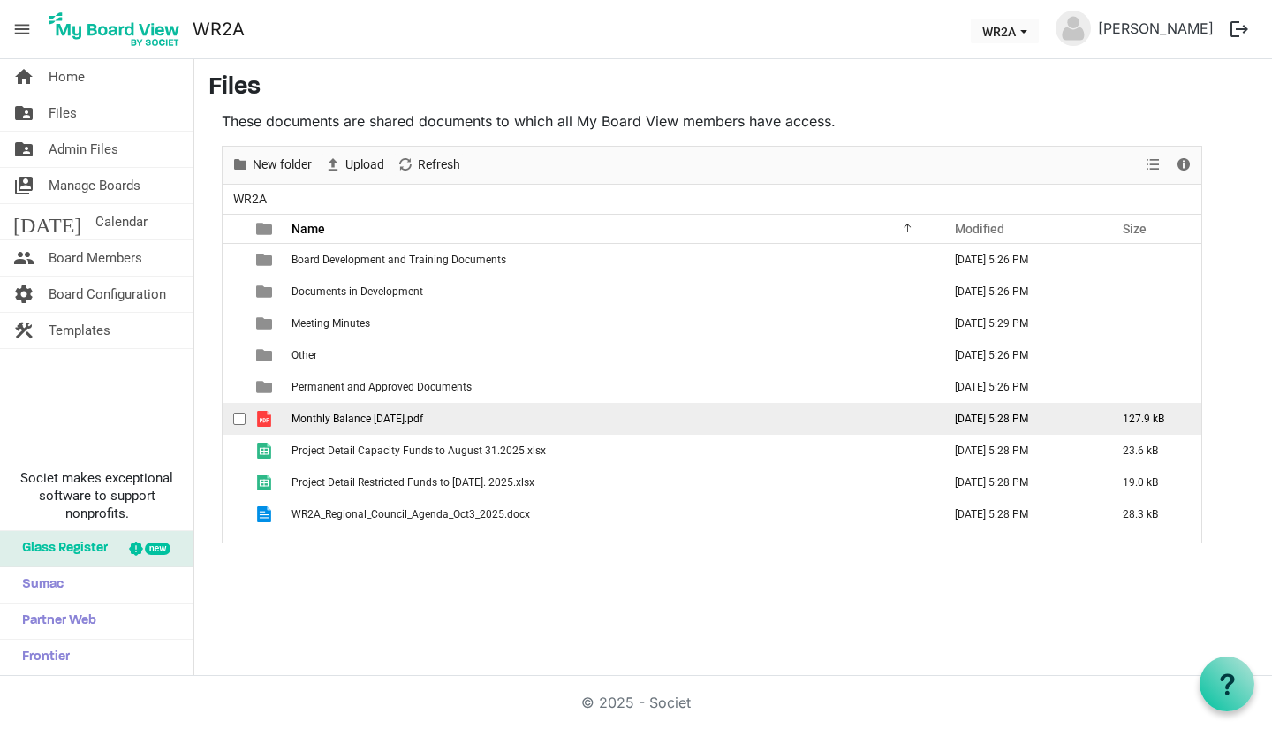
click at [238, 415] on span "checkbox" at bounding box center [239, 418] width 12 height 12
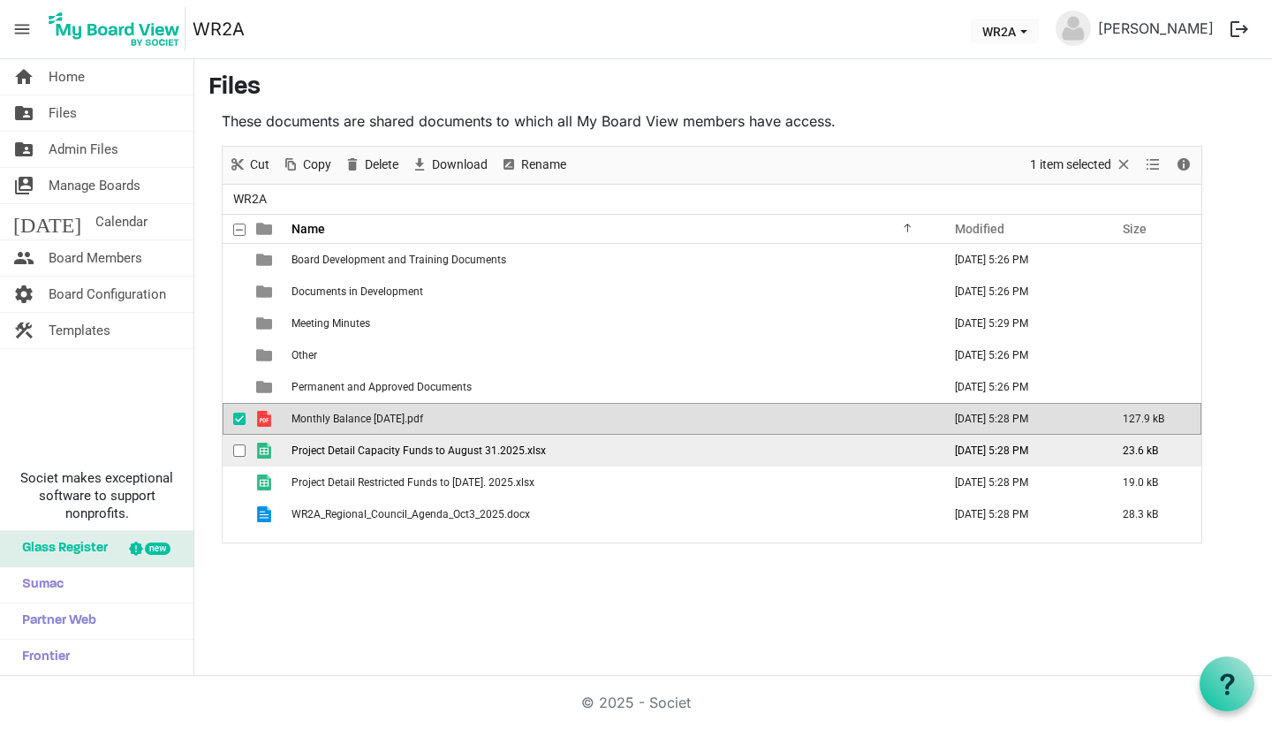
click at [238, 449] on span "checkbox" at bounding box center [239, 450] width 12 height 12
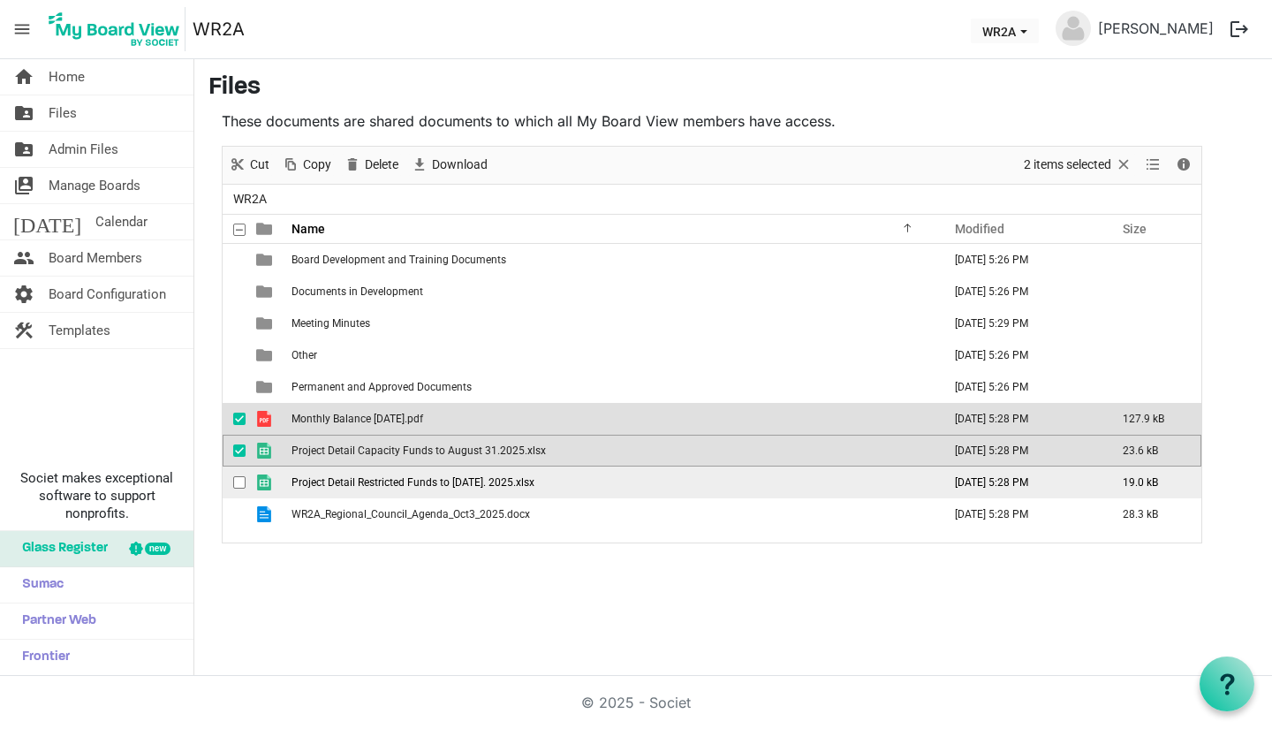
click at [239, 477] on span "checkbox" at bounding box center [239, 482] width 12 height 12
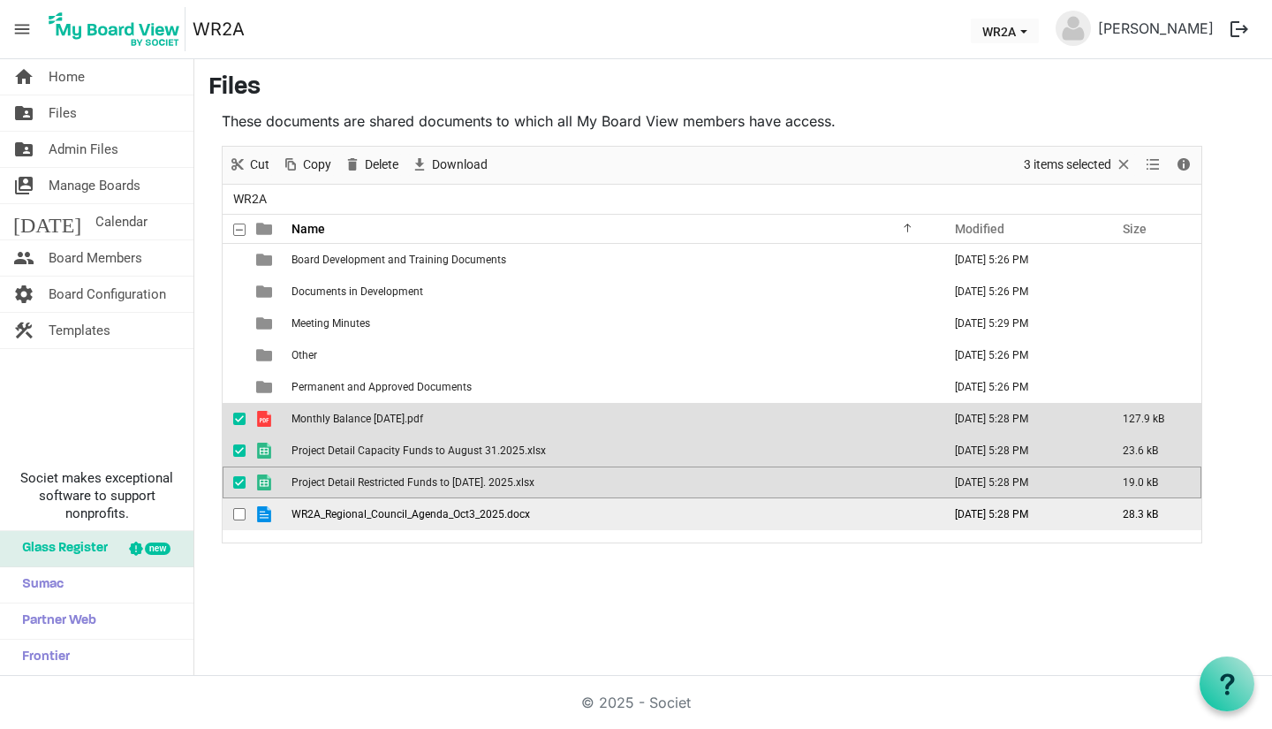
click at [236, 514] on span "checkbox" at bounding box center [239, 514] width 12 height 12
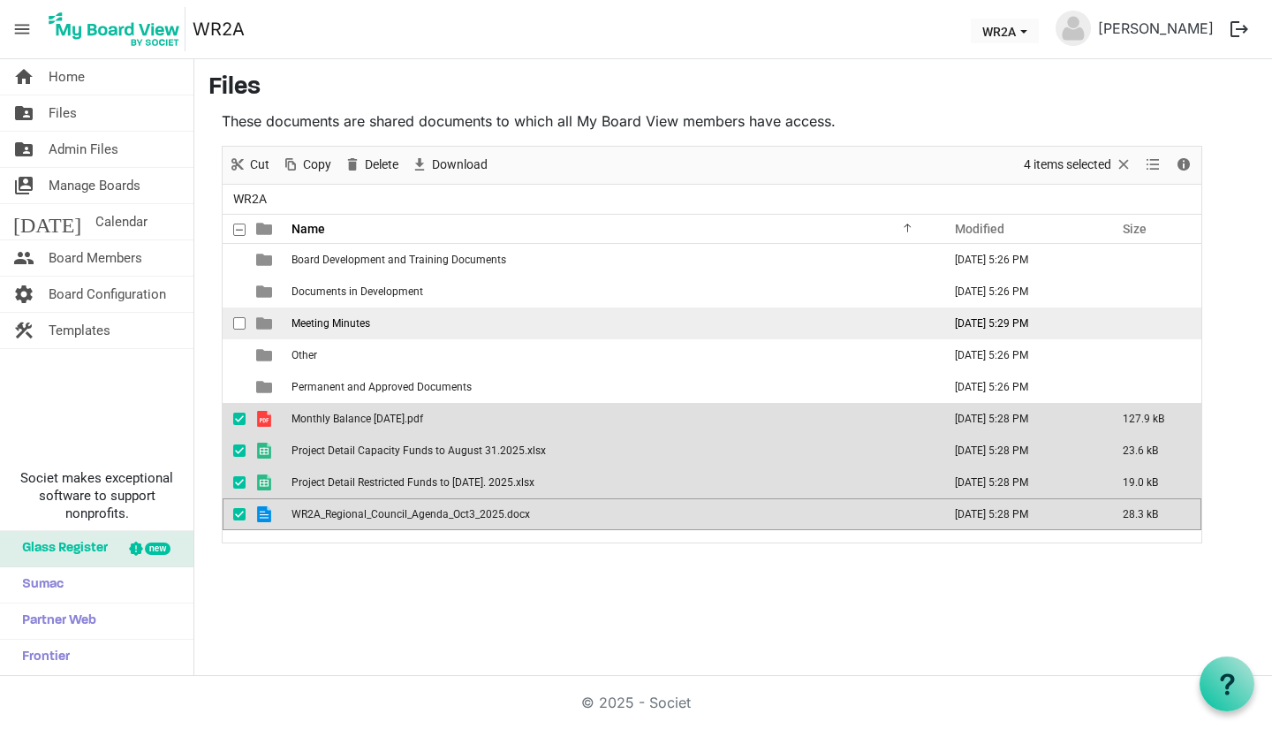
drag, startPoint x: 363, startPoint y: 421, endPoint x: 317, endPoint y: 325, distance: 106.7
click at [317, 325] on tbody "Board Development and Training Documents October 03, 2025 5:26 PM Documents in …" at bounding box center [712, 387] width 979 height 286
drag, startPoint x: 278, startPoint y: 414, endPoint x: 305, endPoint y: 335, distance: 83.8
click at [305, 335] on tbody "Board Development and Training Documents October 03, 2025 5:26 PM Documents in …" at bounding box center [712, 387] width 979 height 286
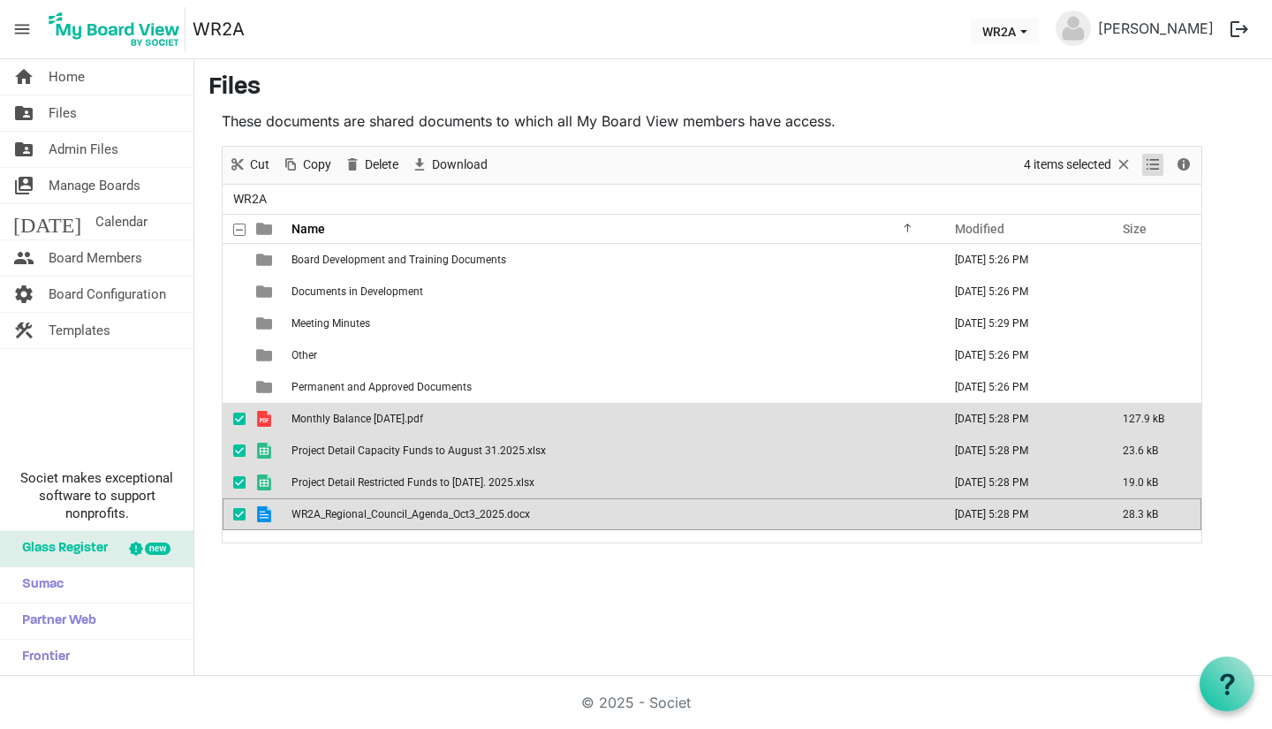
click at [1147, 165] on span "View dropdownbutton" at bounding box center [1152, 165] width 21 height 22
click at [1183, 166] on span "Details" at bounding box center [1183, 165] width 21 height 22
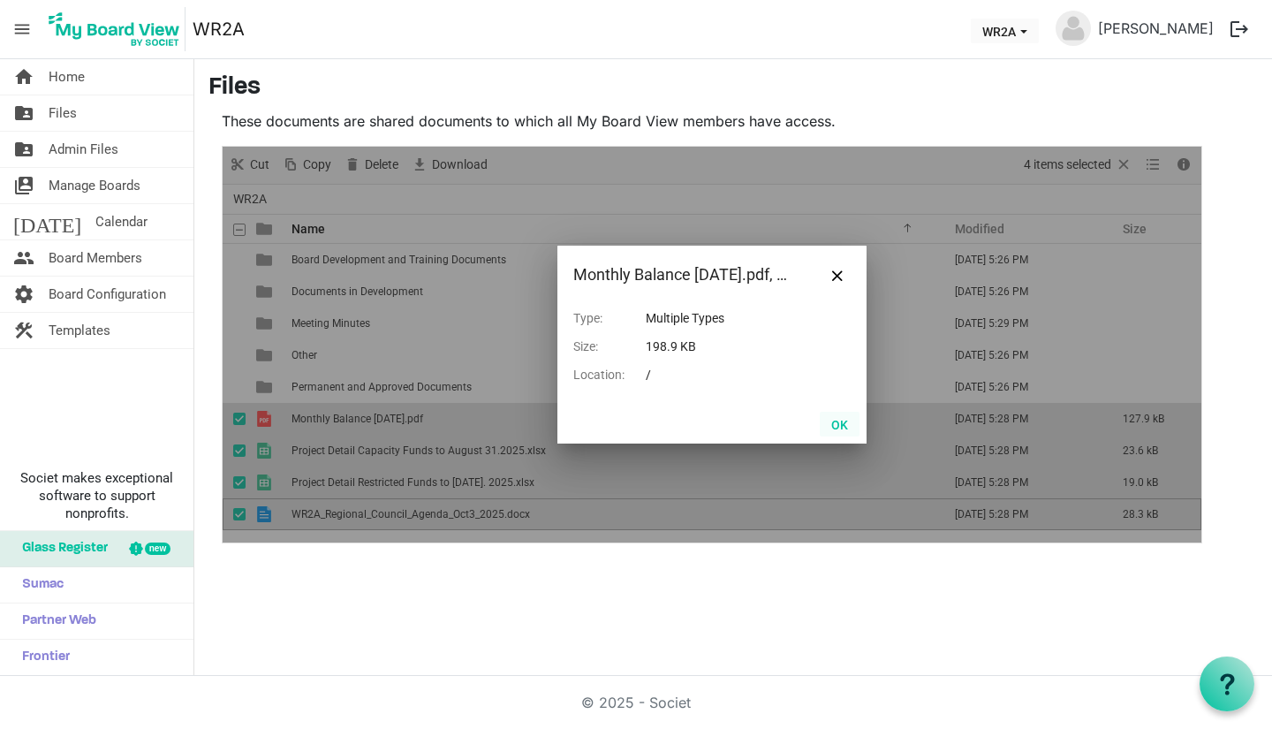
click at [831, 415] on button "OK" at bounding box center [840, 424] width 40 height 25
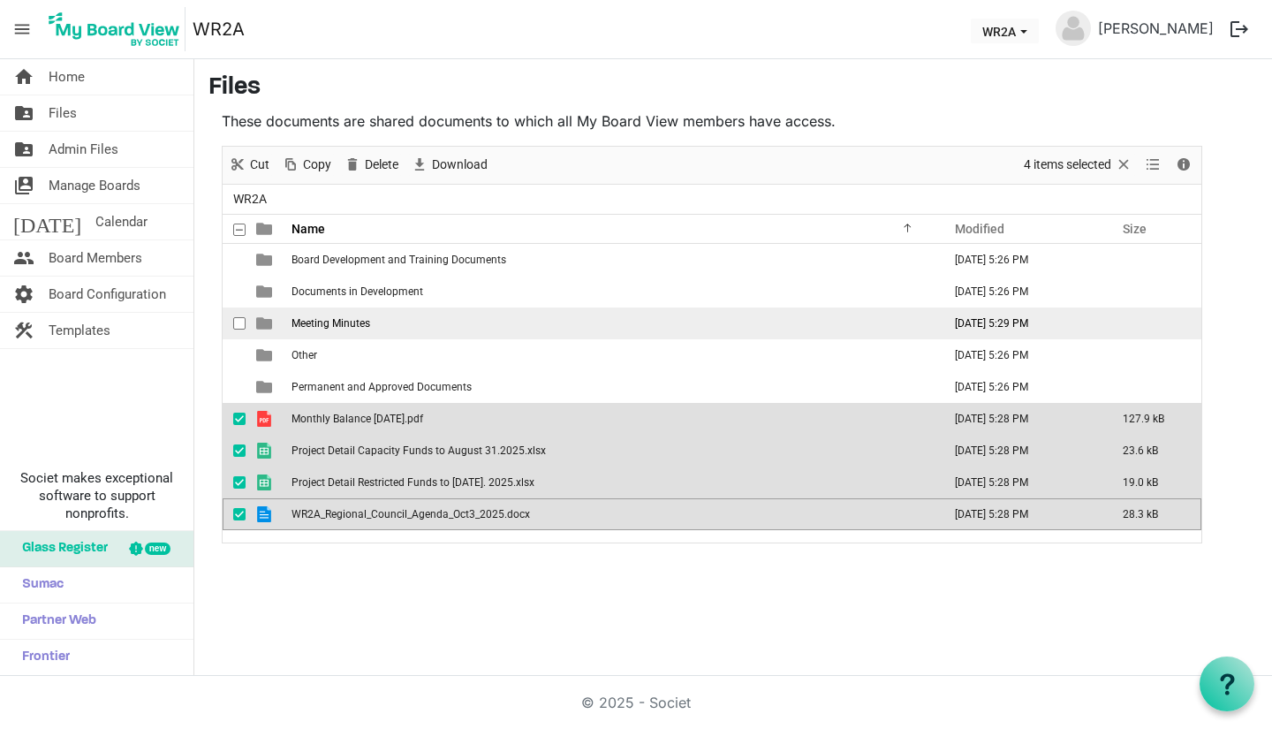
click at [344, 317] on span "Meeting Minutes" at bounding box center [330, 323] width 79 height 12
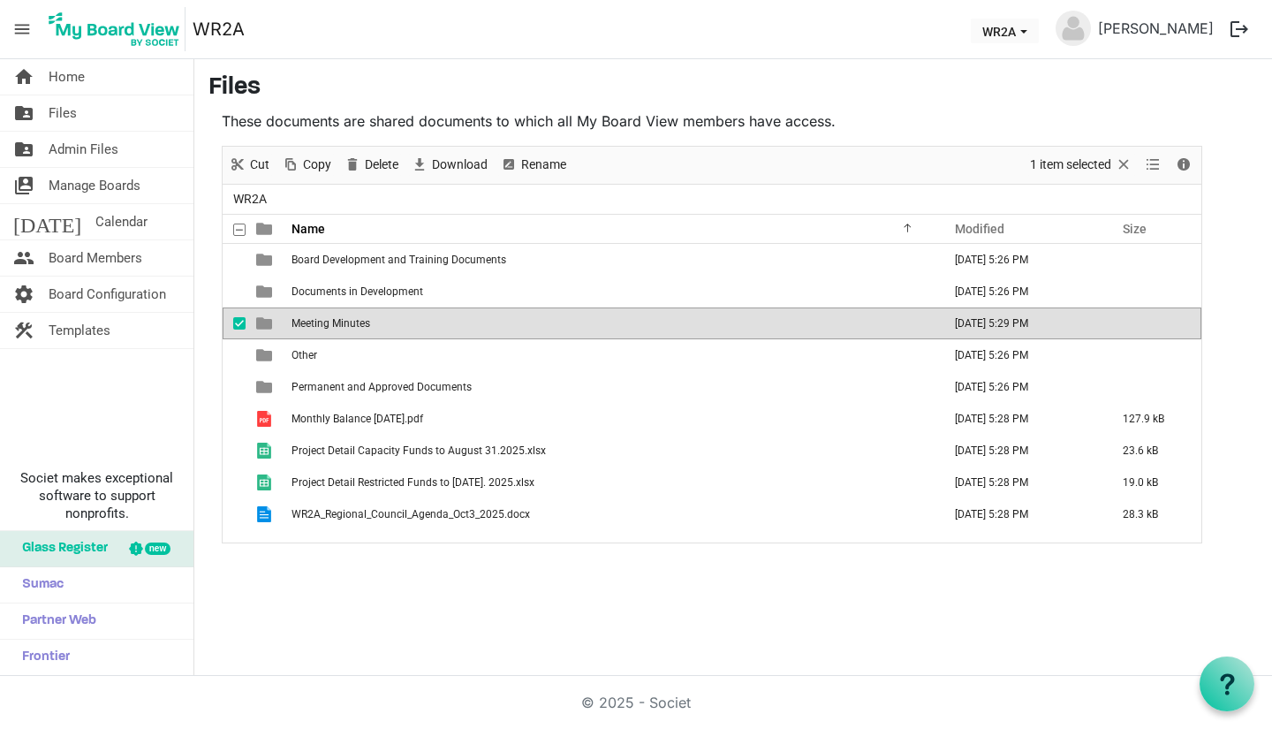
click at [344, 317] on span "Meeting Minutes" at bounding box center [330, 323] width 79 height 12
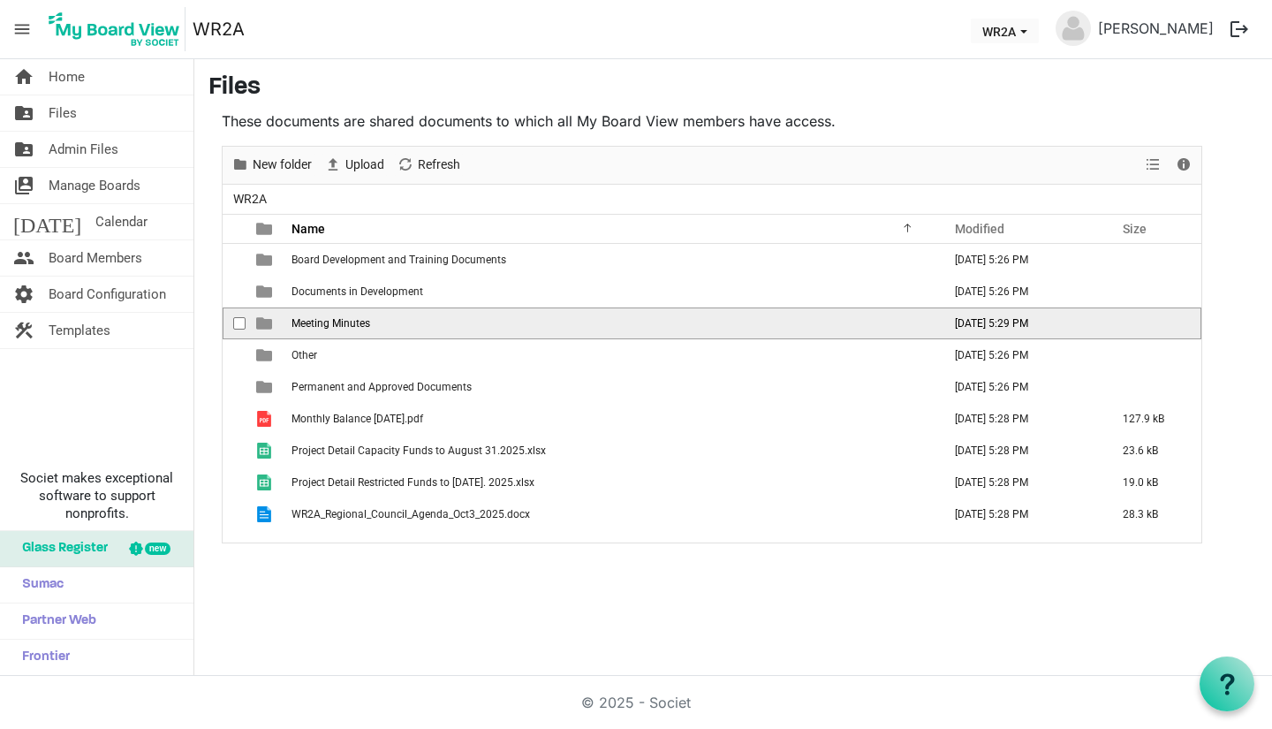
click at [344, 317] on span "Meeting Minutes" at bounding box center [330, 323] width 79 height 12
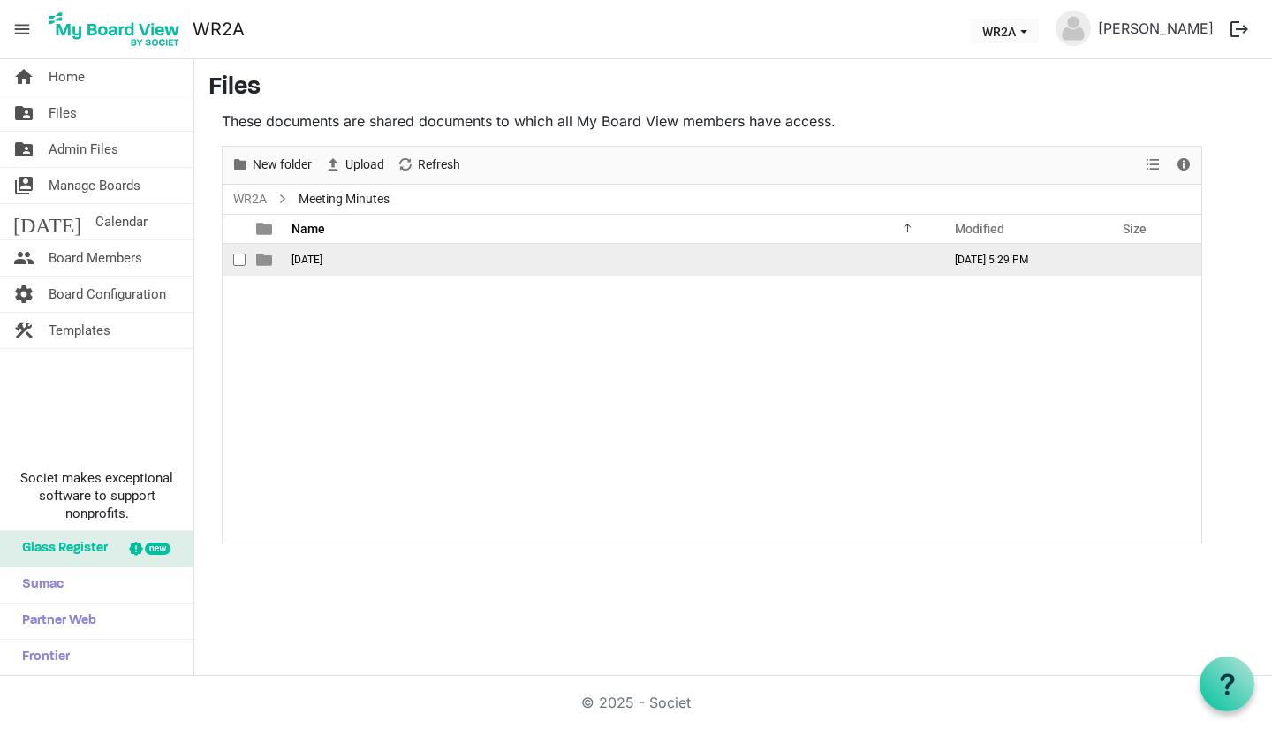
click at [321, 256] on span "October 2025" at bounding box center [306, 259] width 31 height 12
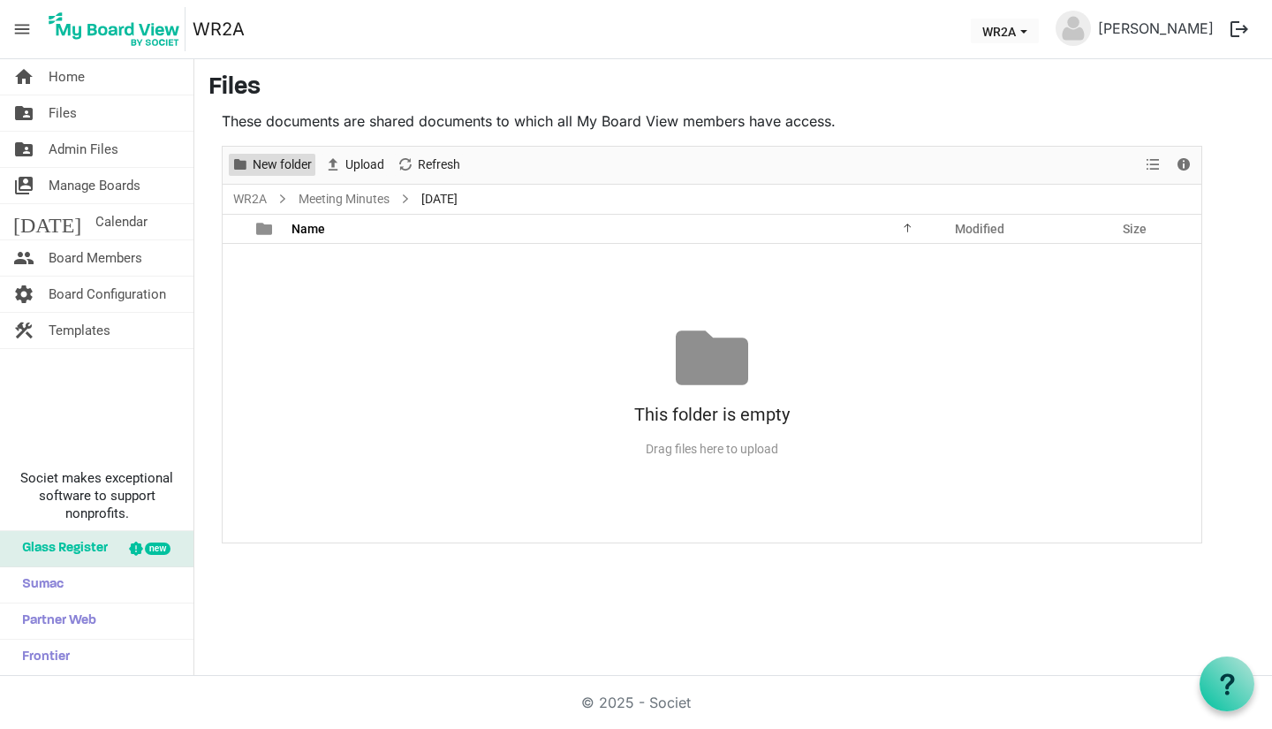
click at [262, 170] on span "New folder" at bounding box center [282, 165] width 63 height 22
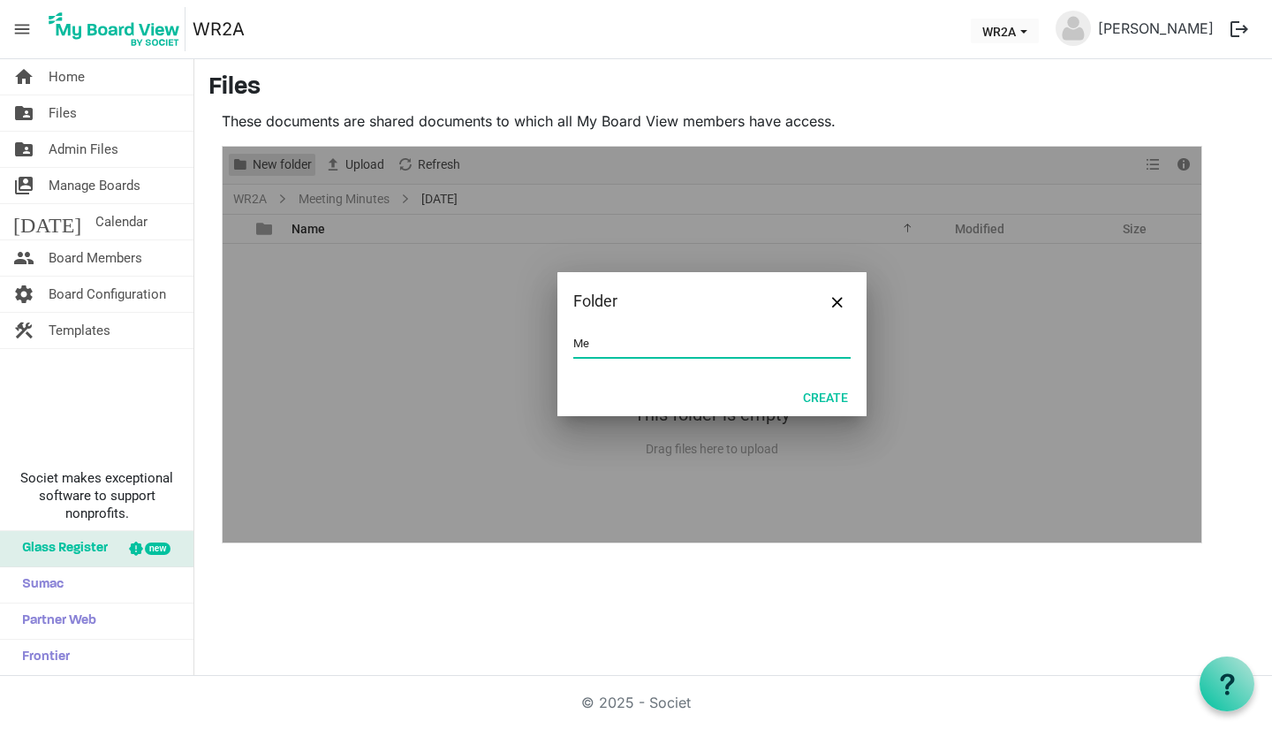
type input "M"
type input "Files befor meeting"
click at [841, 401] on button "Create" at bounding box center [825, 396] width 68 height 25
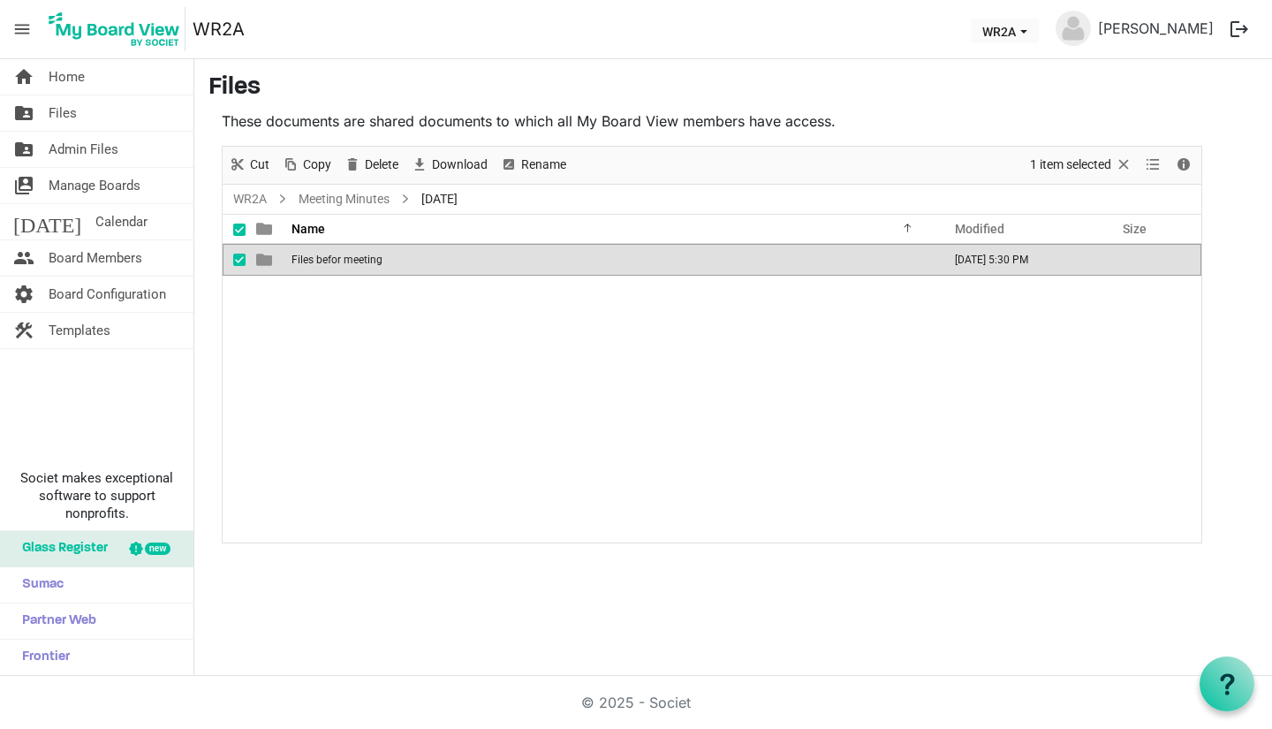
click at [612, 368] on div "Files befor meeting October 03, 2025 5:30 PM" at bounding box center [712, 393] width 979 height 299
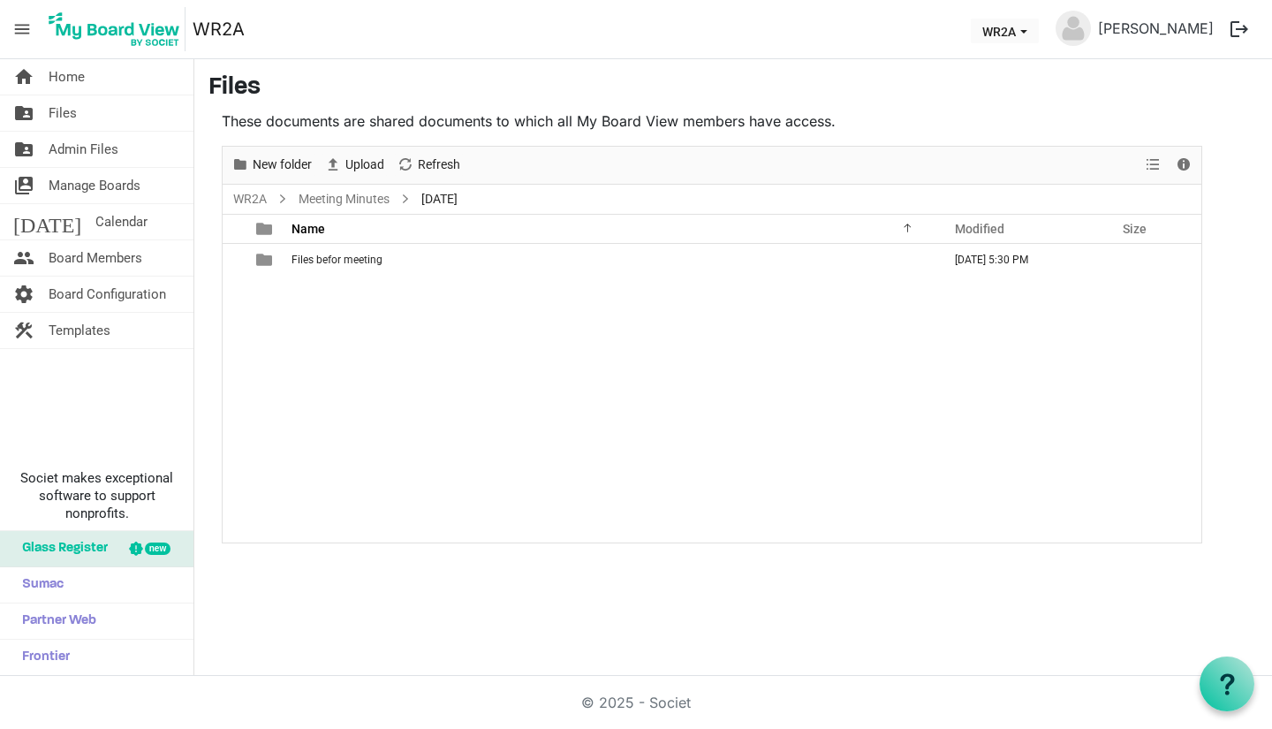
click at [16, 30] on span "menu" at bounding box center [22, 29] width 34 height 34
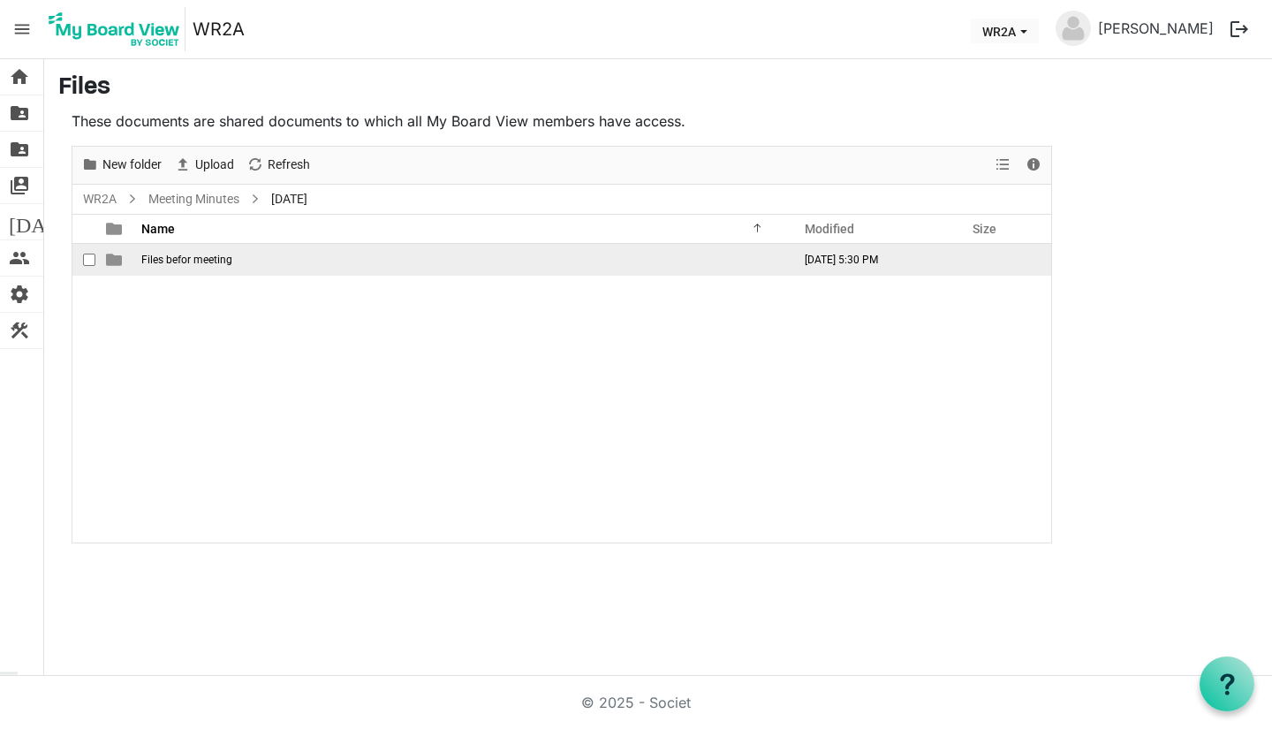
click at [176, 265] on span "Files befor meeting" at bounding box center [186, 259] width 91 height 12
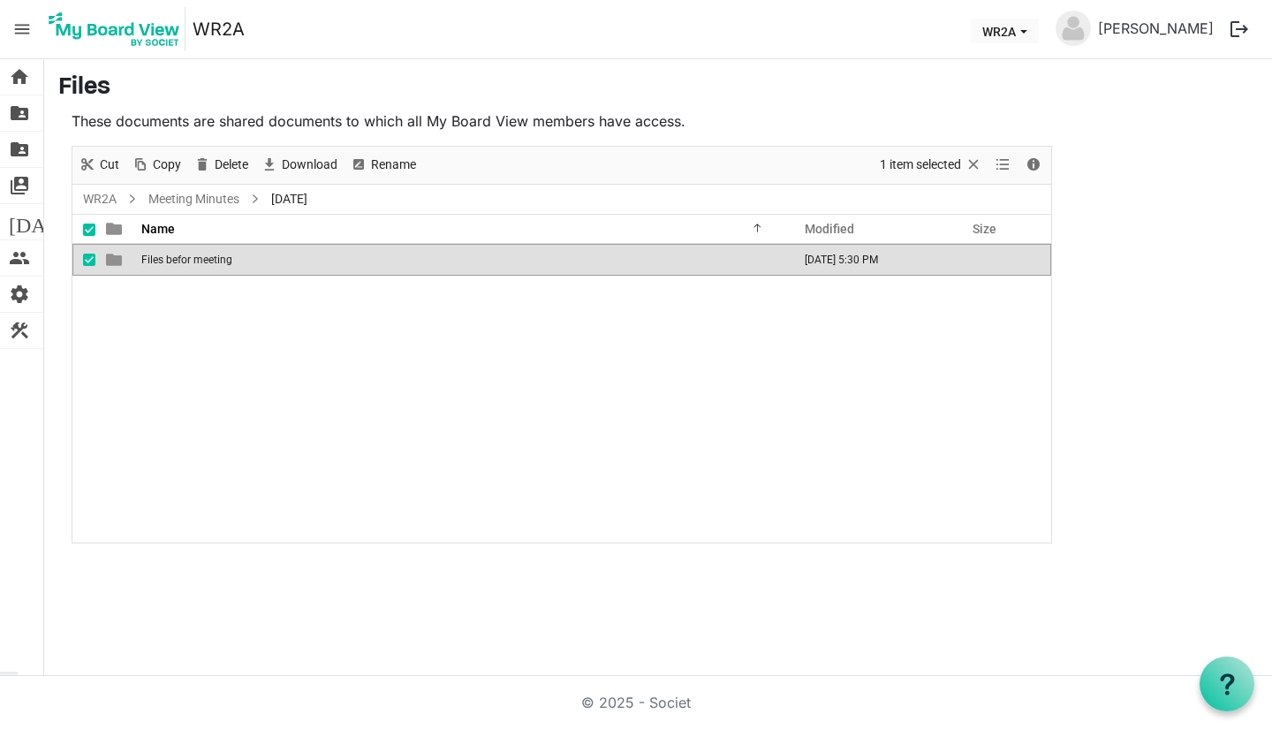
click at [163, 258] on span "Files befor meeting" at bounding box center [186, 259] width 91 height 12
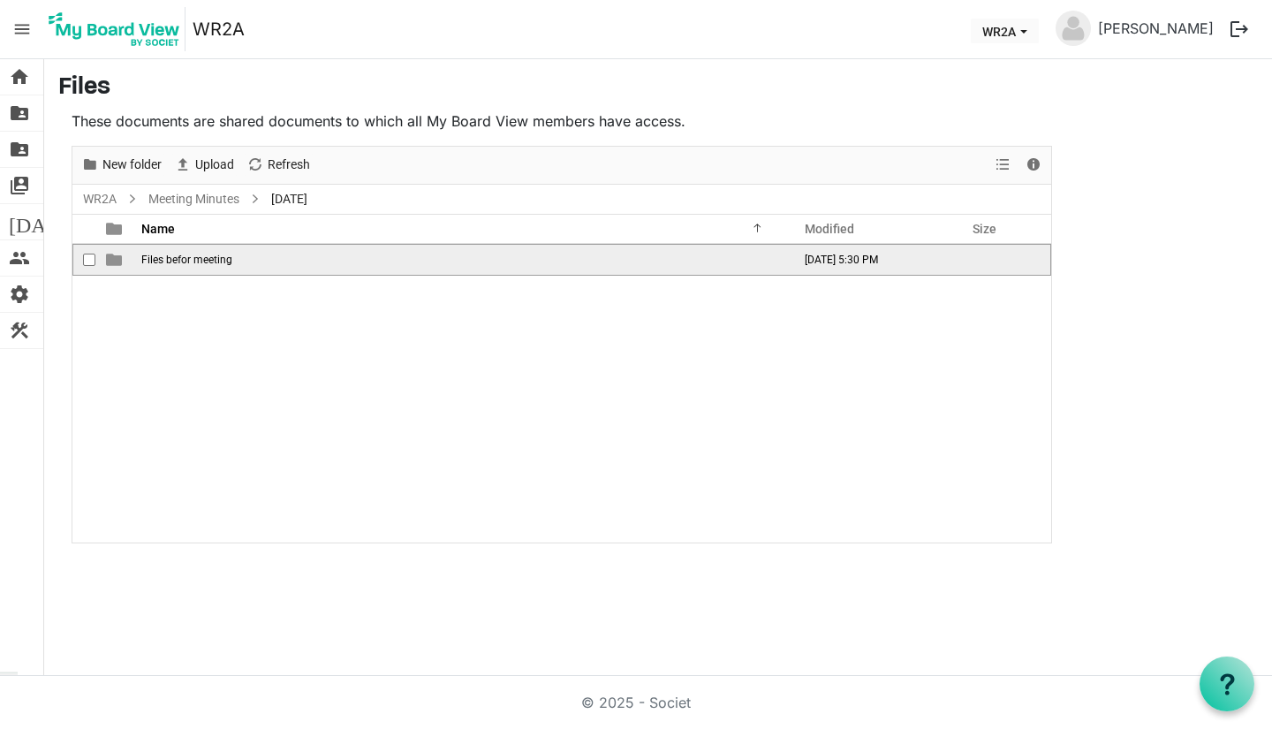
click at [163, 258] on span "Files befor meeting" at bounding box center [186, 259] width 91 height 12
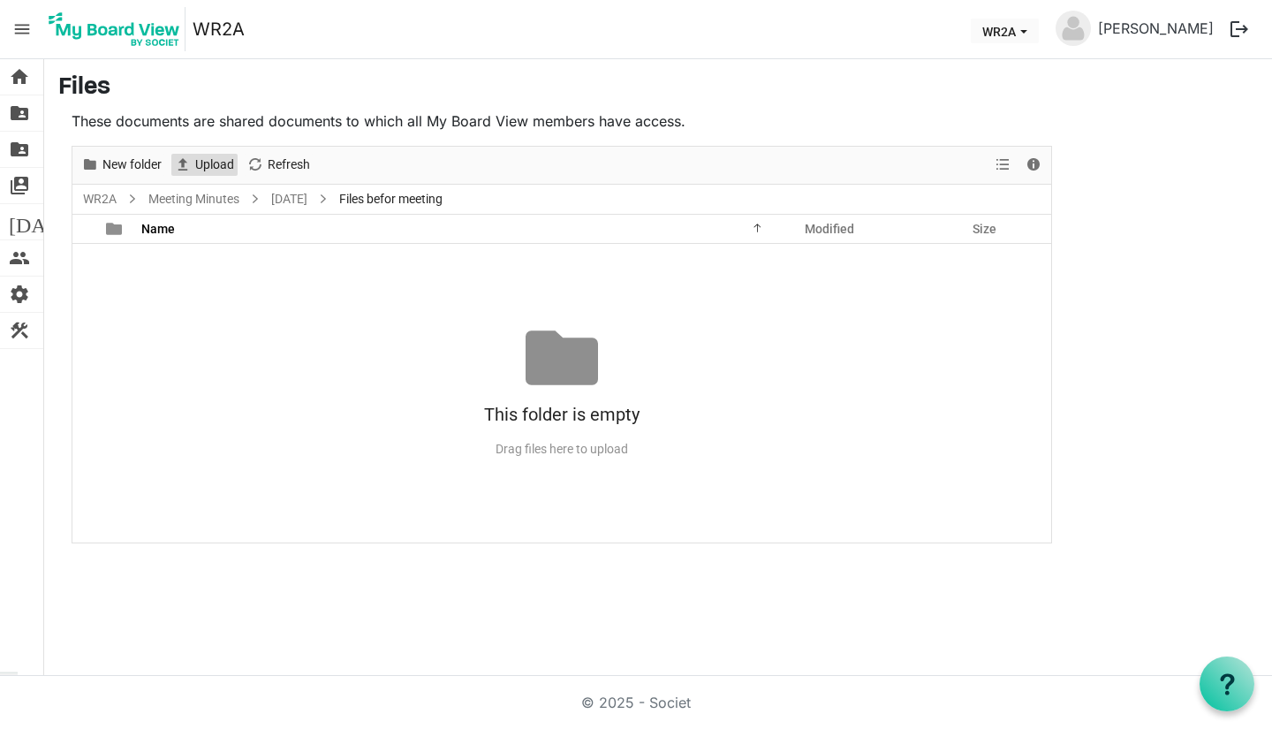
click at [192, 158] on span "Upload" at bounding box center [182, 165] width 21 height 22
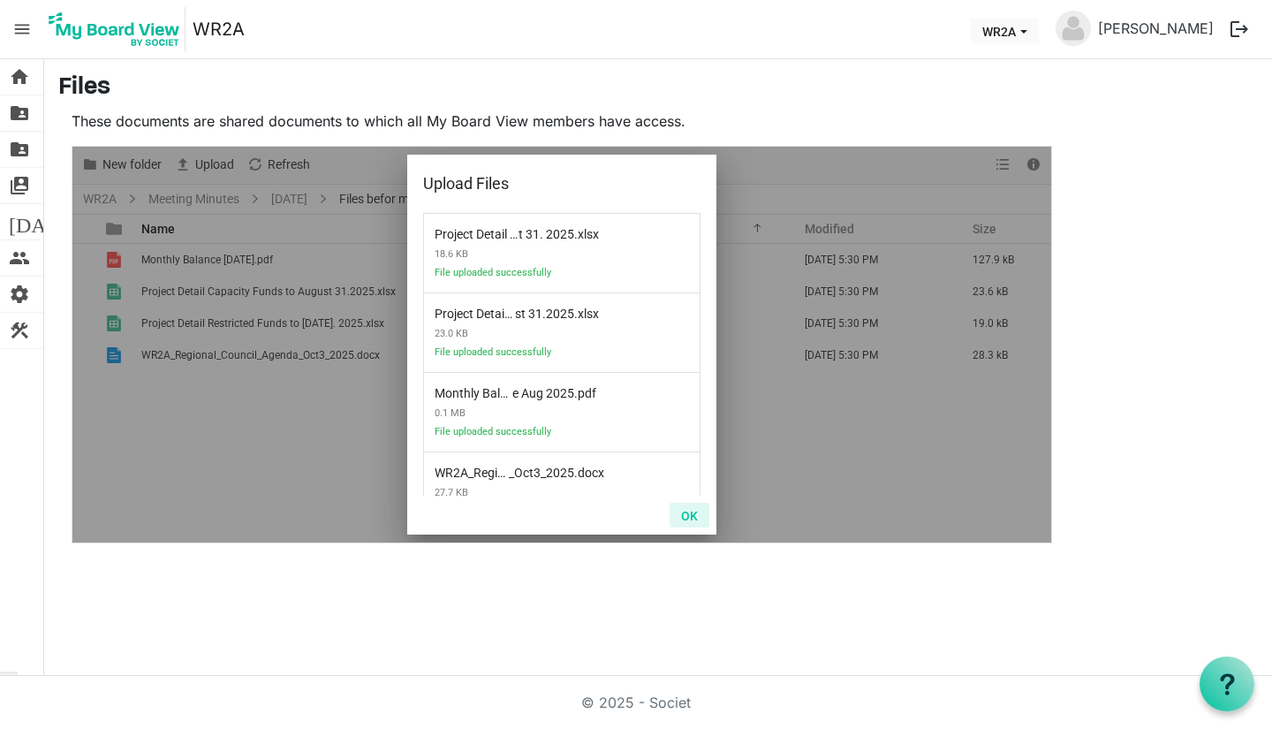
click at [697, 506] on button "OK" at bounding box center [689, 515] width 40 height 25
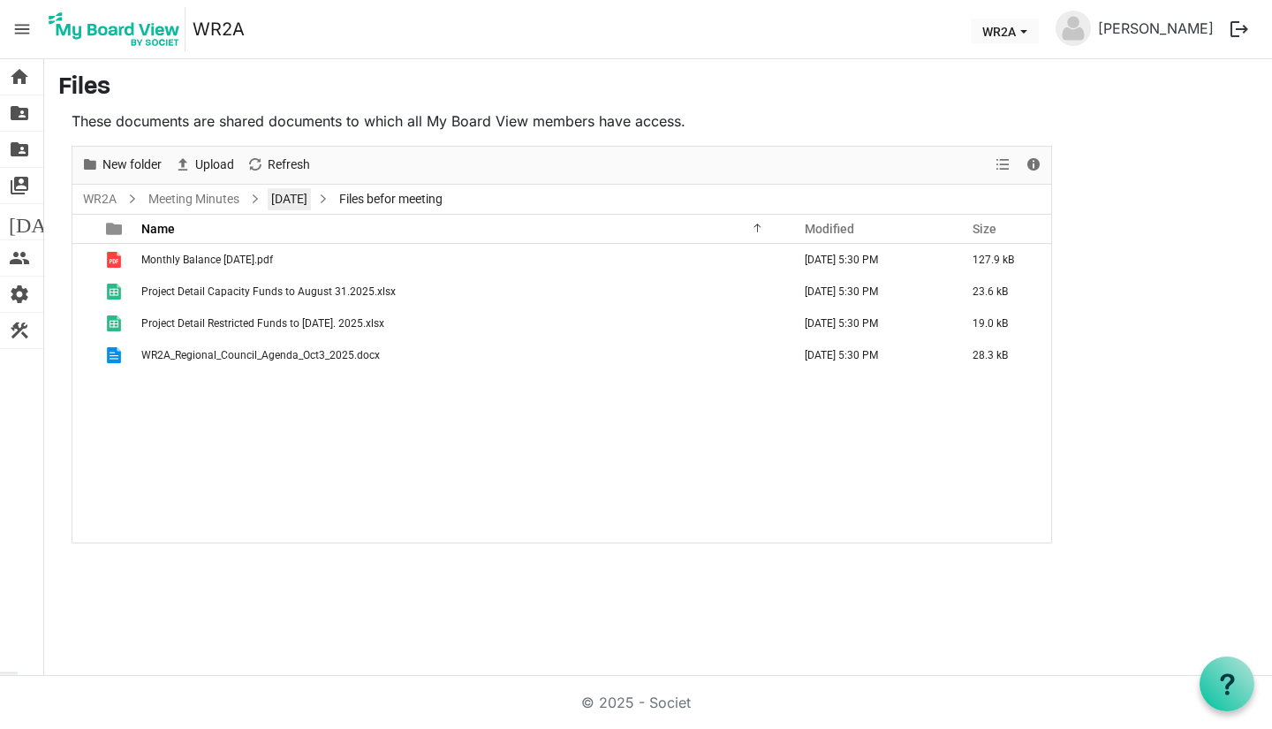
click at [292, 195] on link "October 2025" at bounding box center [289, 199] width 43 height 22
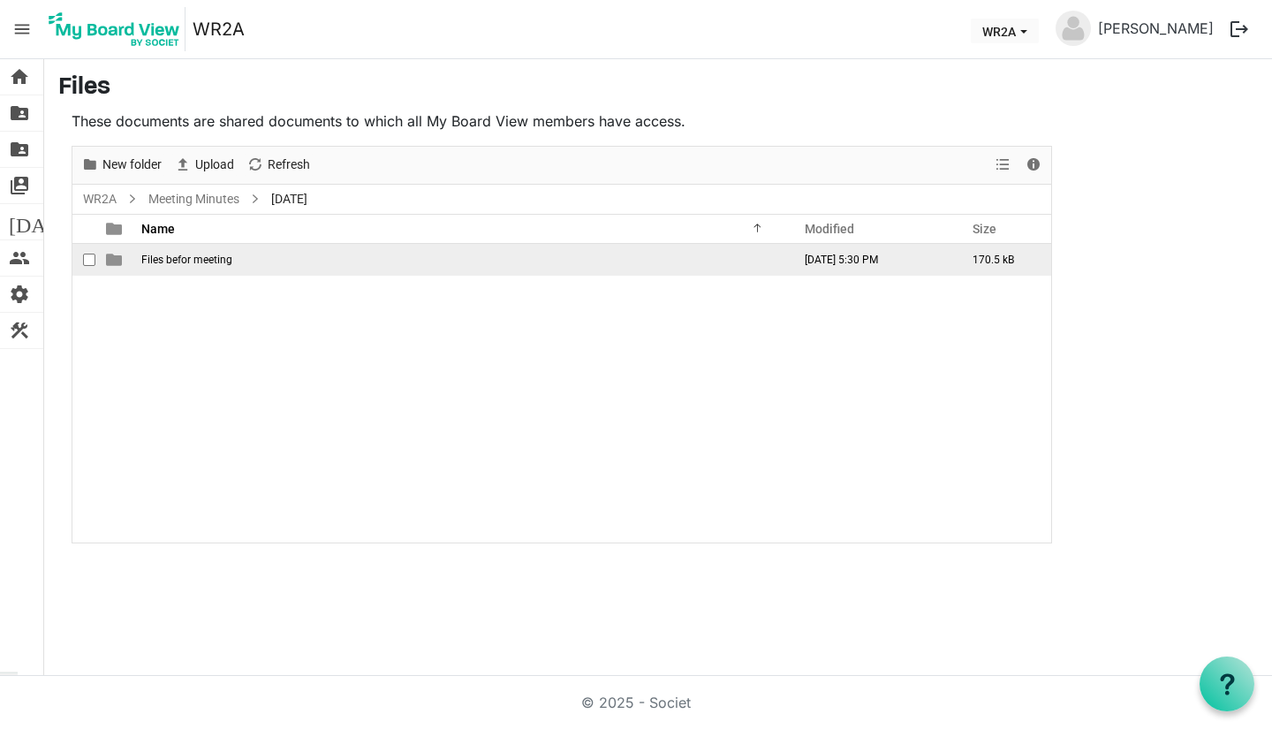
click at [198, 252] on td "Files befor meeting" at bounding box center [461, 260] width 650 height 32
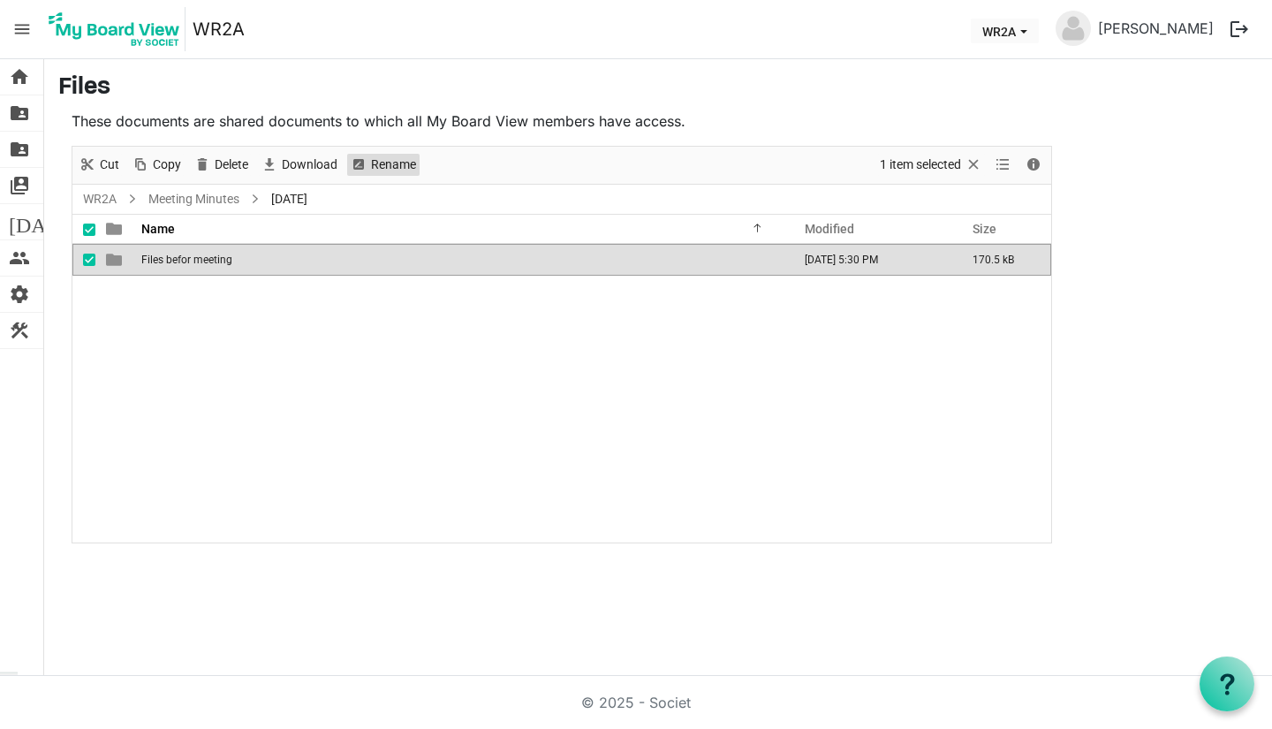
click at [370, 166] on span "Rename" at bounding box center [393, 165] width 49 height 22
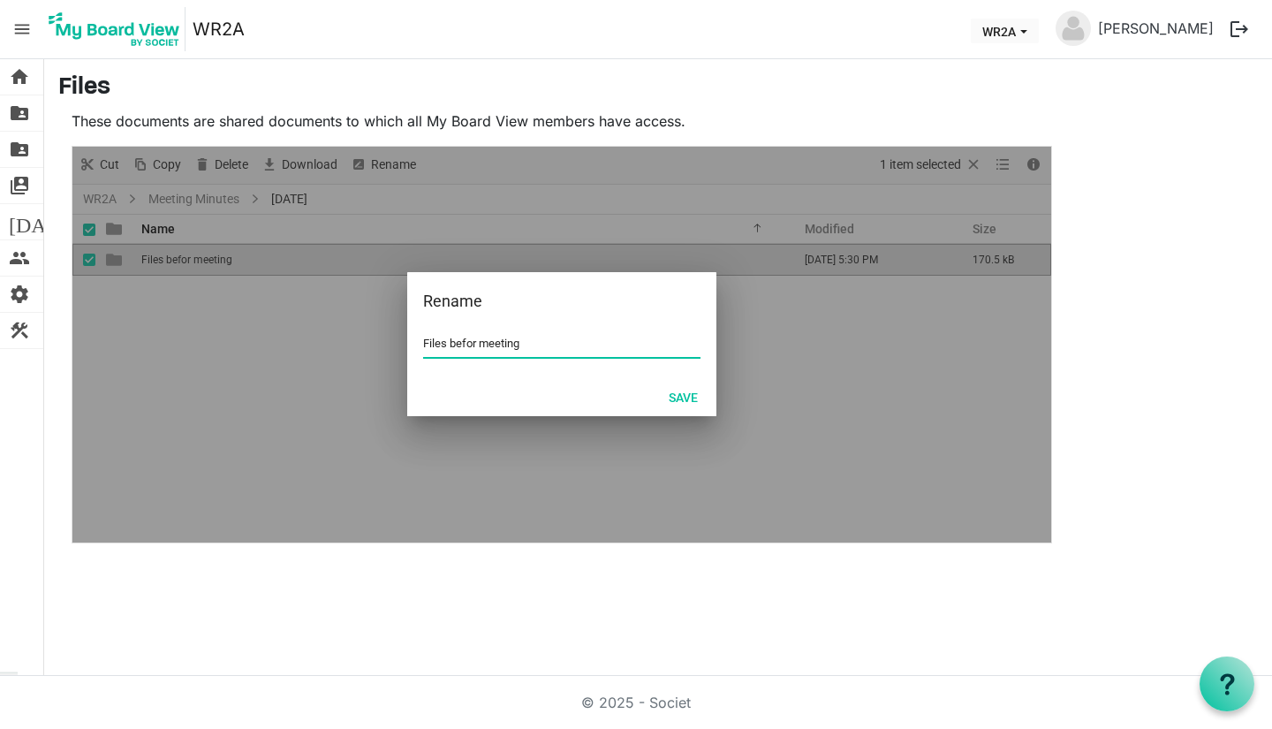
click at [479, 347] on input "Files befor meeting" at bounding box center [561, 343] width 277 height 26
type input "Files before meeting"
click at [679, 390] on button "Save" at bounding box center [683, 396] width 52 height 25
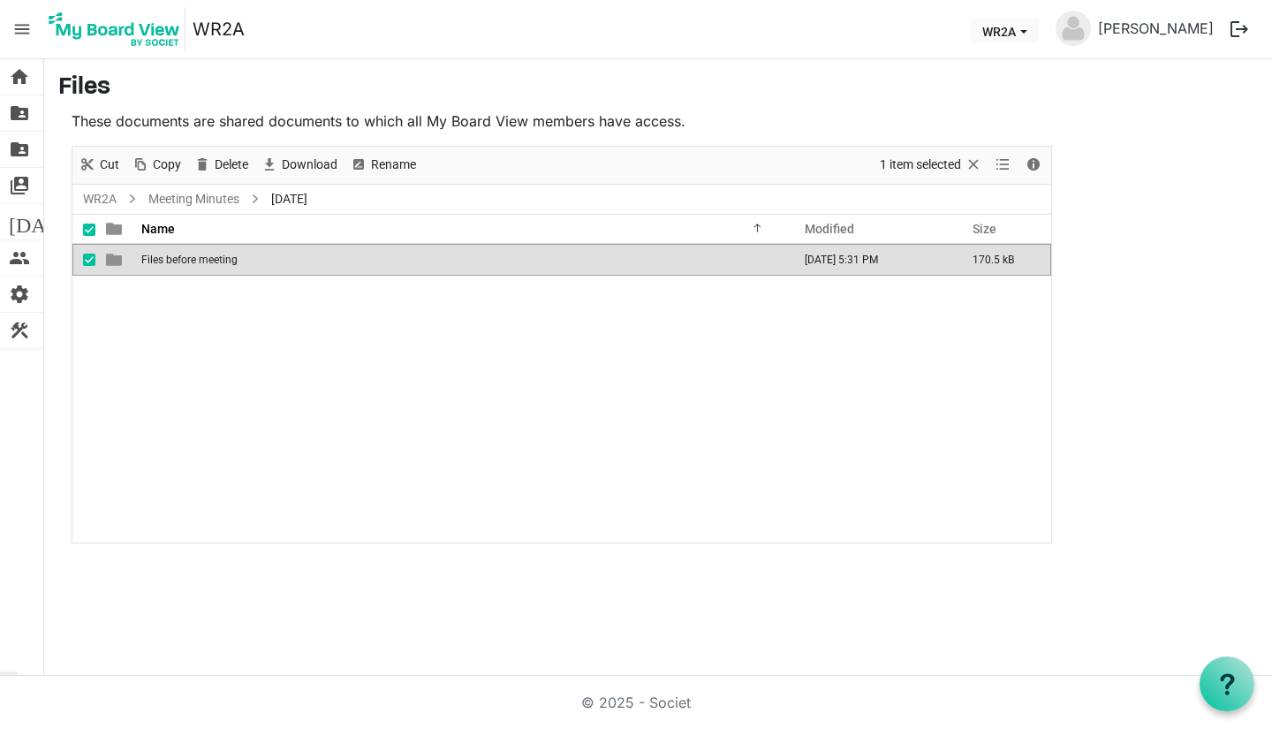
click at [22, 13] on span "menu" at bounding box center [22, 29] width 34 height 34
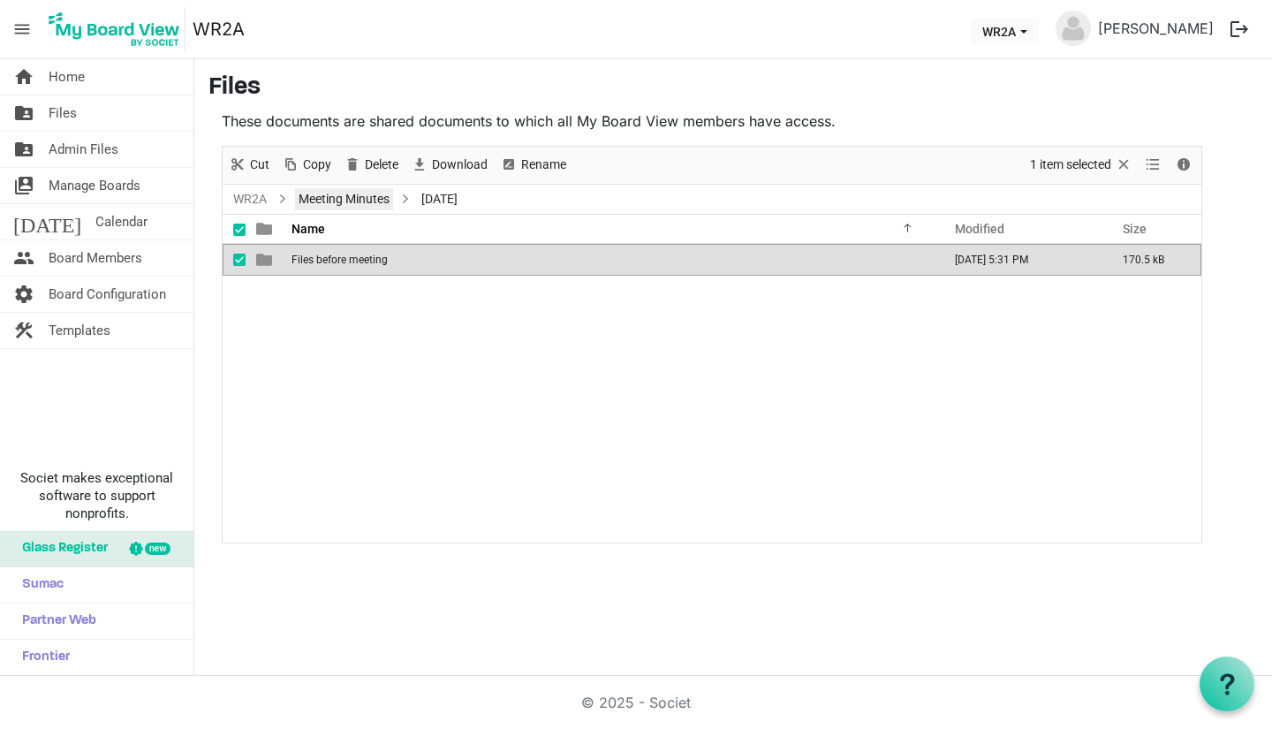
click at [350, 189] on link "Meeting Minutes" at bounding box center [344, 199] width 98 height 22
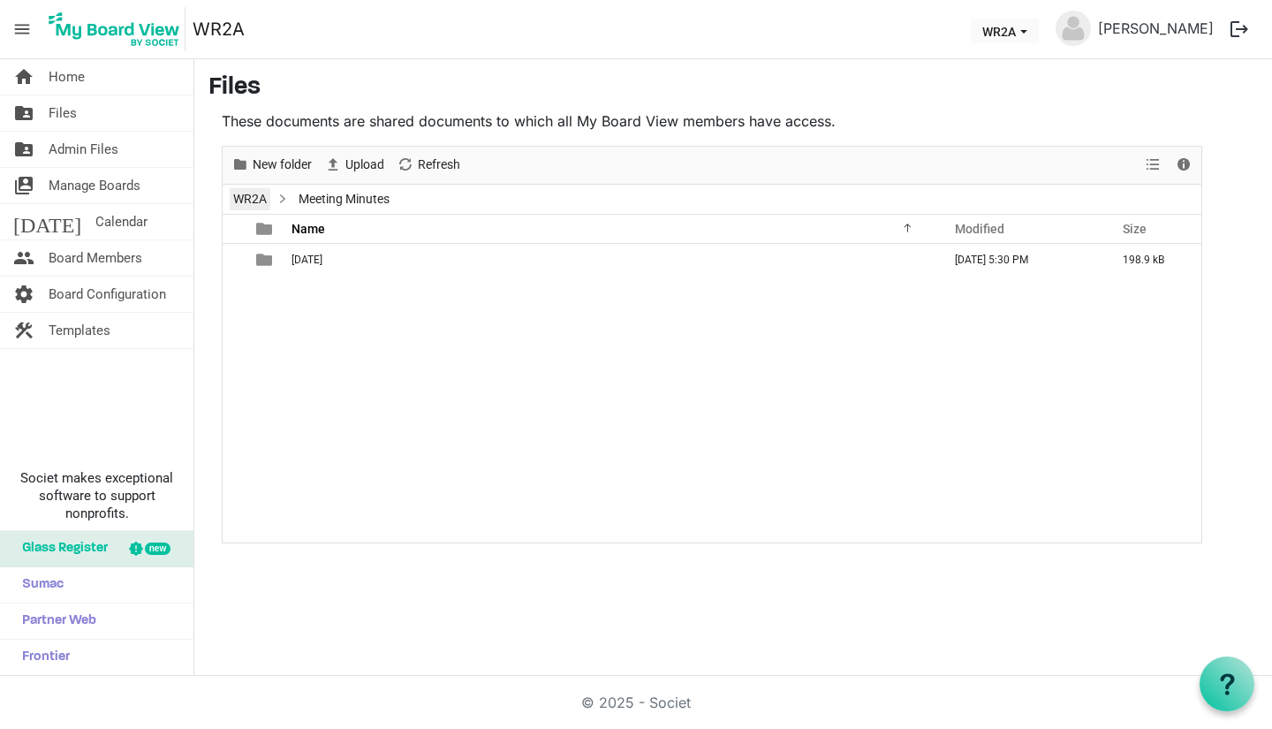
click at [259, 200] on link "WR2A" at bounding box center [250, 199] width 41 height 22
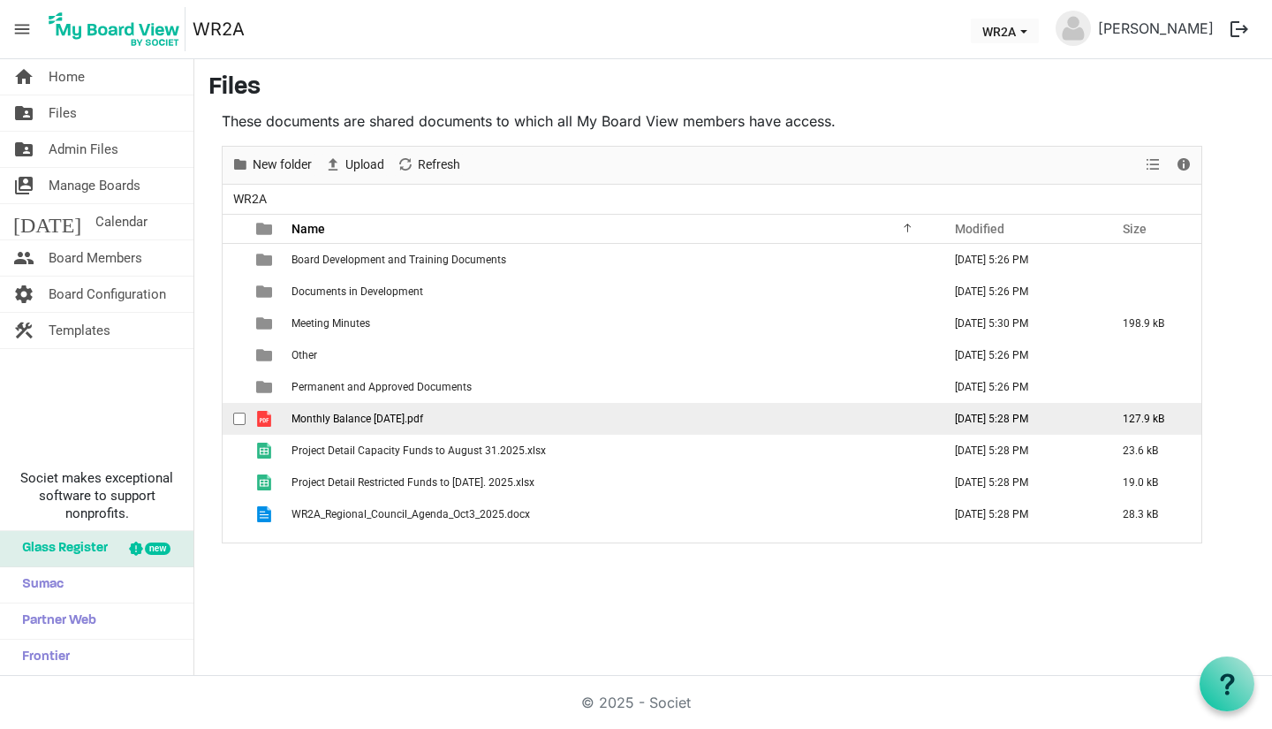
click at [233, 416] on span "checkbox" at bounding box center [239, 418] width 12 height 12
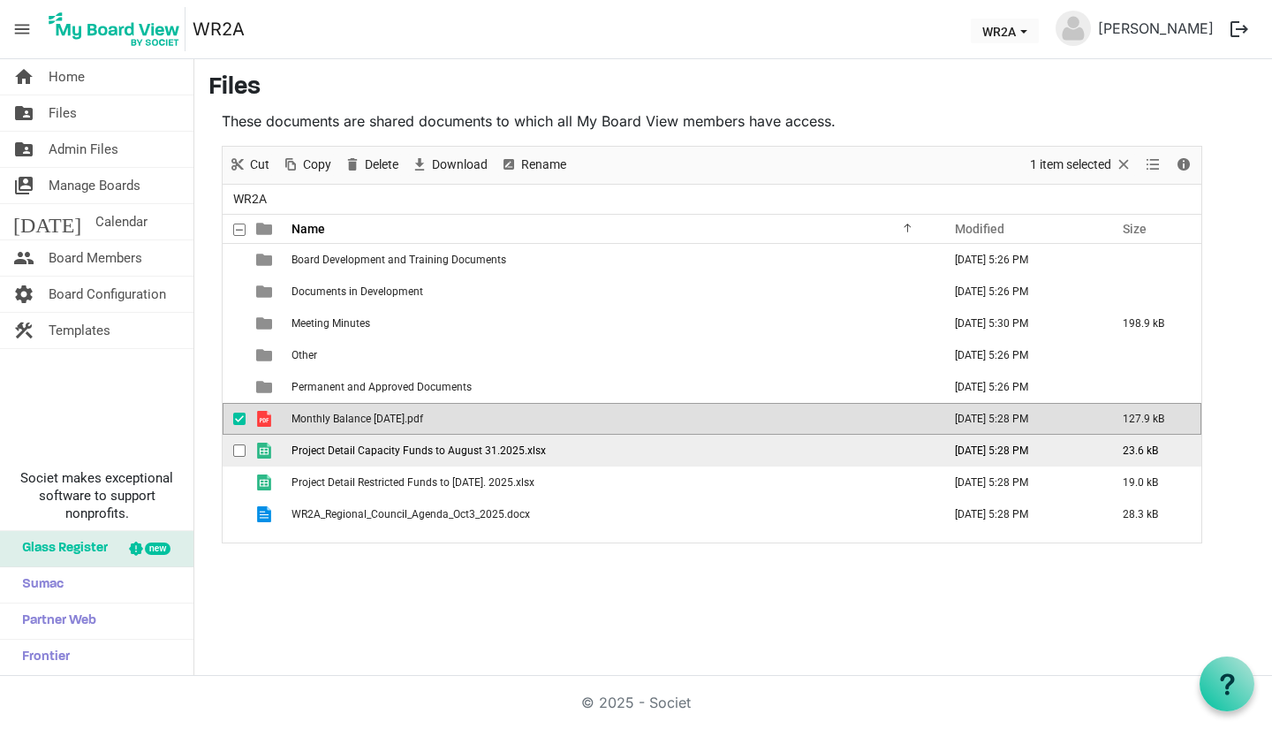
click at [237, 447] on span "checkbox" at bounding box center [239, 450] width 12 height 12
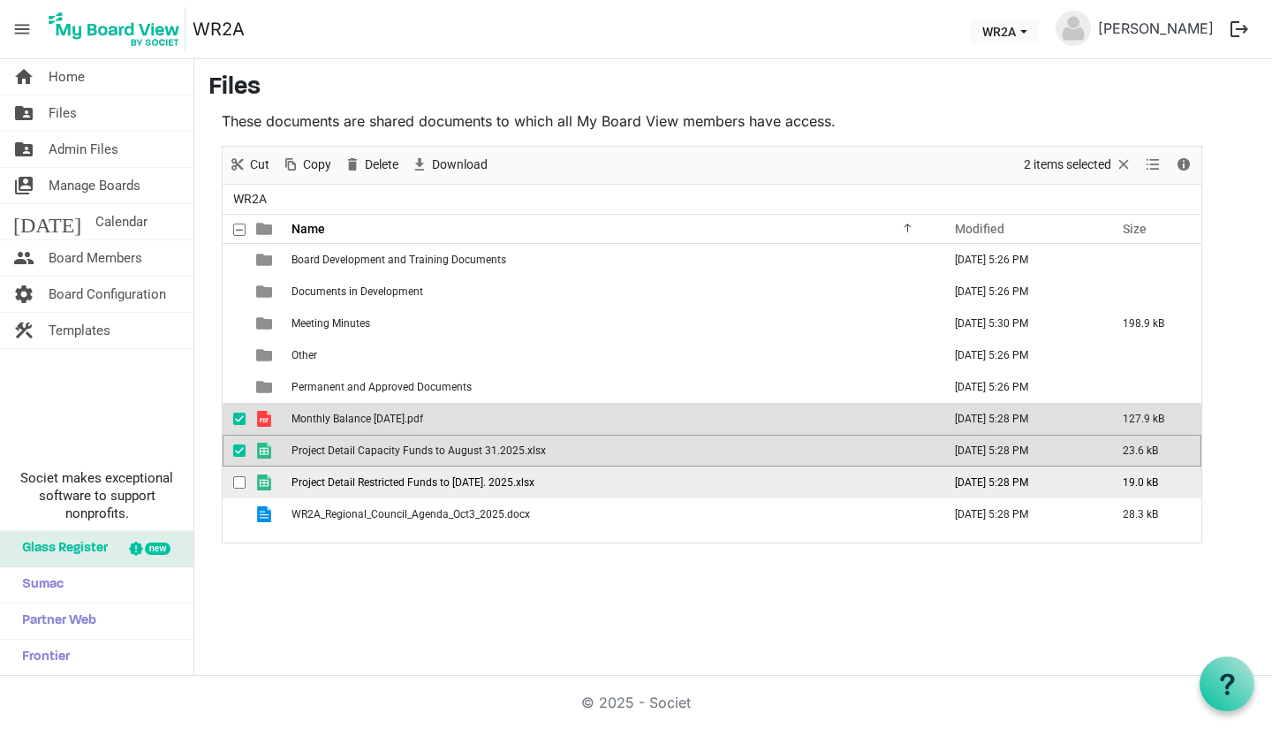
click at [239, 485] on span "checkbox" at bounding box center [239, 482] width 12 height 12
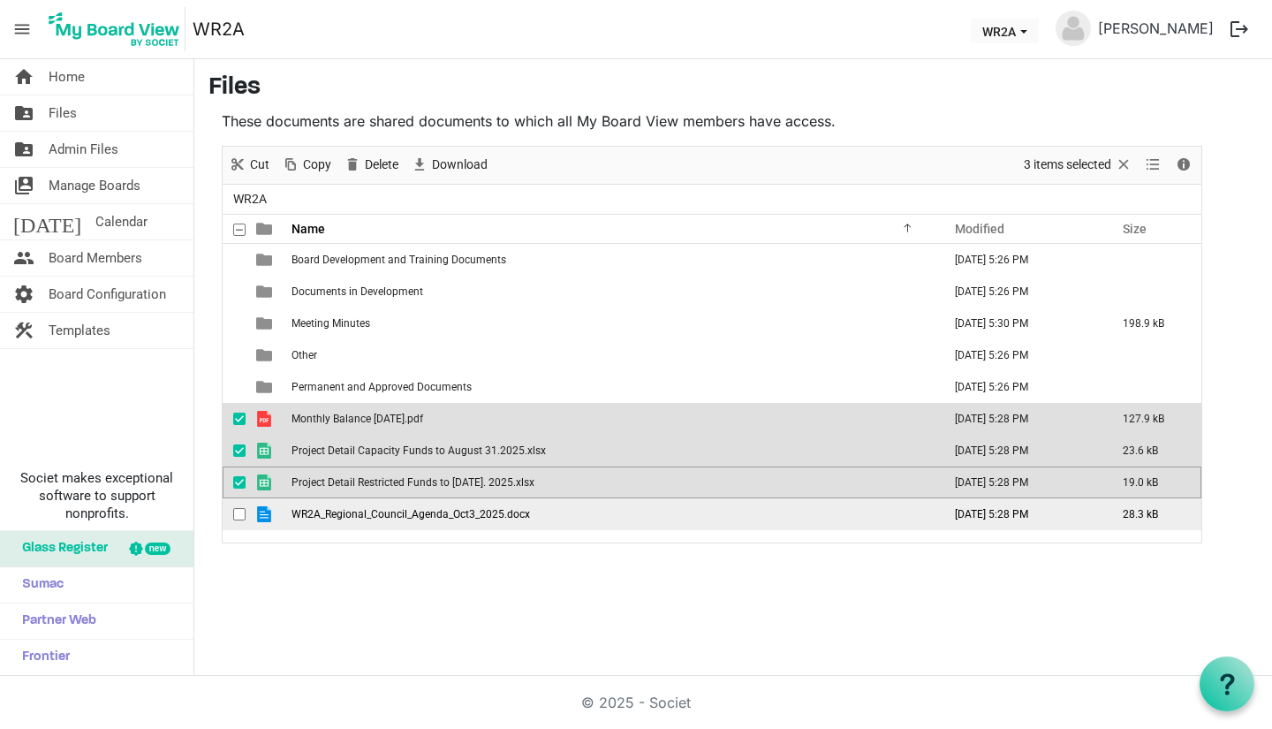
click at [242, 511] on span "checkbox" at bounding box center [239, 514] width 12 height 12
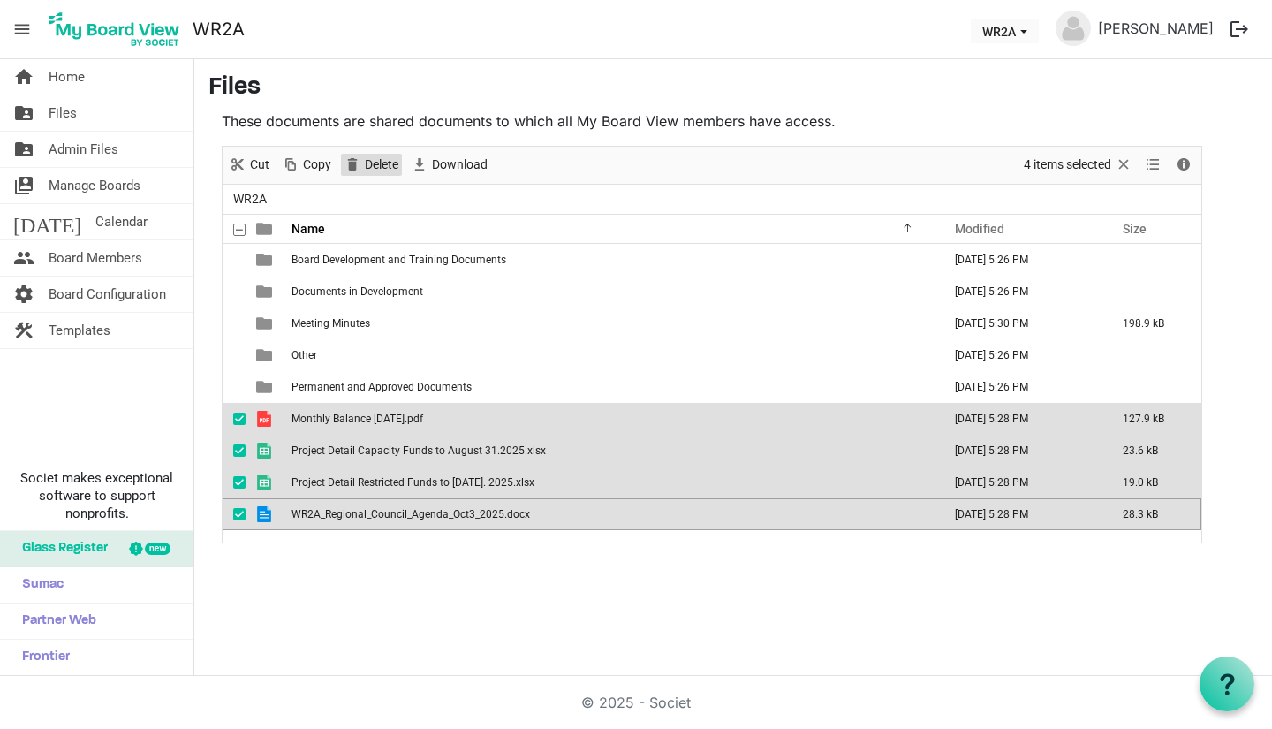
click at [387, 158] on span "Delete" at bounding box center [381, 165] width 37 height 22
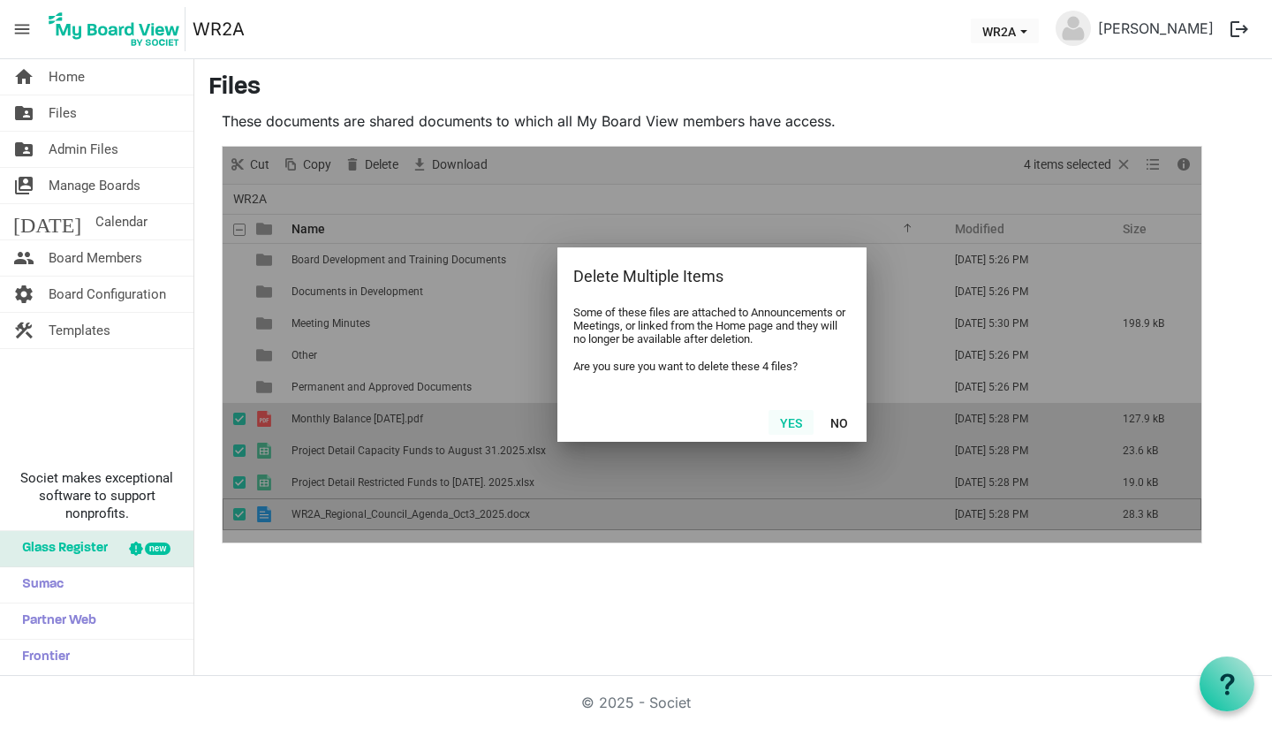
click at [803, 431] on button "Yes" at bounding box center [790, 422] width 45 height 25
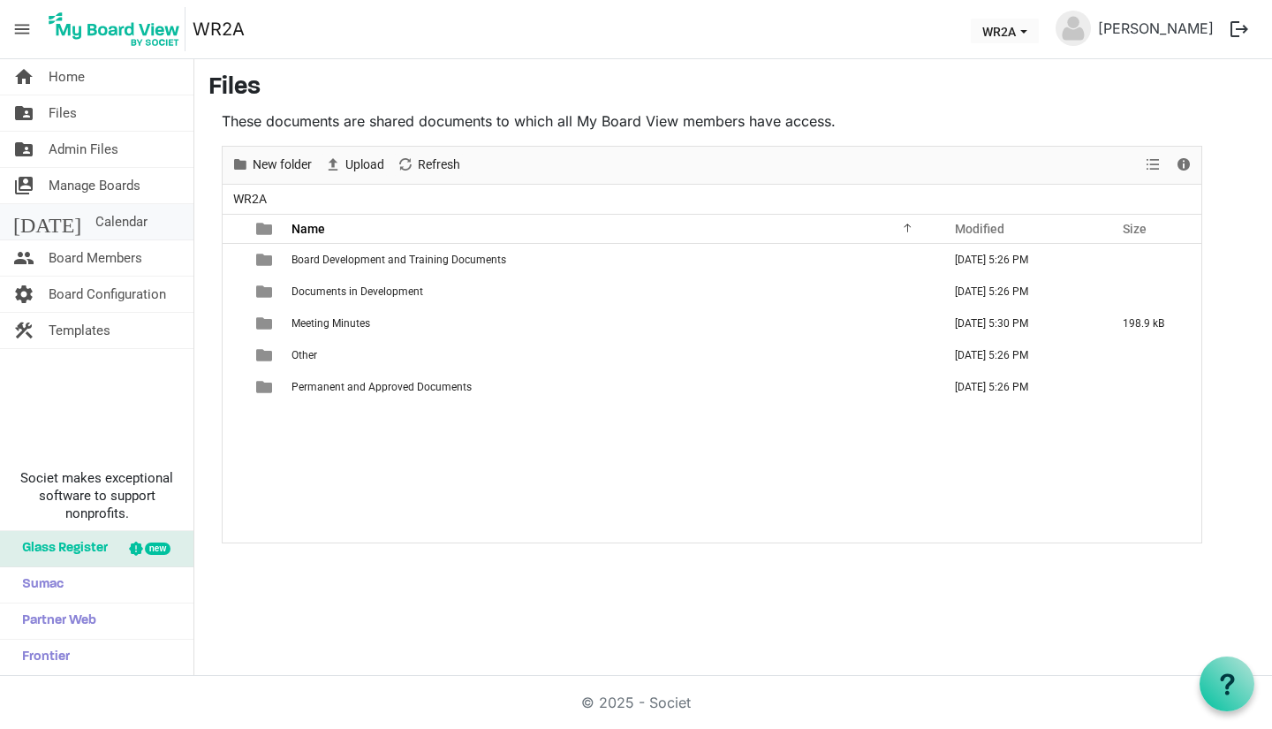
click at [95, 218] on span "Calendar" at bounding box center [121, 221] width 52 height 35
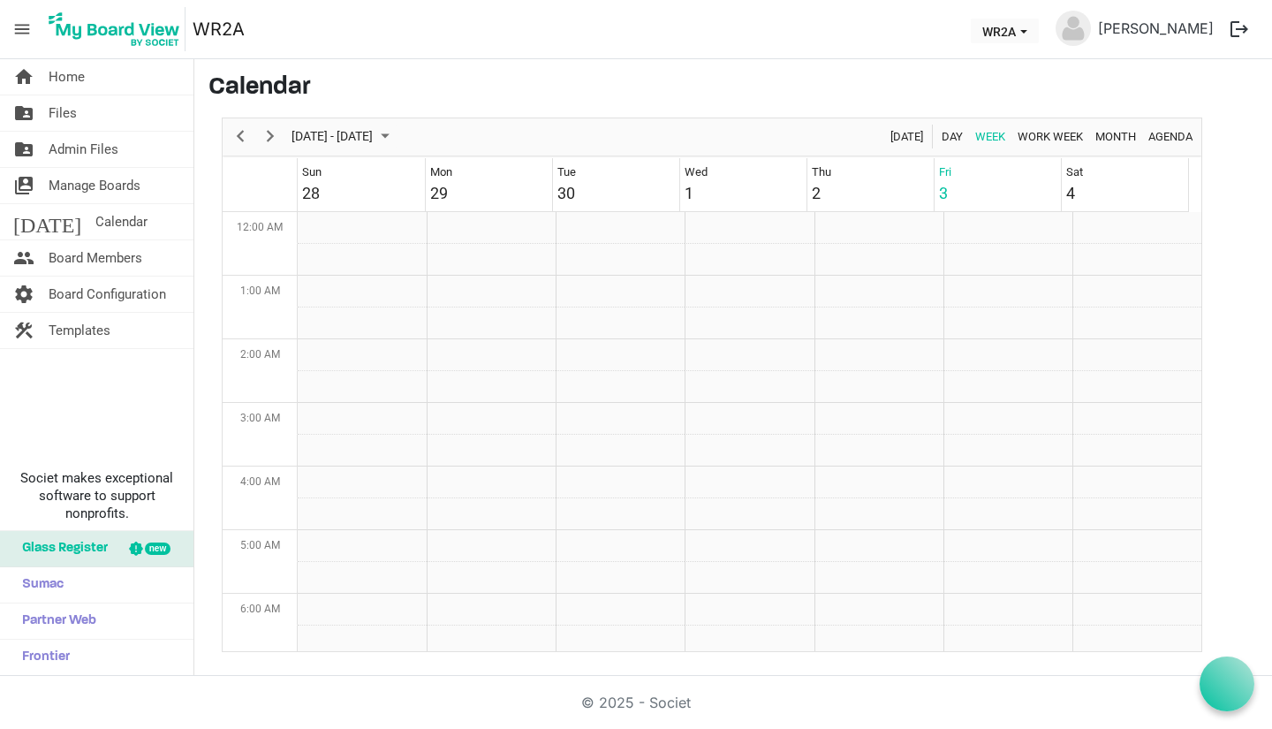
scroll to position [572, 0]
click at [898, 142] on span "[DATE]" at bounding box center [907, 136] width 36 height 22
click at [56, 85] on span "Home" at bounding box center [67, 76] width 36 height 35
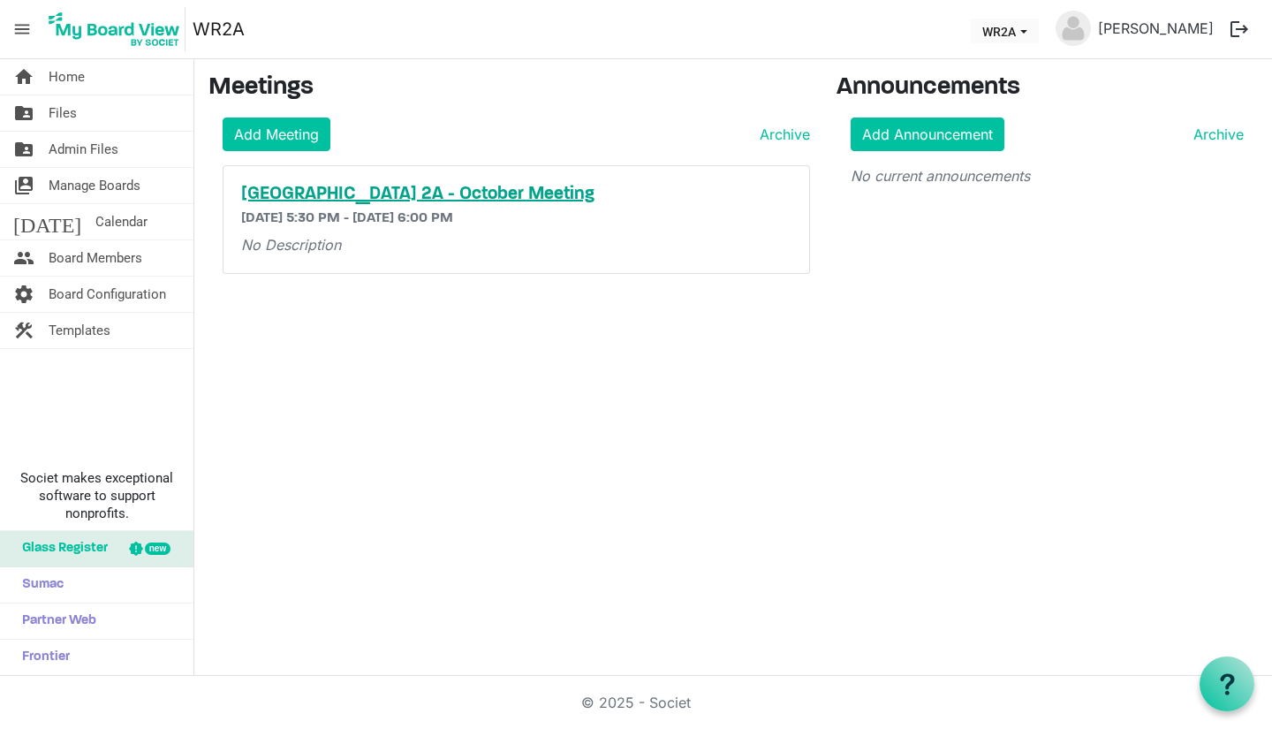
click at [310, 190] on h5 "[GEOGRAPHIC_DATA] 2A - October Meeting" at bounding box center [516, 194] width 550 height 21
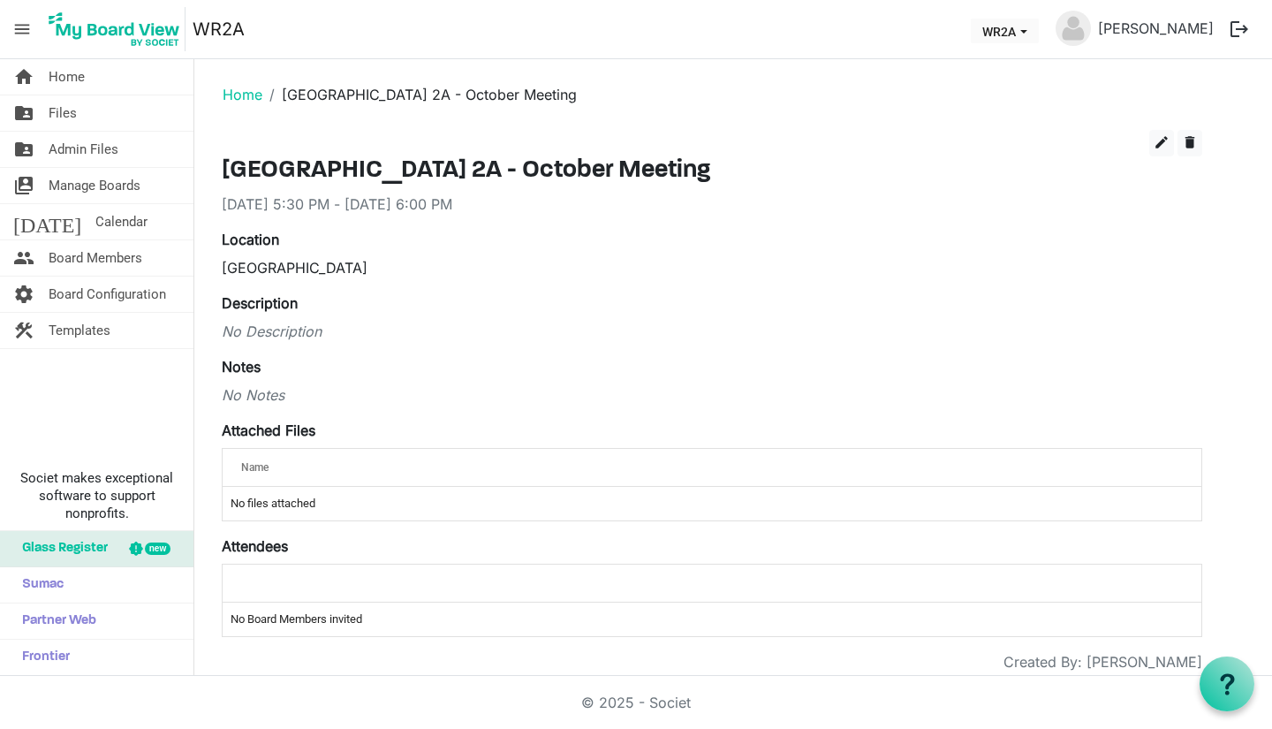
scroll to position [32, 0]
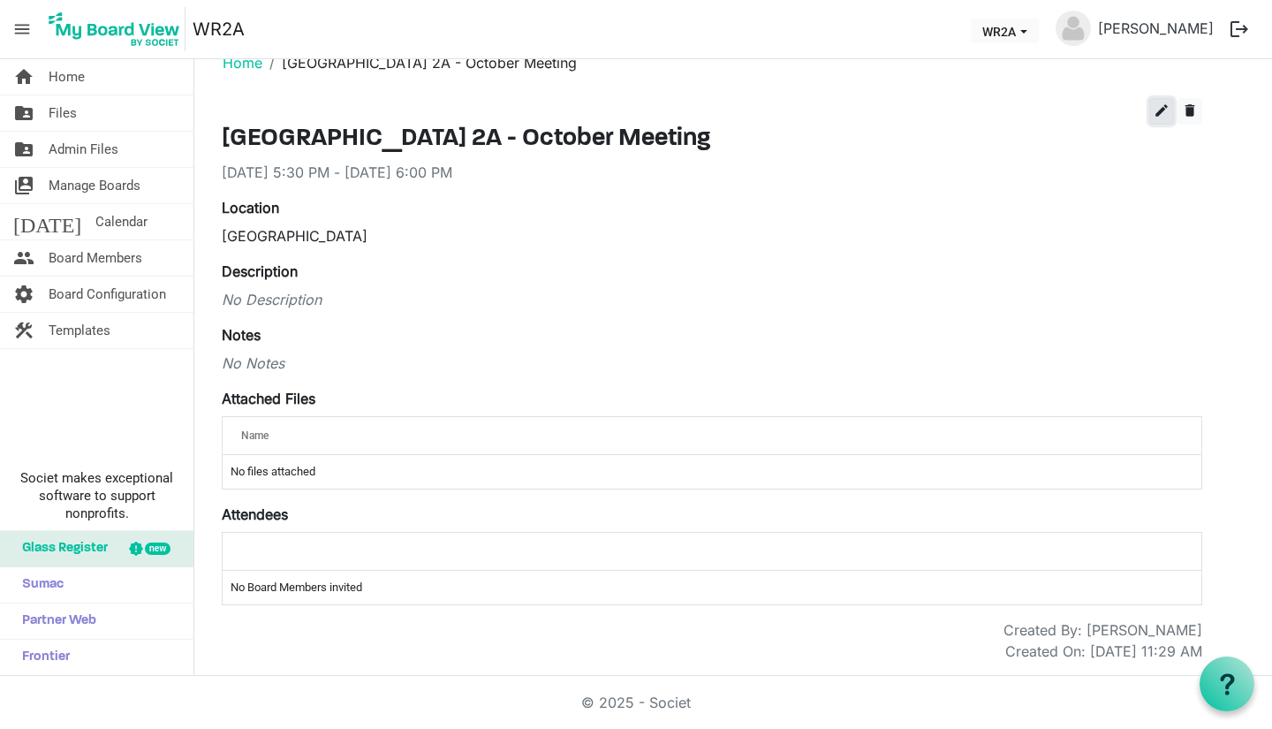
click at [1163, 104] on span "edit" at bounding box center [1161, 110] width 16 height 16
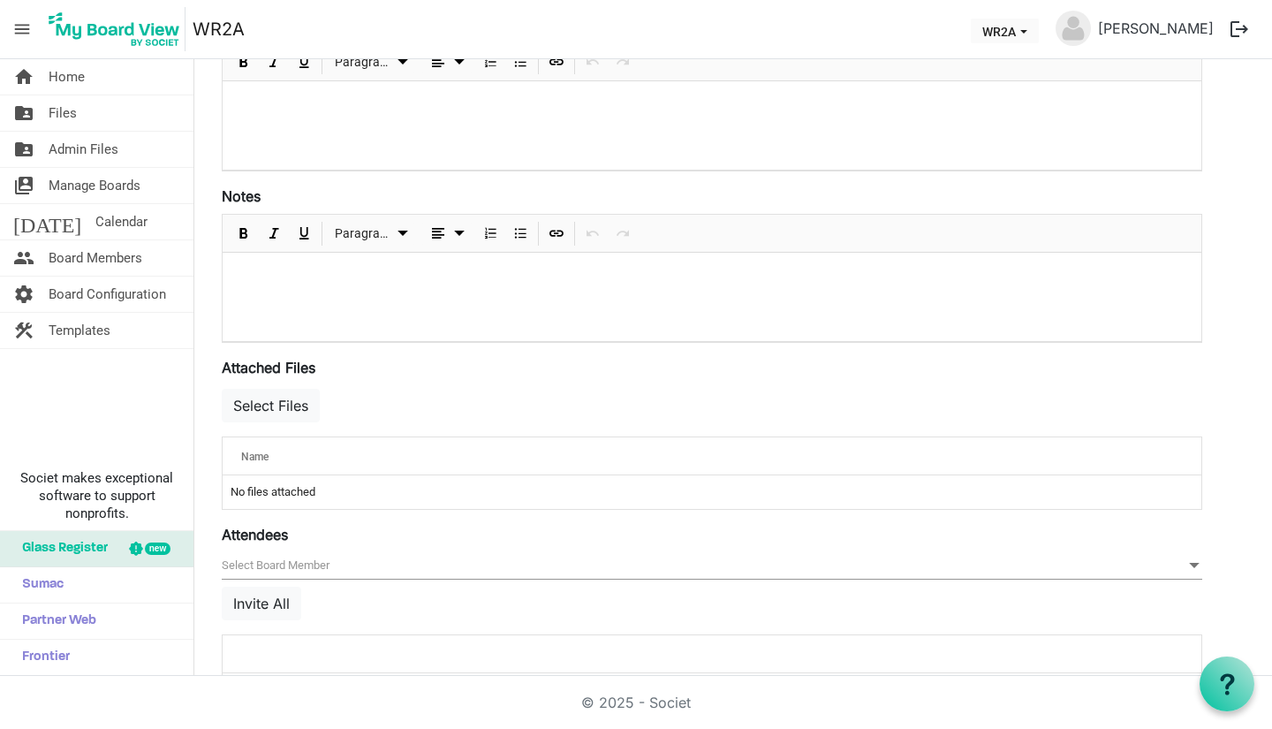
scroll to position [447, 0]
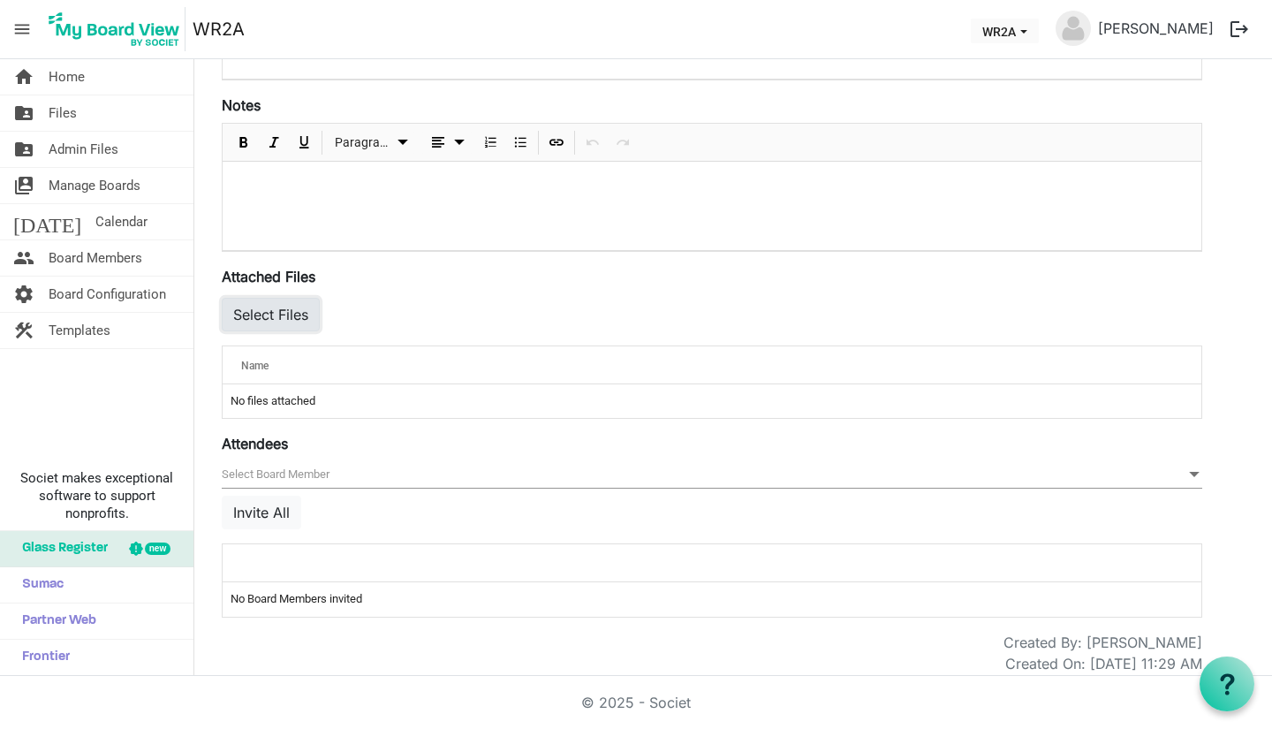
click at [273, 321] on button "Select Files" at bounding box center [271, 315] width 98 height 34
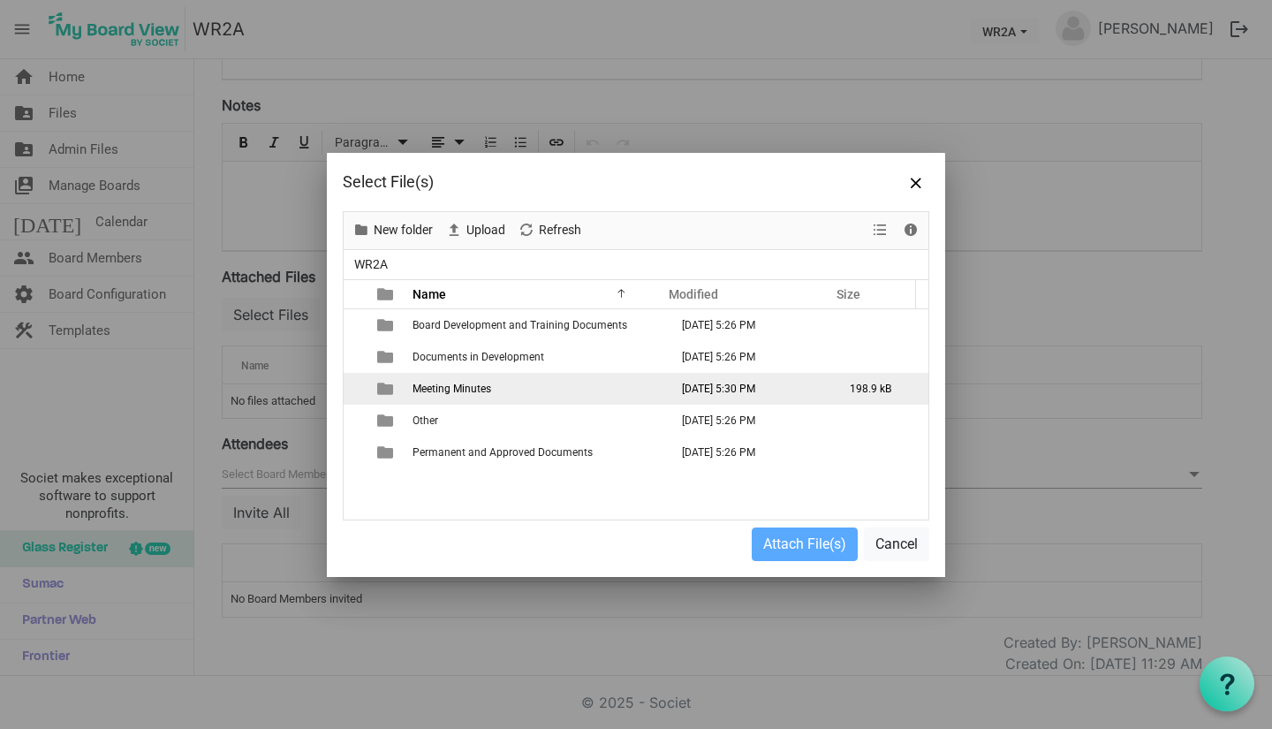
click at [443, 385] on span "Meeting Minutes" at bounding box center [451, 388] width 79 height 12
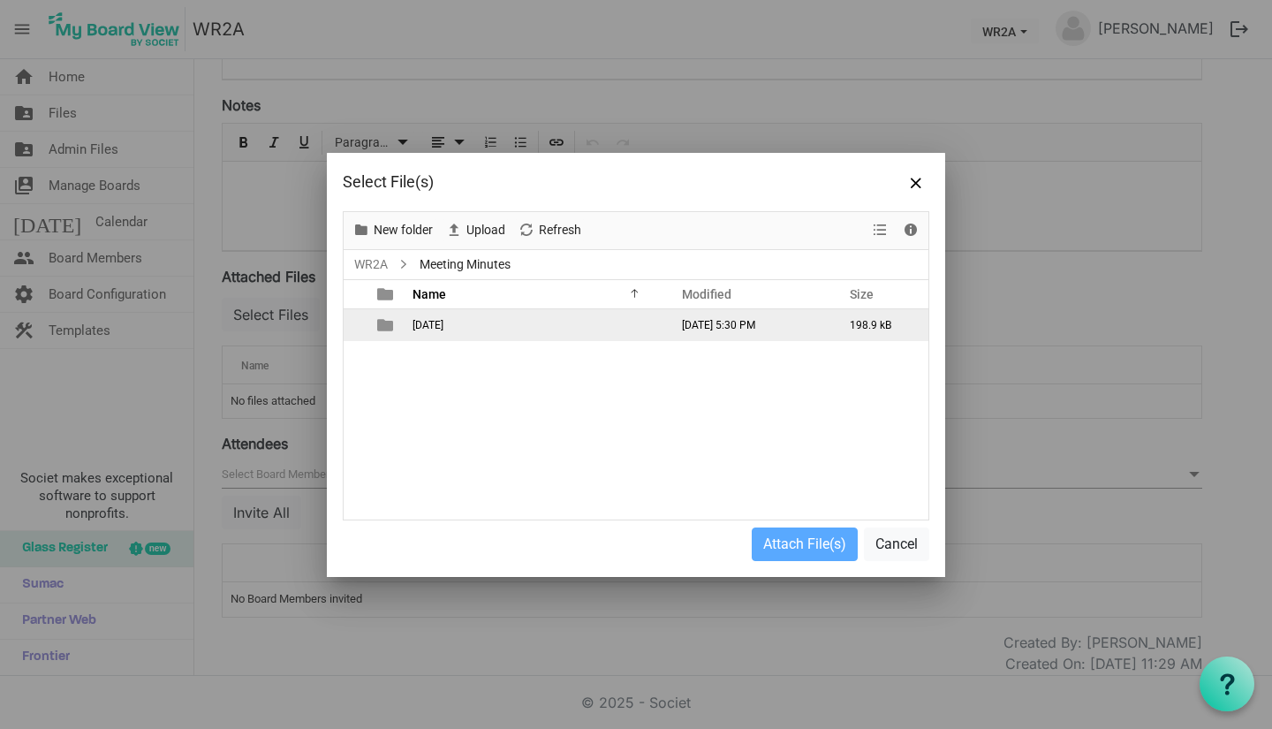
click at [435, 329] on span "October 2025" at bounding box center [427, 325] width 31 height 12
click at [450, 323] on span "Files before meeting" at bounding box center [460, 325] width 96 height 12
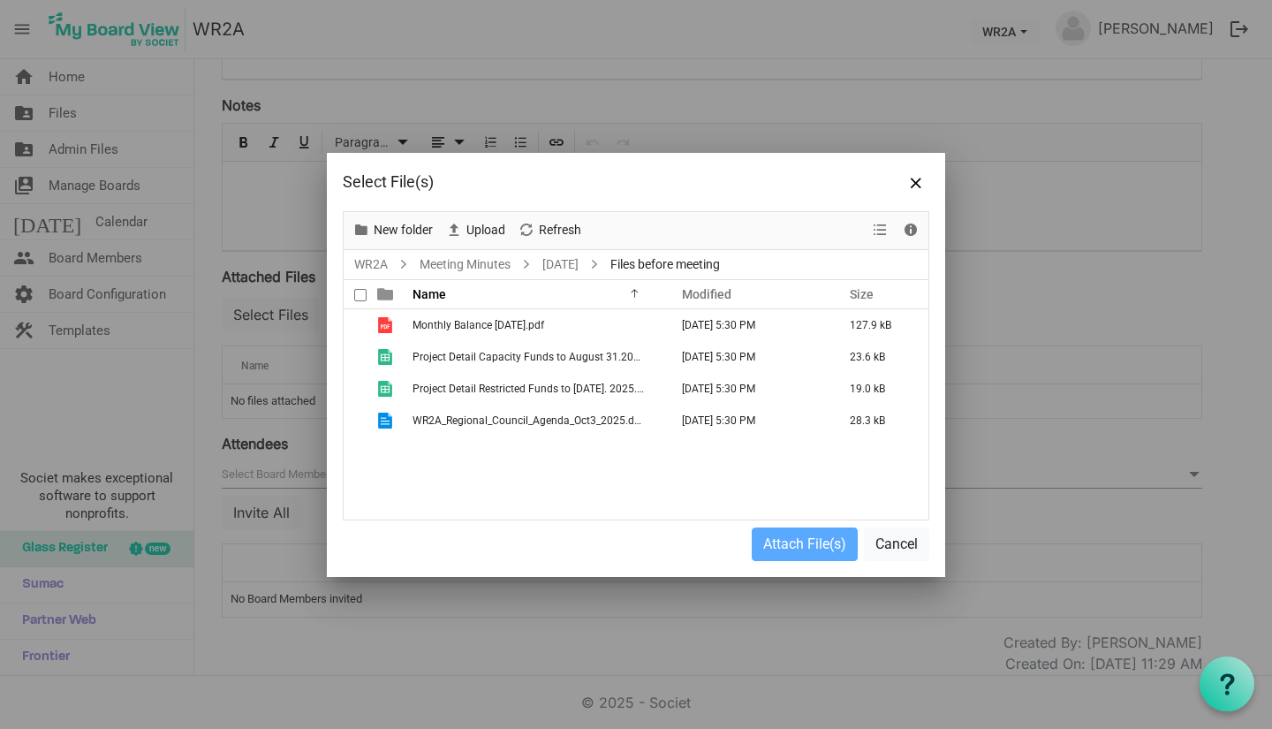
click at [359, 297] on span at bounding box center [360, 295] width 12 height 12
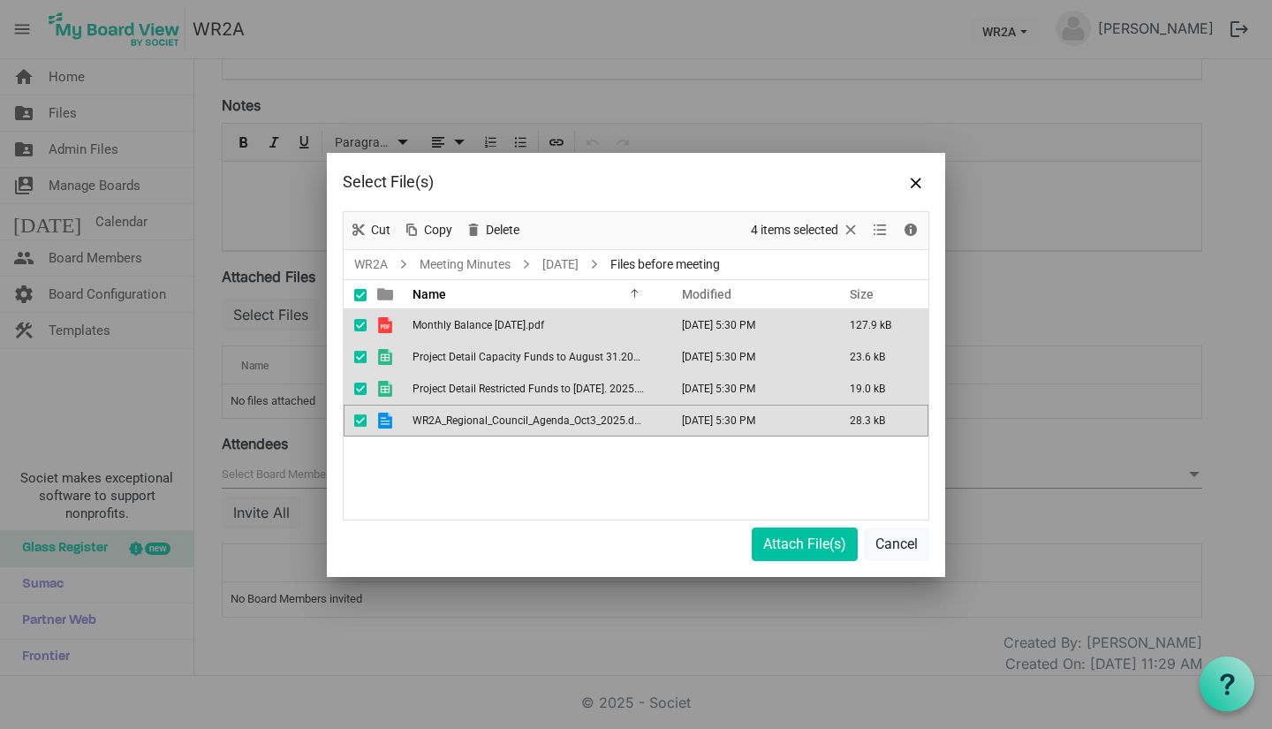
click at [359, 297] on span at bounding box center [360, 295] width 12 height 12
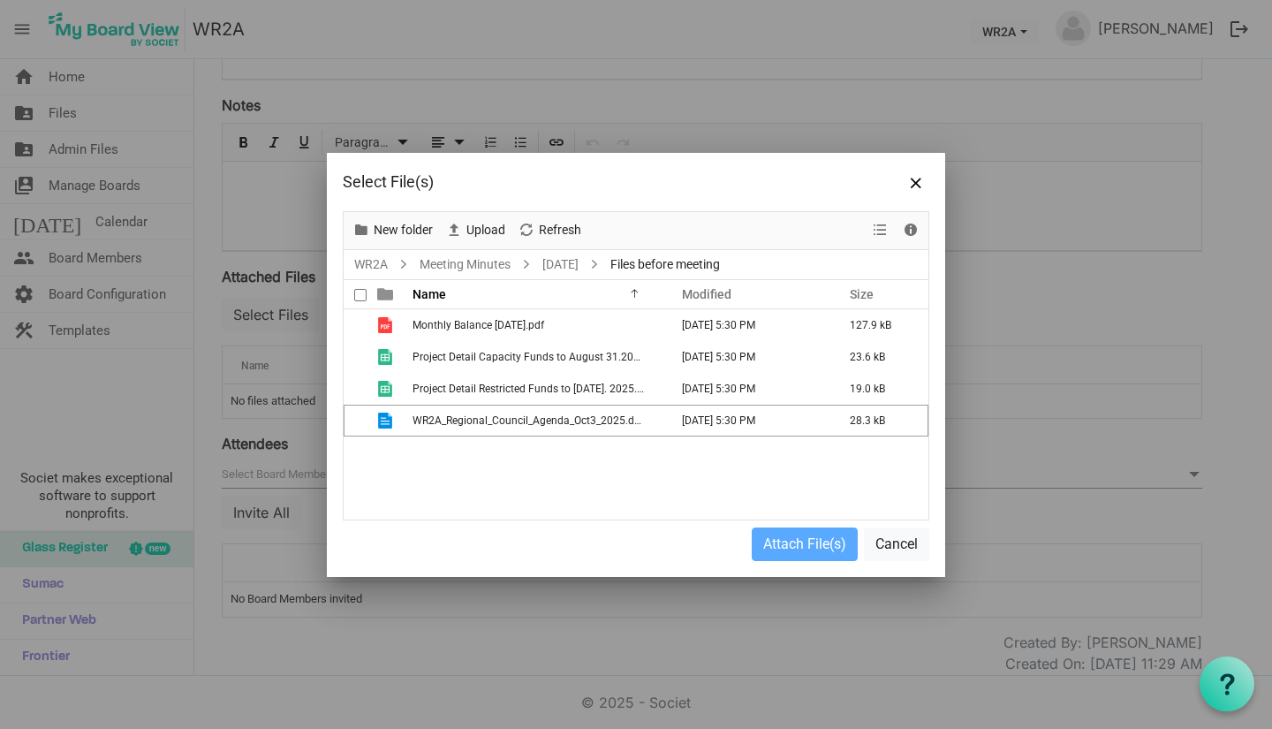
click at [359, 297] on span at bounding box center [360, 295] width 12 height 12
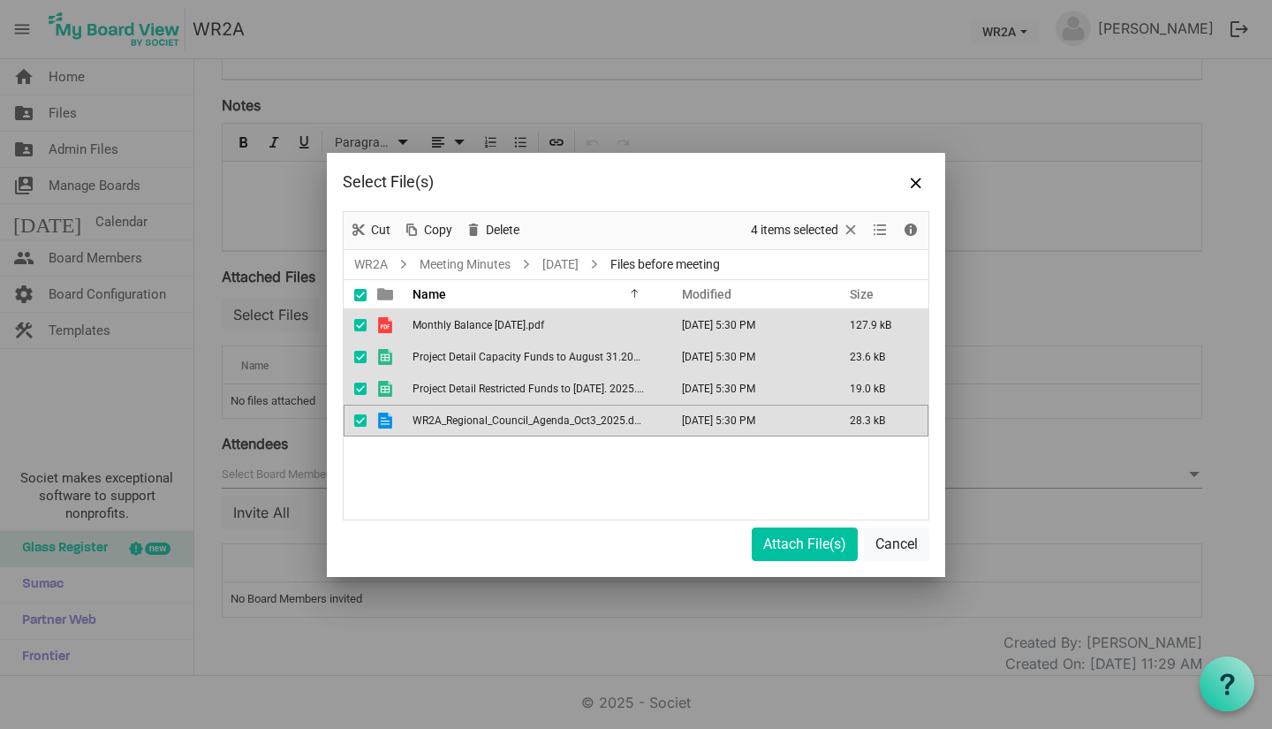
click at [359, 297] on span at bounding box center [360, 295] width 12 height 12
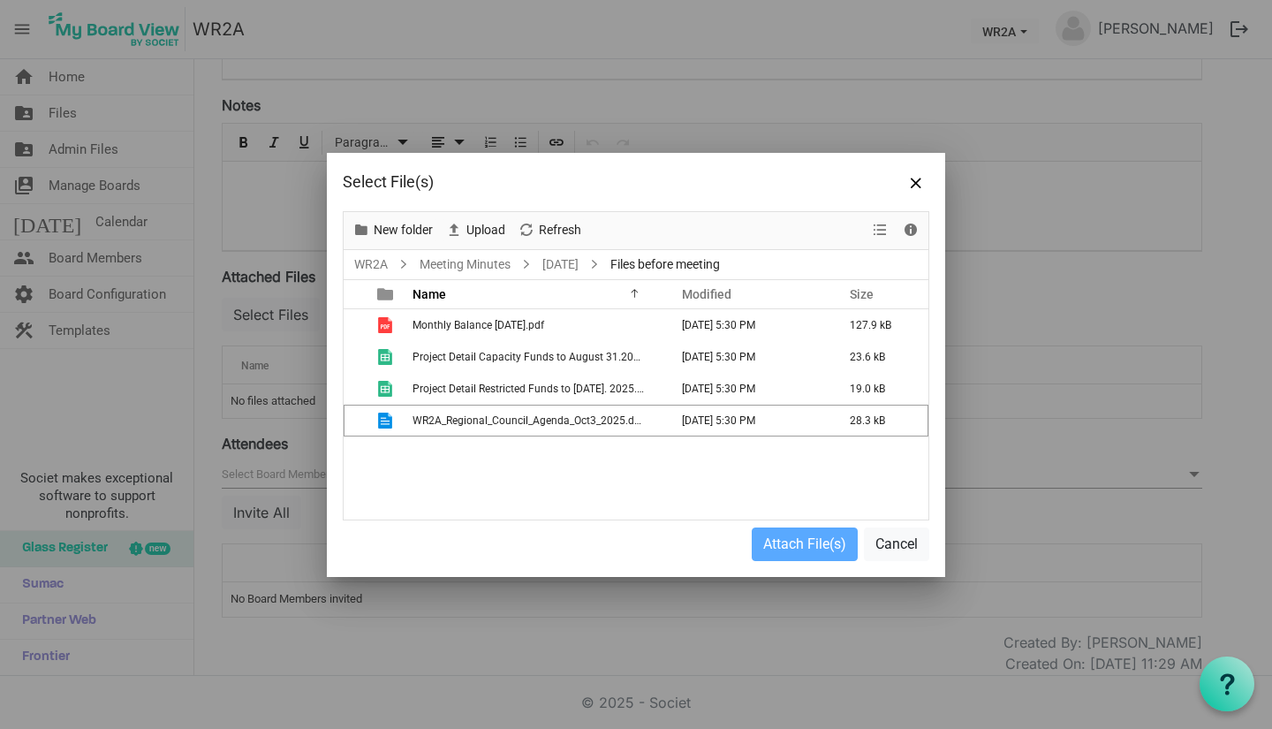
click at [658, 267] on span "Files before meeting" at bounding box center [665, 264] width 117 height 22
click at [580, 259] on link "October 2025" at bounding box center [560, 264] width 43 height 22
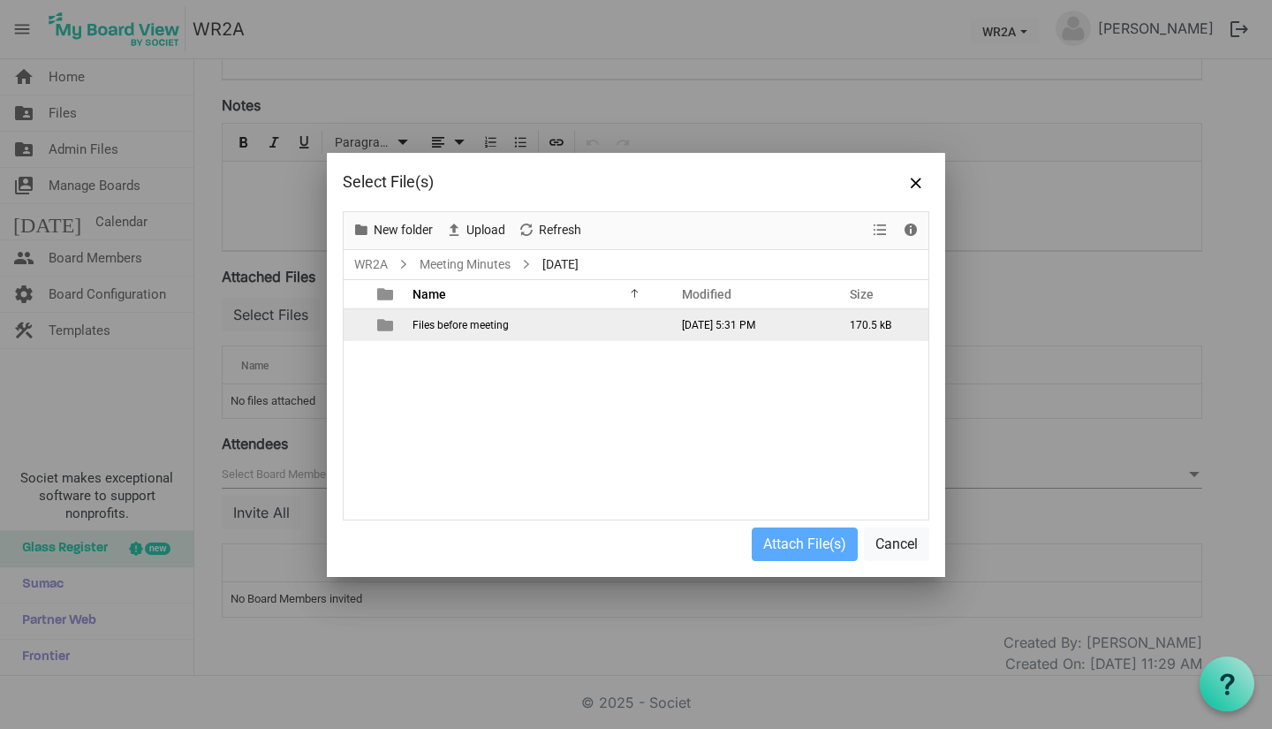
click at [359, 321] on td "checkbox" at bounding box center [355, 325] width 23 height 32
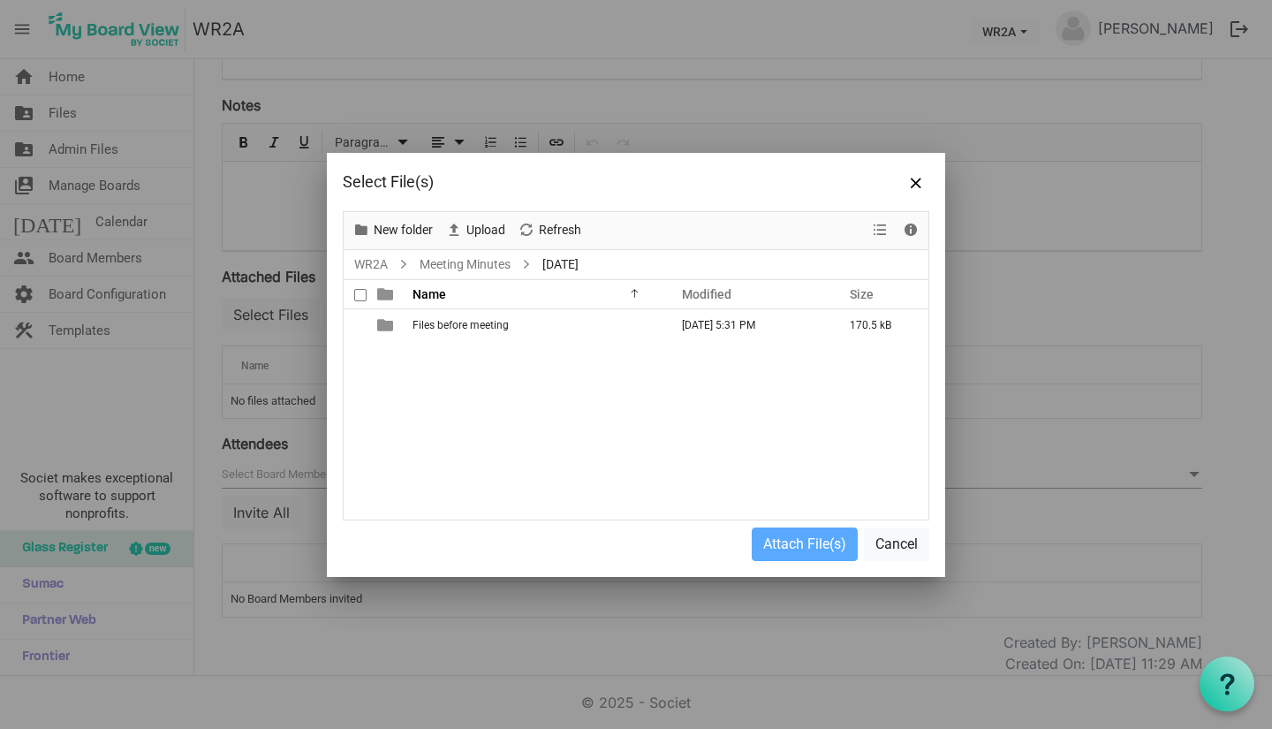
click at [359, 298] on span at bounding box center [360, 295] width 12 height 12
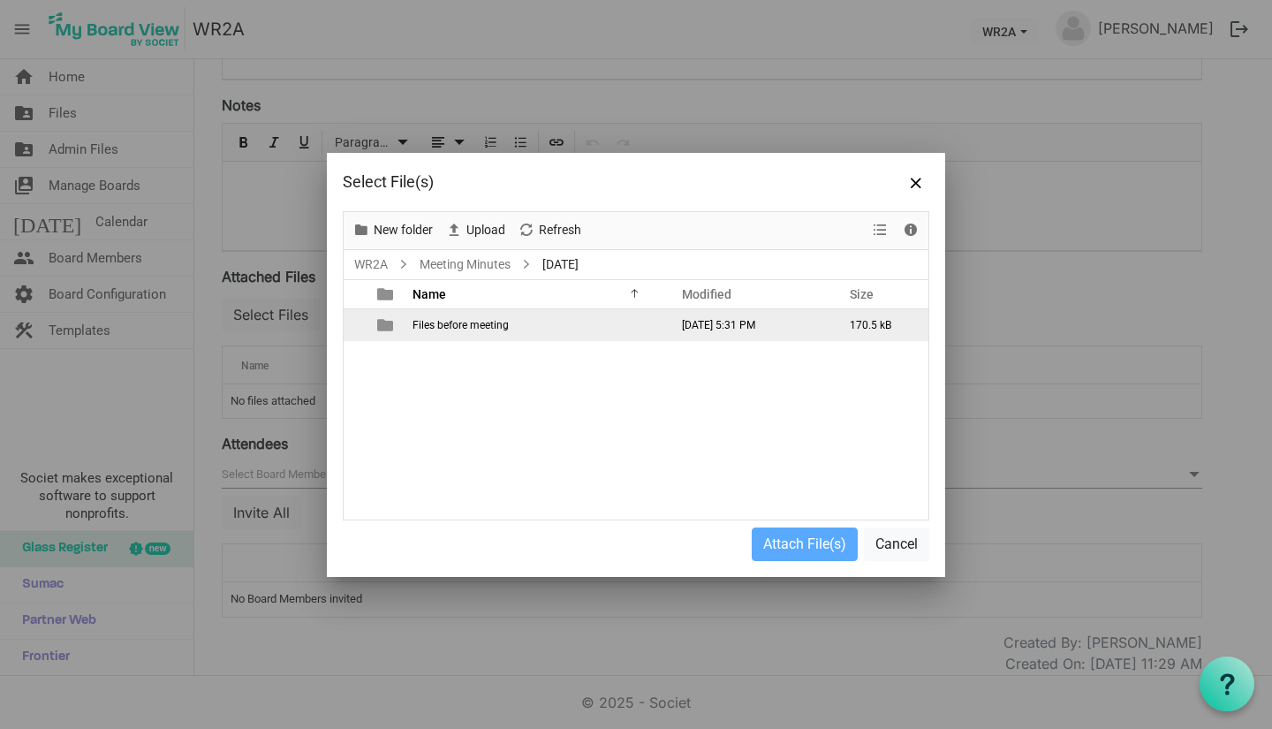
click at [441, 321] on span "Files before meeting" at bounding box center [460, 325] width 96 height 12
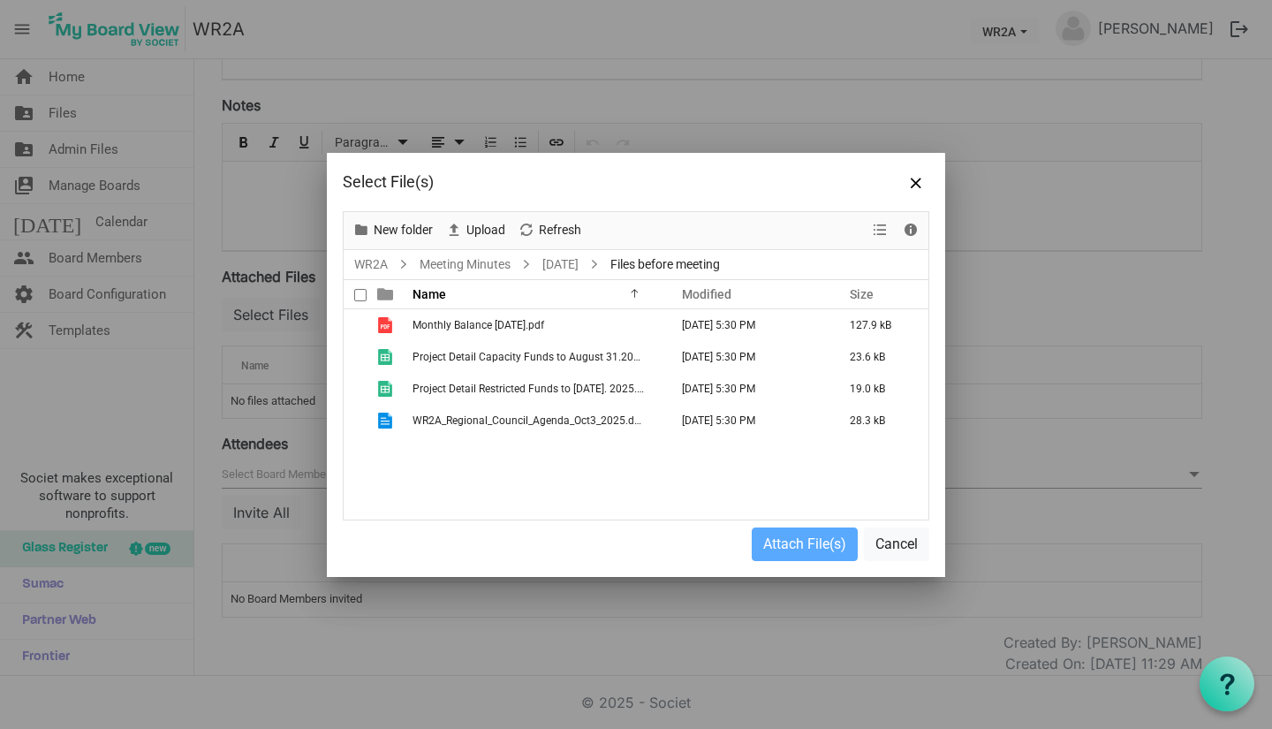
click at [365, 294] on div at bounding box center [365, 294] width 4 height 28
click at [358, 293] on span at bounding box center [360, 295] width 12 height 12
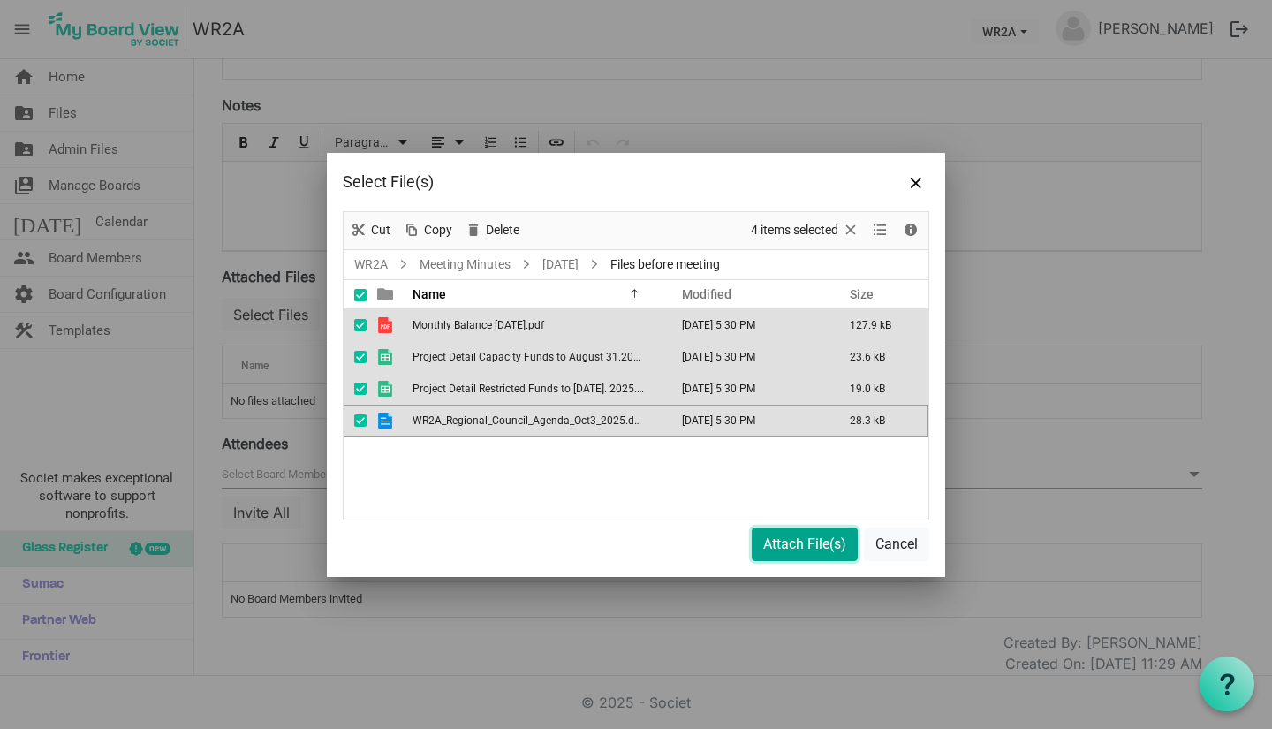
click at [783, 533] on button "Attach File(s)" at bounding box center [805, 544] width 106 height 34
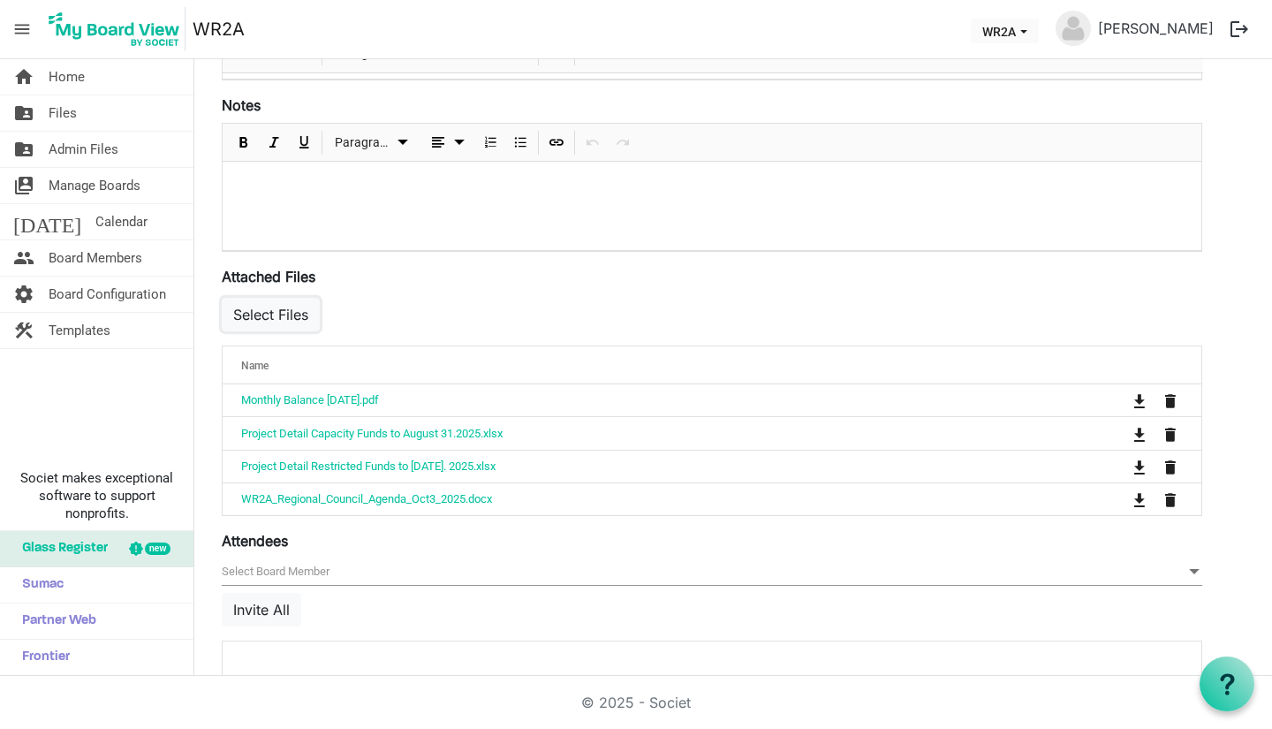
scroll to position [0, 0]
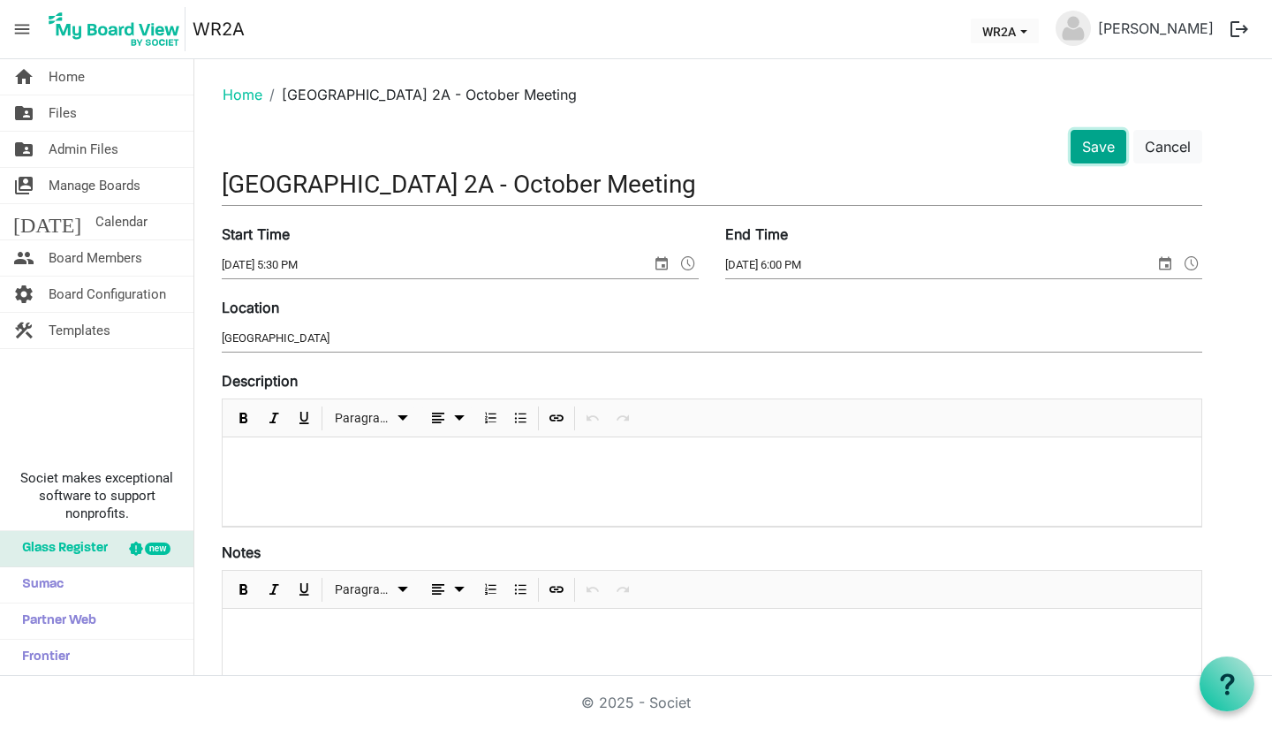
click at [1105, 140] on button "Save" at bounding box center [1098, 147] width 56 height 34
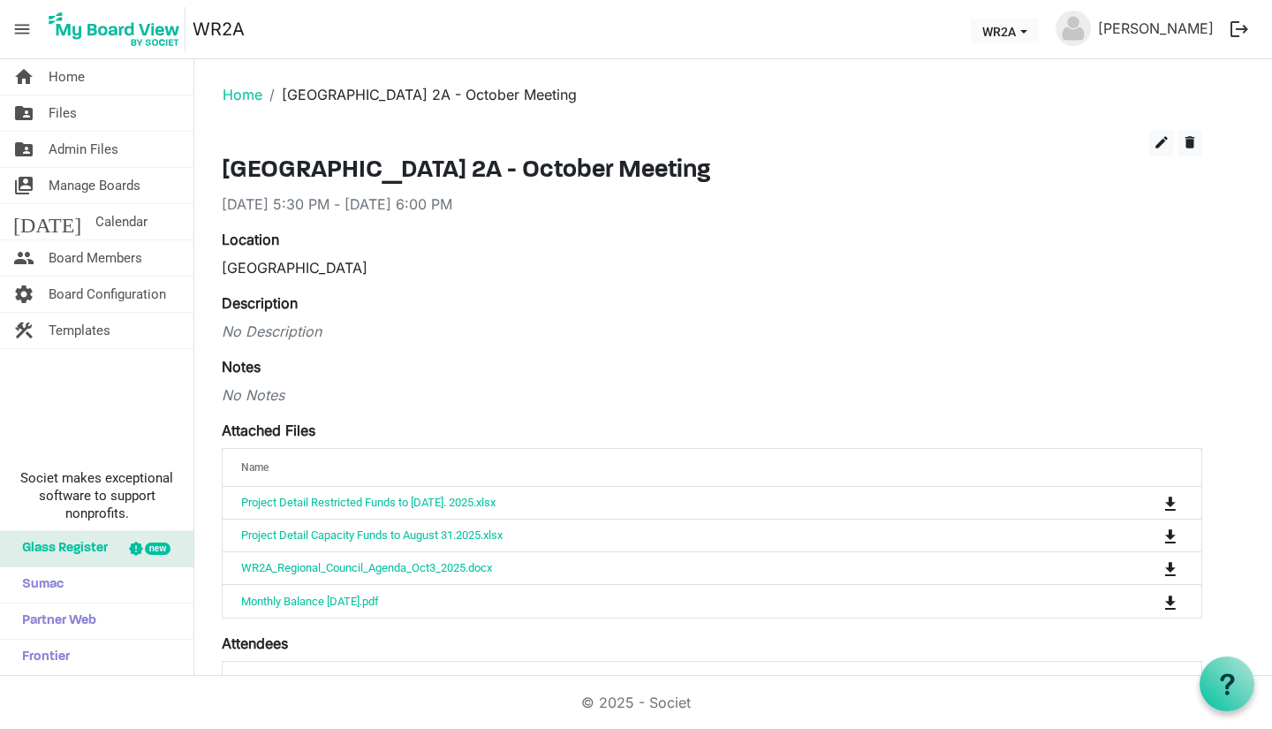
click at [102, 15] on img at bounding box center [114, 29] width 142 height 44
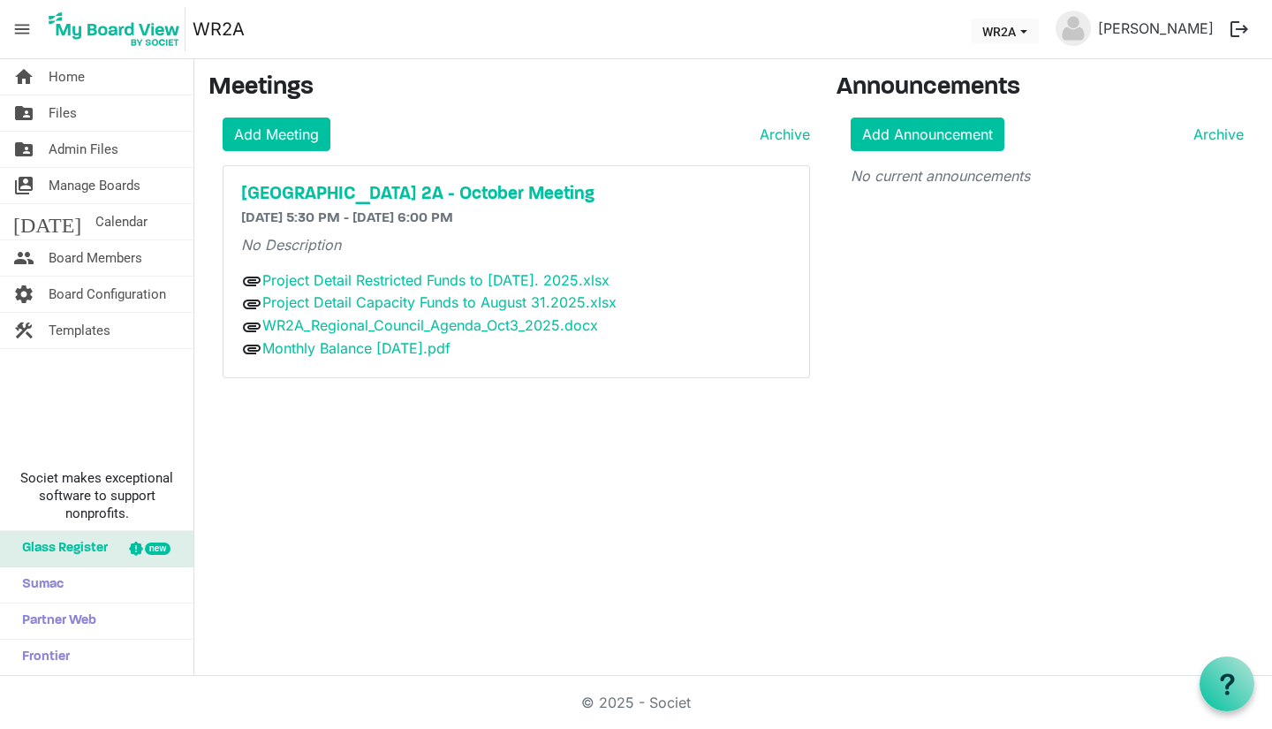
click at [20, 28] on span "menu" at bounding box center [22, 29] width 34 height 34
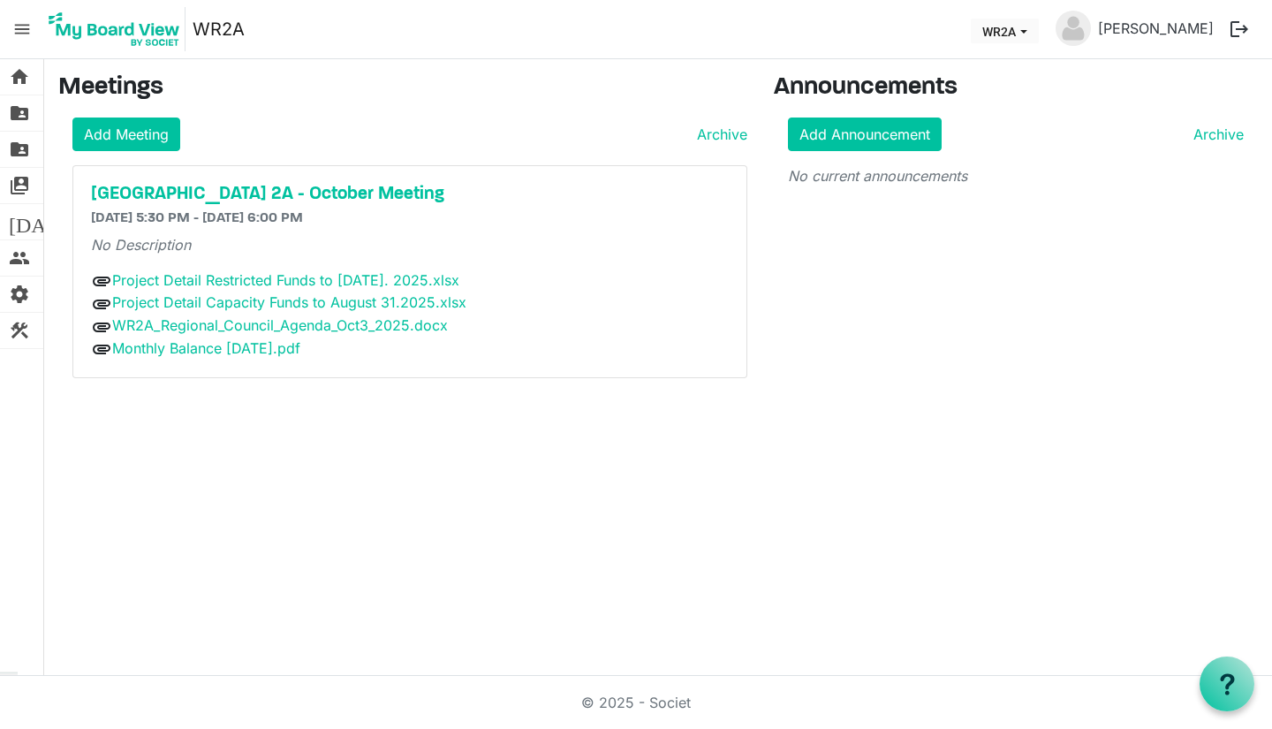
click at [20, 28] on span "menu" at bounding box center [22, 29] width 34 height 34
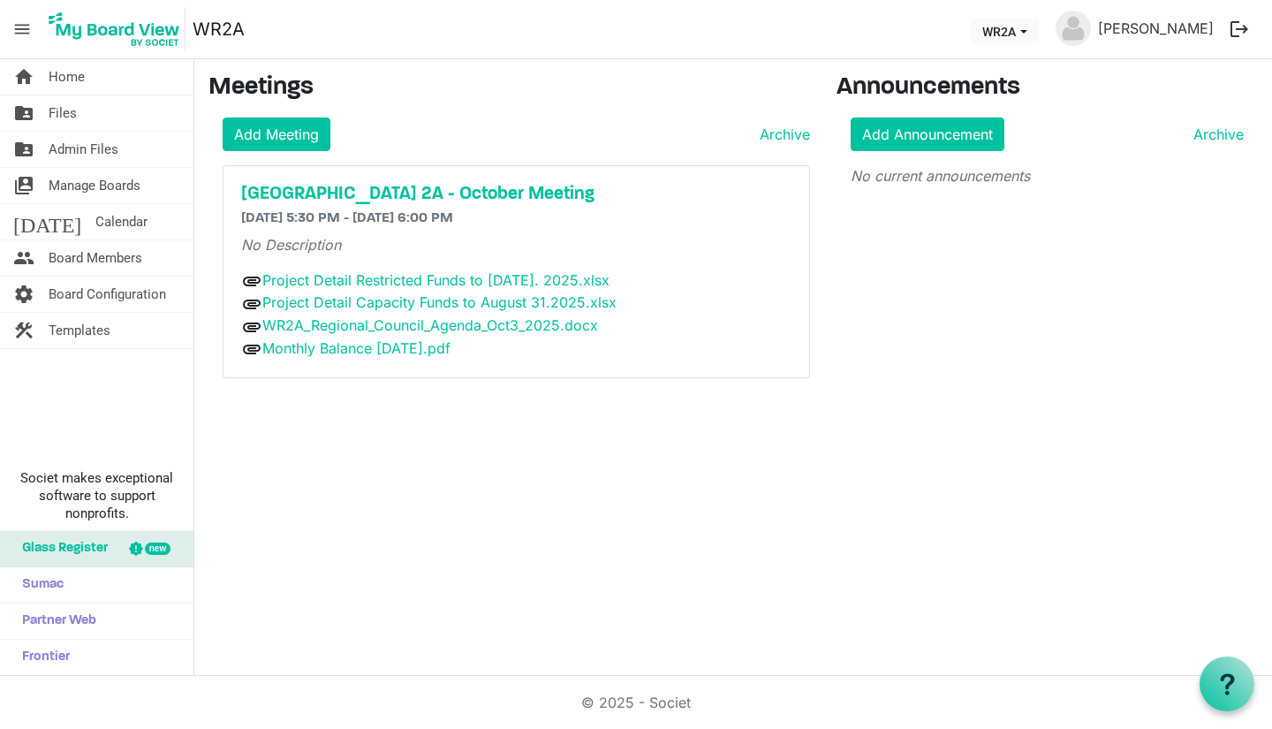
click at [22, 26] on span "menu" at bounding box center [22, 29] width 34 height 34
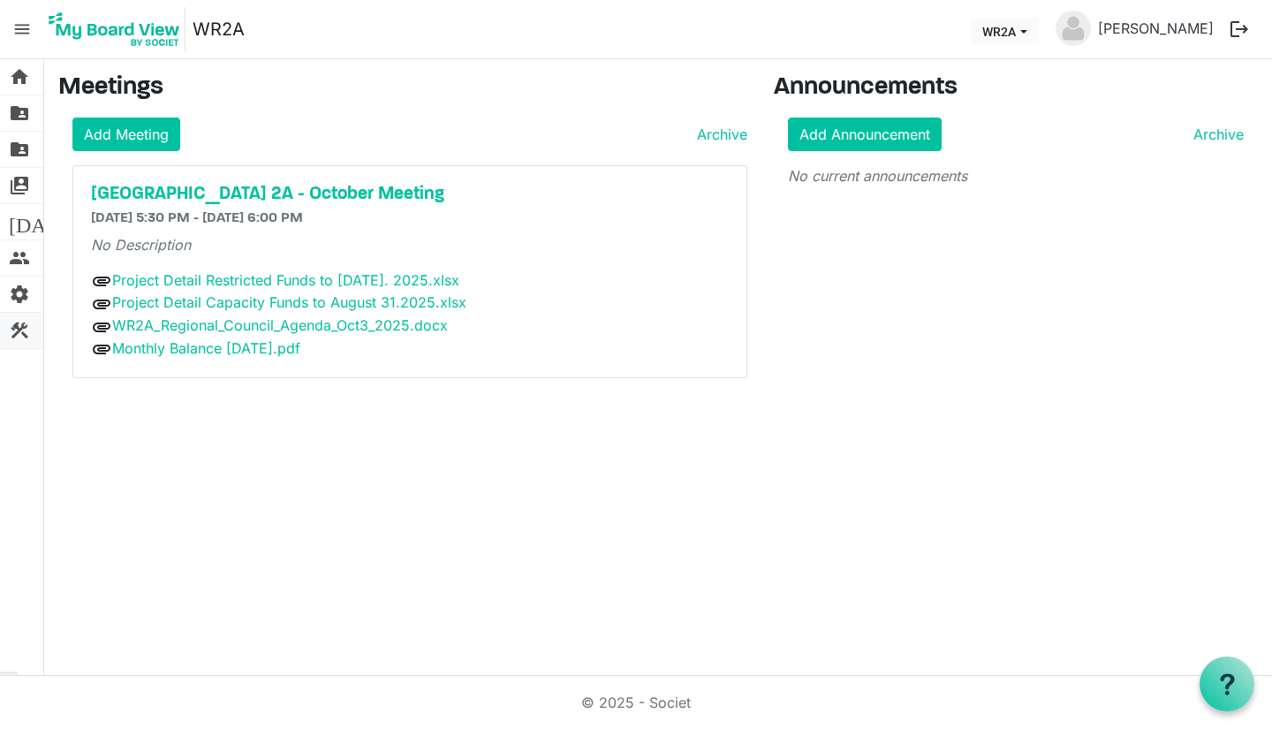
click at [21, 313] on span "construction" at bounding box center [19, 330] width 21 height 35
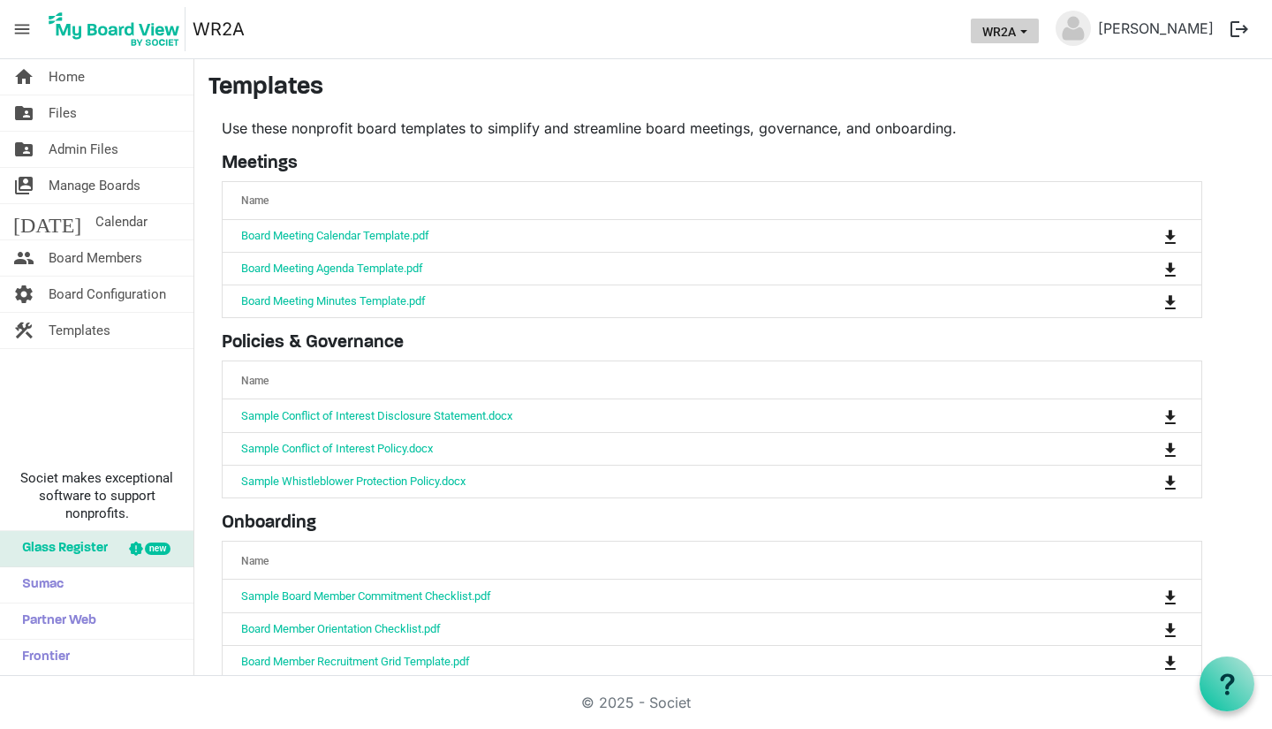
click at [1032, 34] on span "WR2A dropdownbutton" at bounding box center [1024, 31] width 16 height 7
click at [1171, 33] on link "[PERSON_NAME]" at bounding box center [1156, 28] width 130 height 35
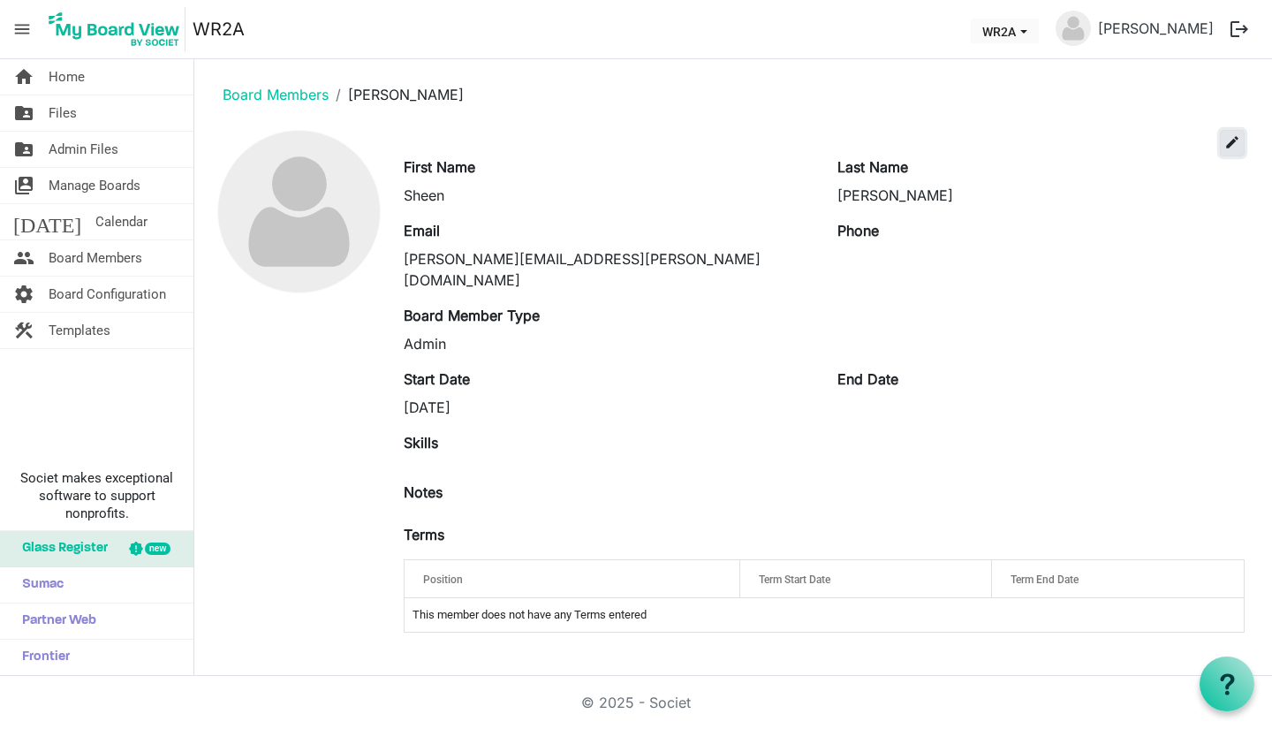
click at [1230, 149] on span "edit" at bounding box center [1232, 142] width 16 height 16
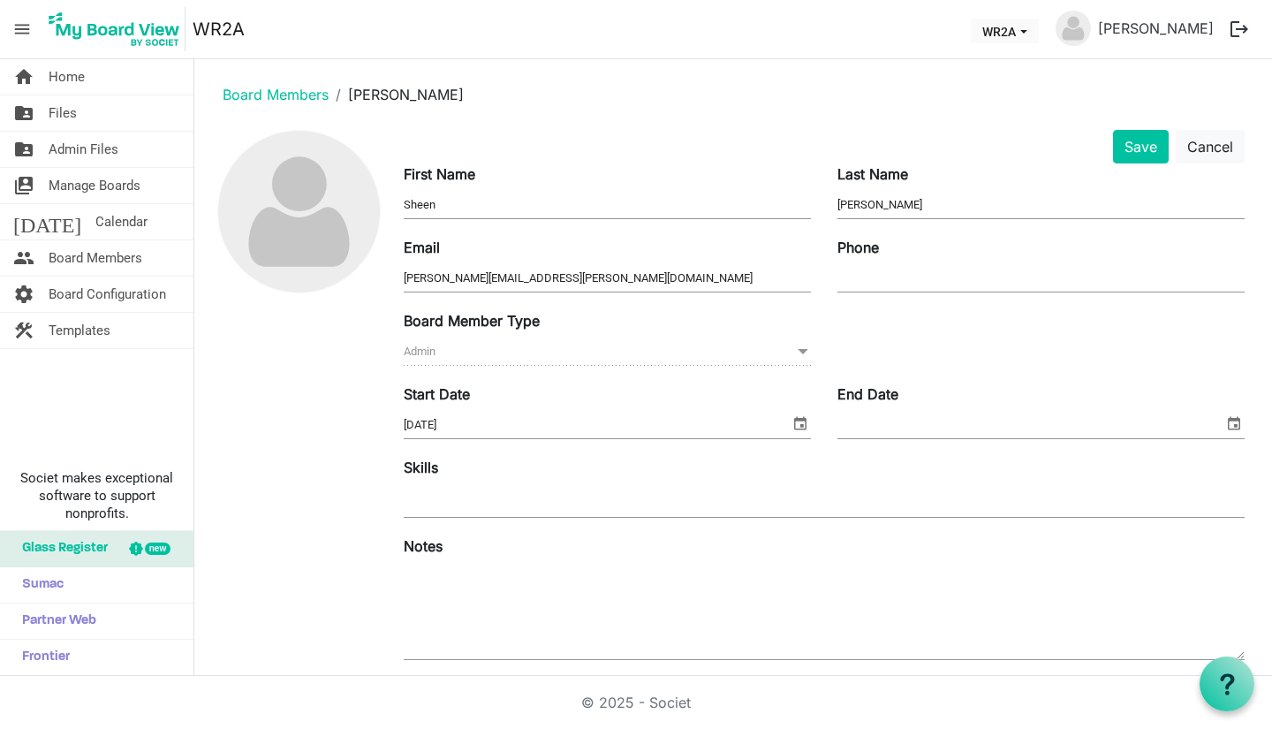
click at [495, 217] on input "Sheen" at bounding box center [607, 205] width 407 height 26
type input "Sheena"
click at [1116, 135] on button "Save" at bounding box center [1141, 147] width 56 height 34
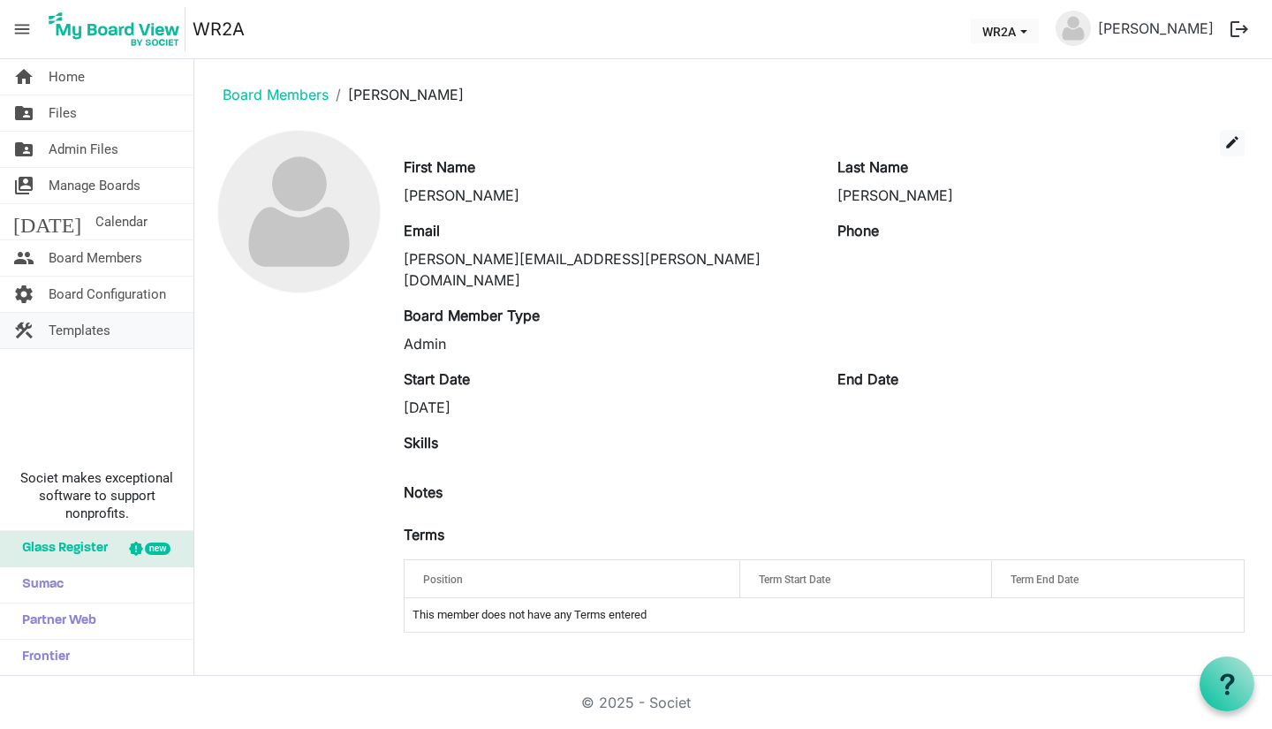
click at [85, 323] on span "Templates" at bounding box center [80, 330] width 62 height 35
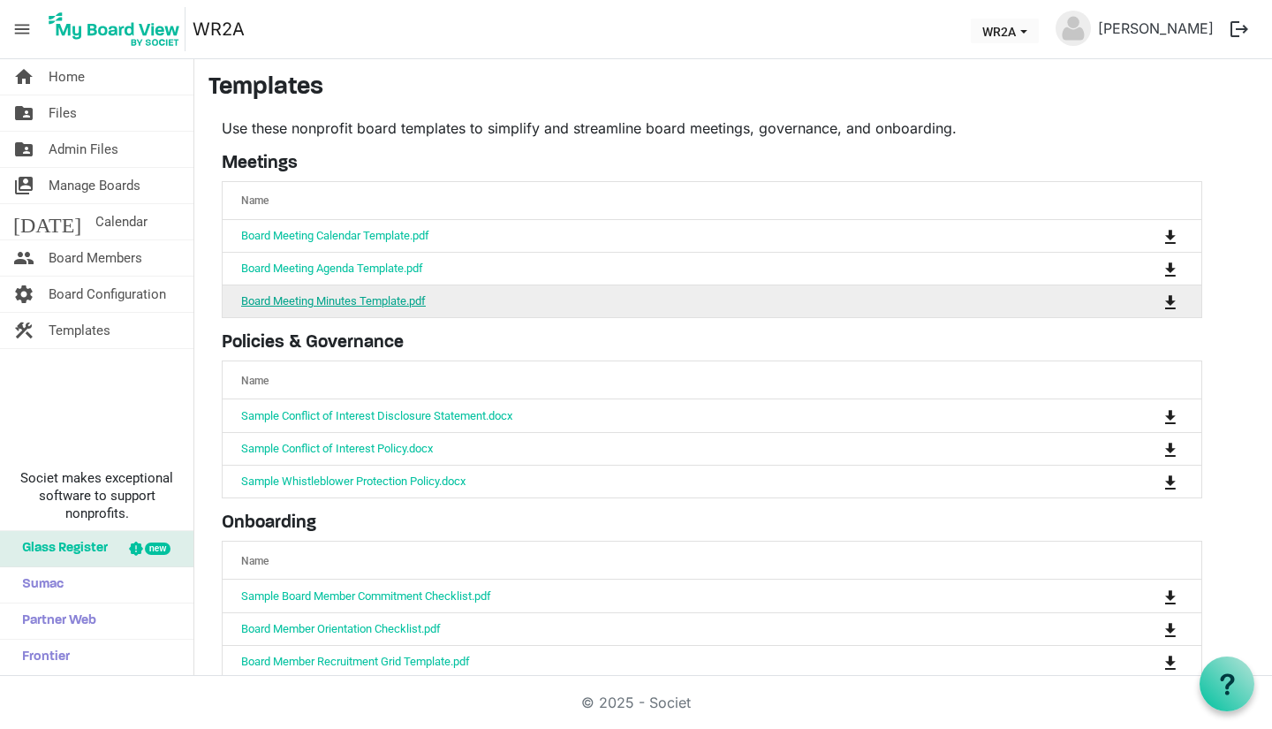
click at [369, 303] on link "Board Meeting Minutes Template.pdf" at bounding box center [333, 300] width 185 height 13
